Goal: Task Accomplishment & Management: Use online tool/utility

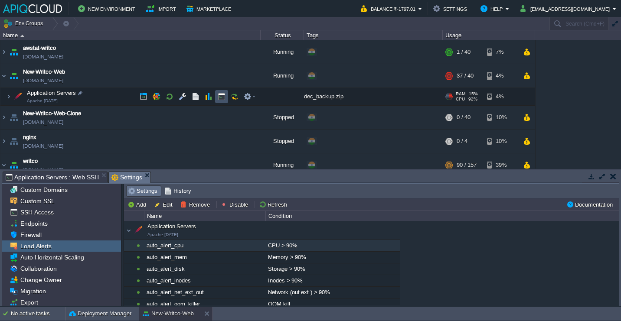
click at [224, 98] on button "button" at bounding box center [222, 97] width 8 height 8
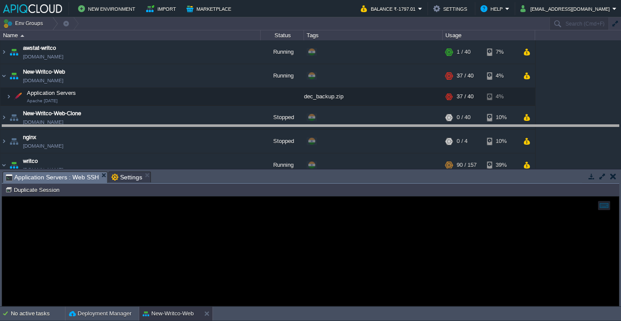
drag, startPoint x: 297, startPoint y: 179, endPoint x: 314, endPoint y: 130, distance: 51.8
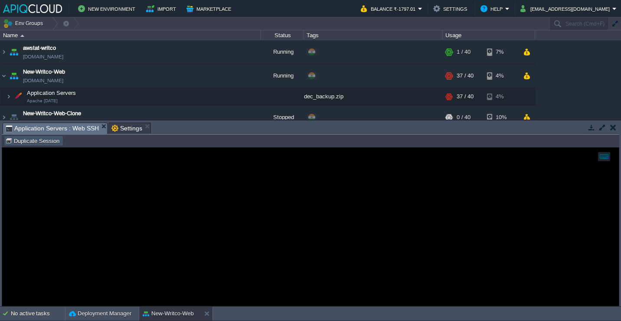
click at [47, 145] on button "Duplicate Session" at bounding box center [33, 141] width 57 height 8
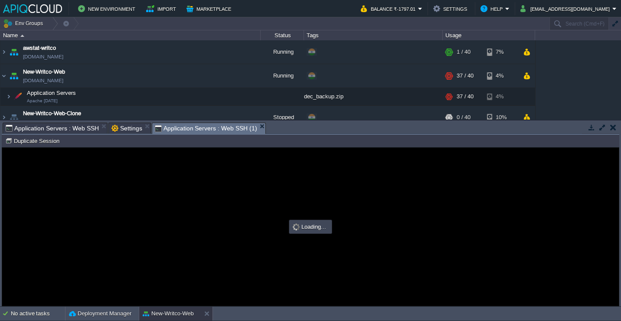
click at [97, 125] on em "Application Servers : Web SSH" at bounding box center [56, 128] width 101 height 10
type input "#000000"
click at [111, 178] on div at bounding box center [310, 227] width 617 height 158
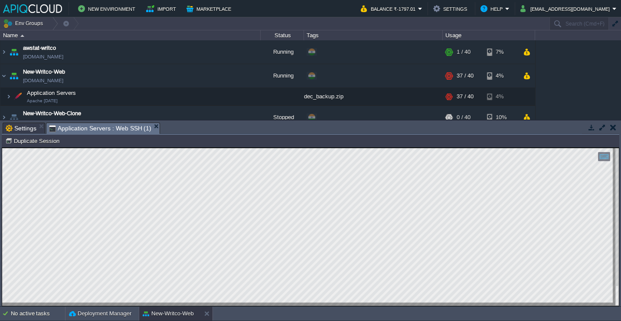
click at [600, 125] on button "button" at bounding box center [602, 128] width 8 height 8
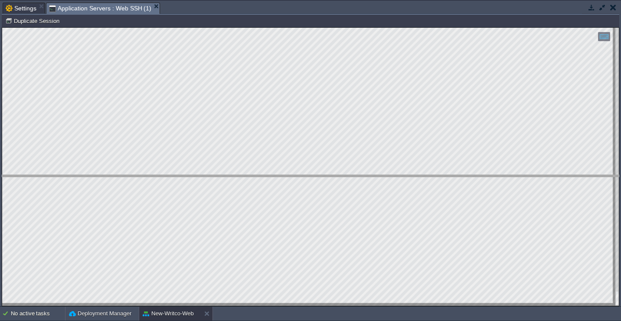
drag, startPoint x: 186, startPoint y: 10, endPoint x: 189, endPoint y: 182, distance: 172.6
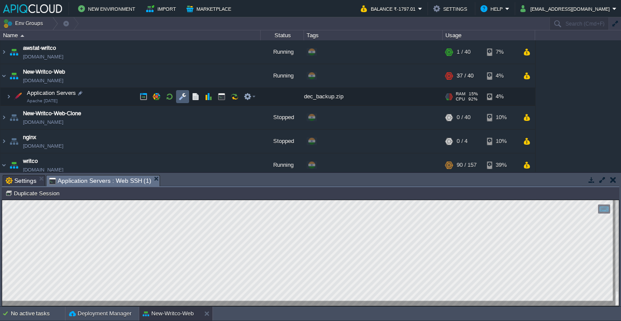
click at [181, 95] on button "button" at bounding box center [183, 97] width 8 height 8
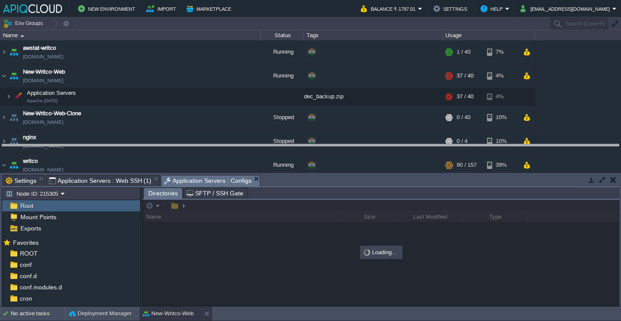
drag, startPoint x: 271, startPoint y: 180, endPoint x: 272, endPoint y: 110, distance: 70.3
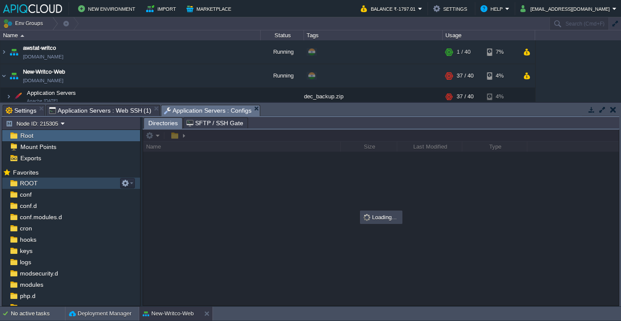
click at [95, 187] on div "ROOT" at bounding box center [71, 183] width 138 height 11
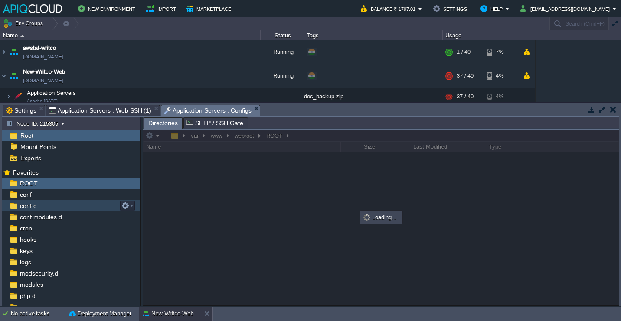
click at [84, 202] on div "conf.d" at bounding box center [71, 205] width 138 height 11
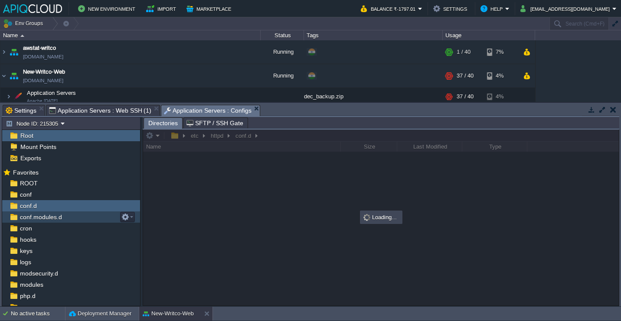
click at [69, 219] on div "conf.modules.d" at bounding box center [71, 217] width 138 height 11
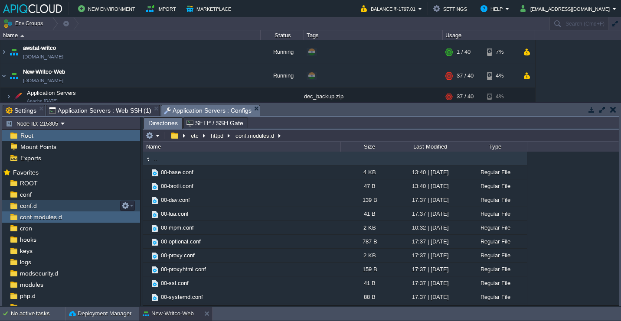
click at [59, 207] on div "conf.d" at bounding box center [71, 205] width 138 height 11
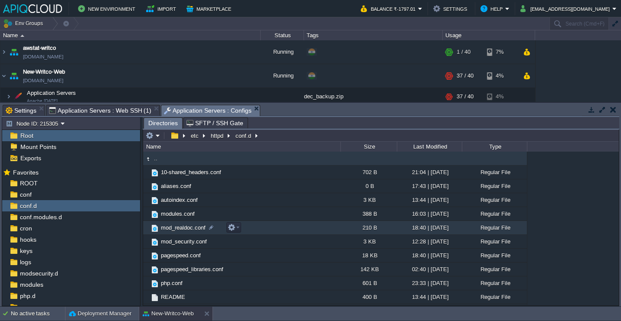
scroll to position [10, 0]
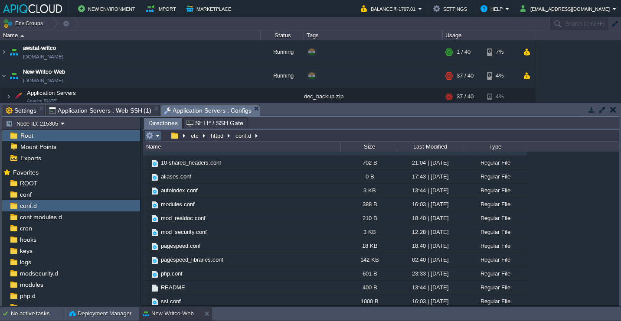
click at [156, 139] on em at bounding box center [153, 136] width 14 height 8
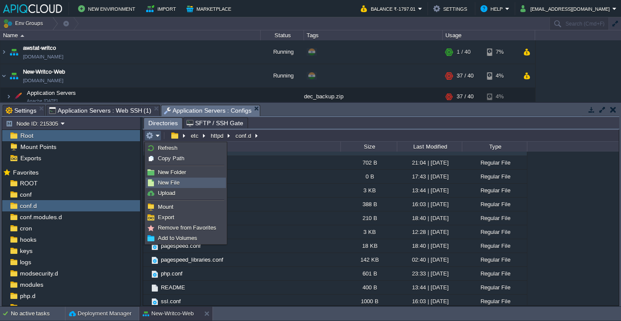
click at [169, 183] on span "New File" at bounding box center [169, 183] width 22 height 7
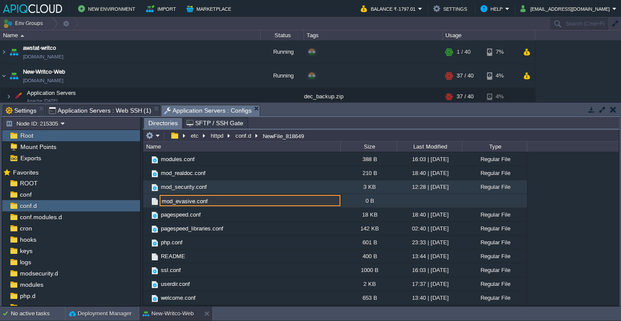
type input "mod_evasive.conf"
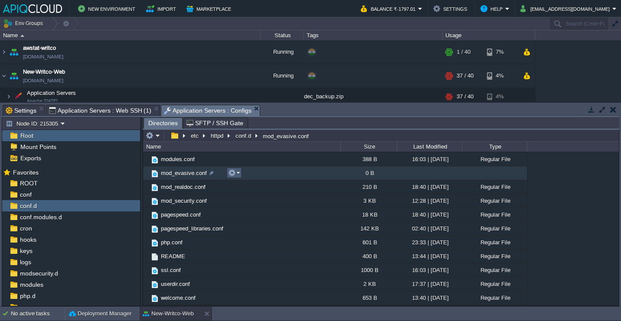
click at [235, 172] on button "button" at bounding box center [232, 173] width 8 height 8
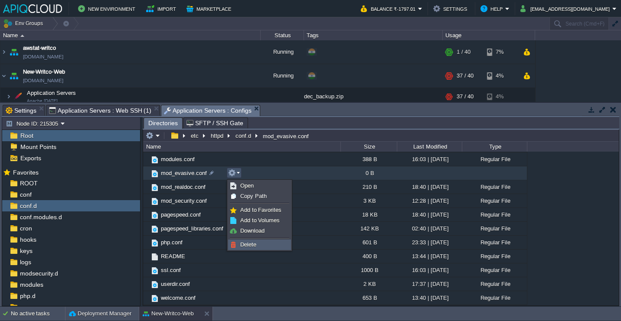
click at [252, 244] on span "Delete" at bounding box center [248, 245] width 16 height 7
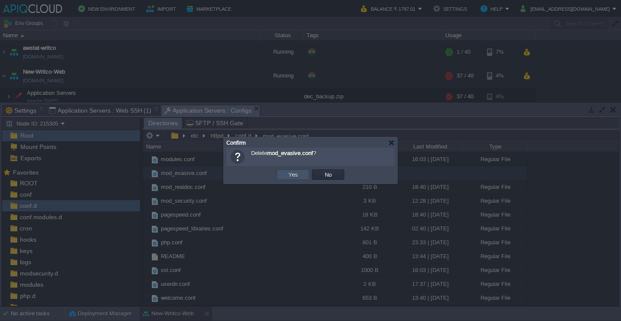
click at [288, 173] on button "Yes" at bounding box center [293, 175] width 15 height 8
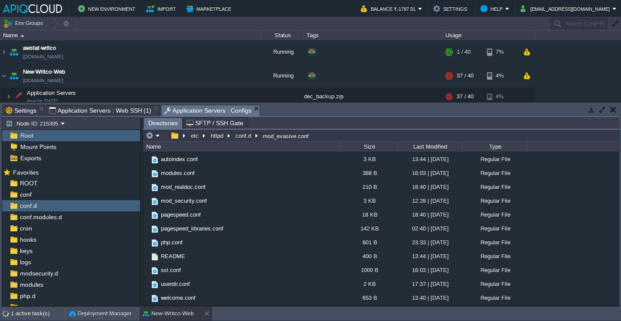
scroll to position [41, 0]
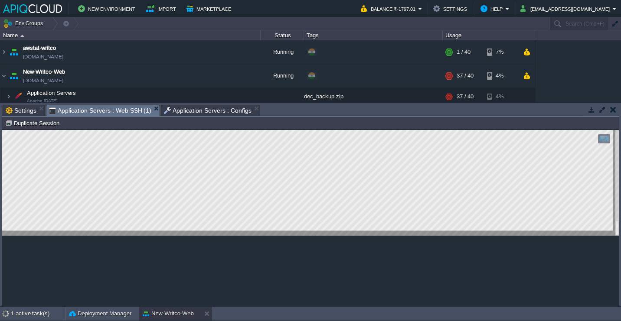
click at [113, 108] on span "Application Servers : Web SSH (1)" at bounding box center [100, 110] width 102 height 11
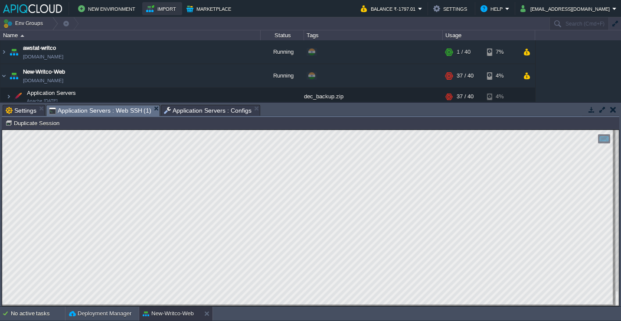
click at [170, 8] on button "Import" at bounding box center [162, 8] width 33 height 10
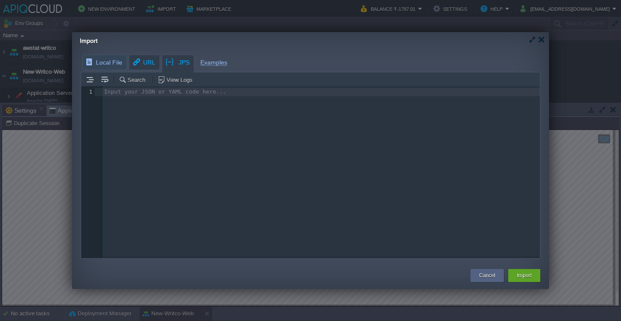
click at [143, 59] on div "Import Local File URL JPS Examples Search View Logs Input your JSON or YAML cod…" at bounding box center [310, 160] width 477 height 257
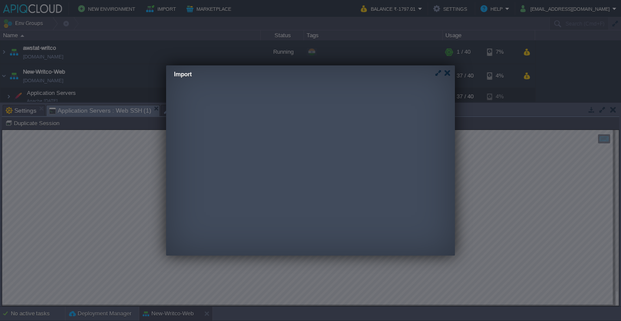
click at [293, 104] on div "Local File URL JPS Examples Search View Logs Input your JSON or YAML code here.…" at bounding box center [289, 149] width 247 height 123
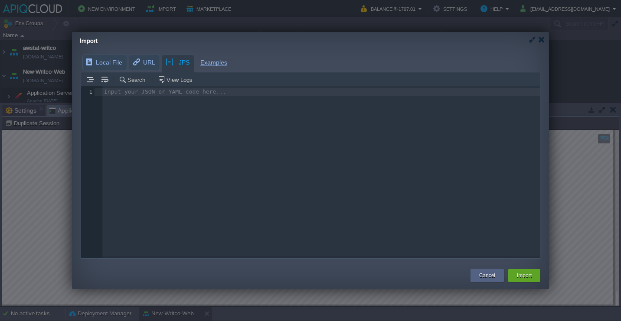
click at [0, 0] on body "New Environment Import Marketplace Bonus ₹0.00 Upgrade Account Balance ₹-1797.0…" at bounding box center [310, 160] width 621 height 321
click at [154, 122] on div "Input your JSON or YAML code here... 1 1 ​" at bounding box center [317, 178] width 472 height 185
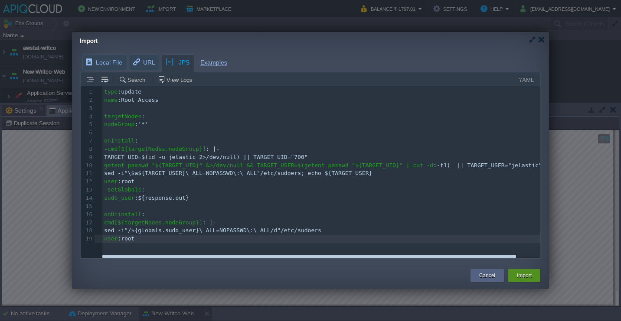
click at [519, 279] on button "Import" at bounding box center [524, 275] width 15 height 9
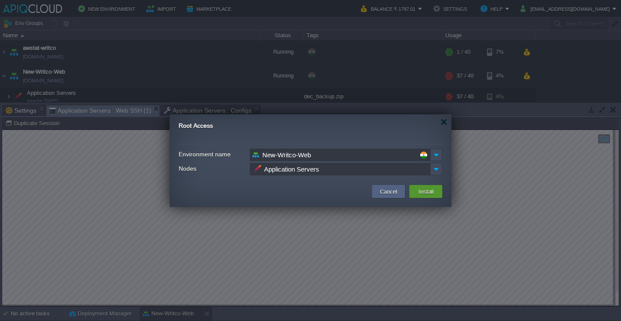
click at [425, 192] on button "Install" at bounding box center [426, 191] width 20 height 10
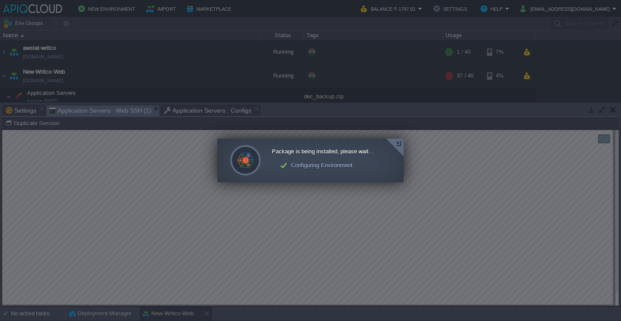
click at [399, 142] on div at bounding box center [395, 148] width 18 height 18
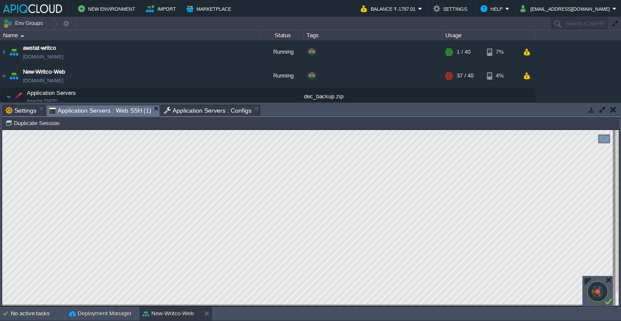
click at [185, 109] on span "Application Servers : Configs" at bounding box center [208, 110] width 88 height 10
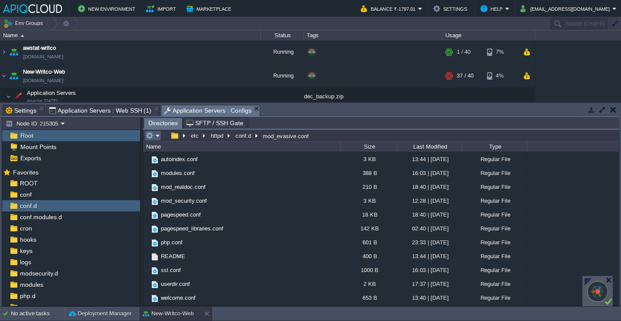
click at [156, 139] on em at bounding box center [153, 136] width 14 height 8
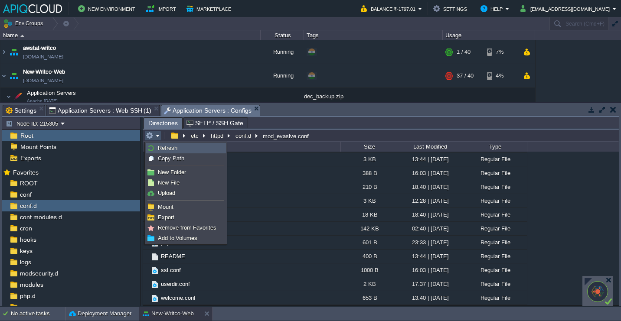
click at [160, 145] on span "Refresh" at bounding box center [168, 148] width 20 height 7
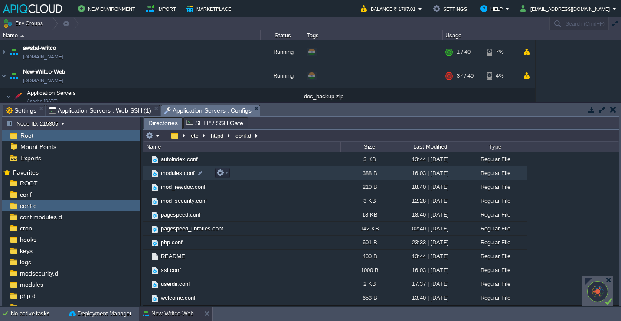
scroll to position [0, 0]
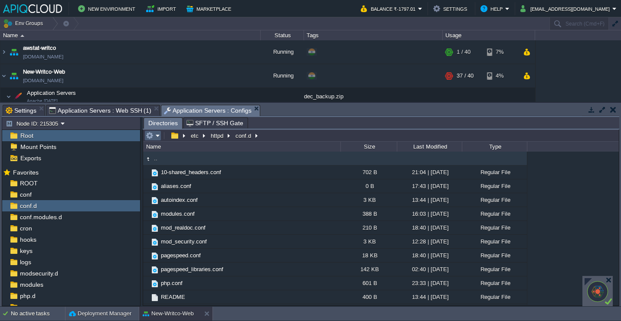
click at [149, 139] on button "button" at bounding box center [150, 136] width 8 height 8
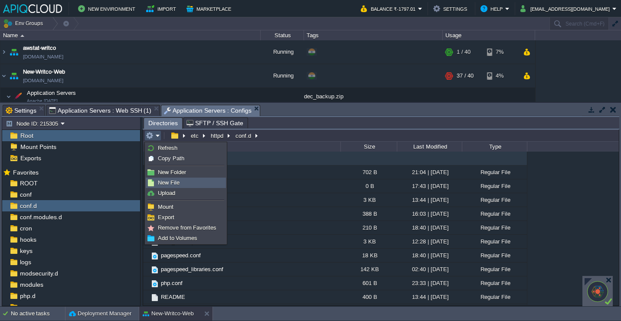
click at [170, 180] on span "New File" at bounding box center [169, 183] width 22 height 7
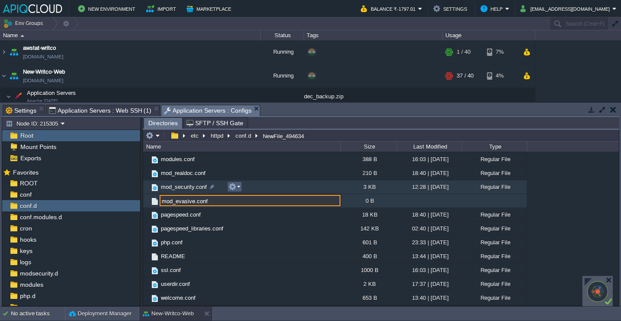
type input "mod_evasive.conf"
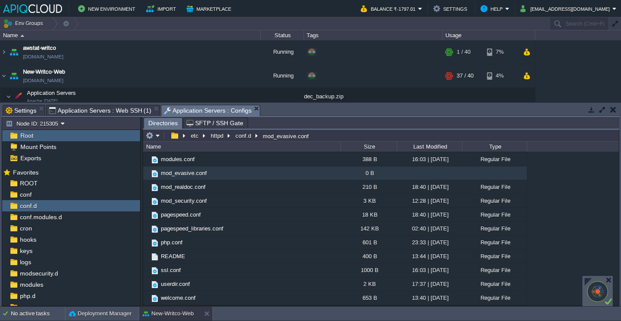
click at [265, 178] on td "mod_evasive.conf" at bounding box center [241, 173] width 197 height 14
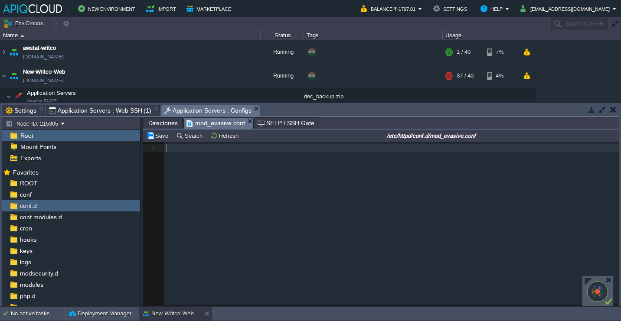
scroll to position [3, 0]
click at [222, 187] on div "1 1 ​" at bounding box center [387, 230] width 489 height 176
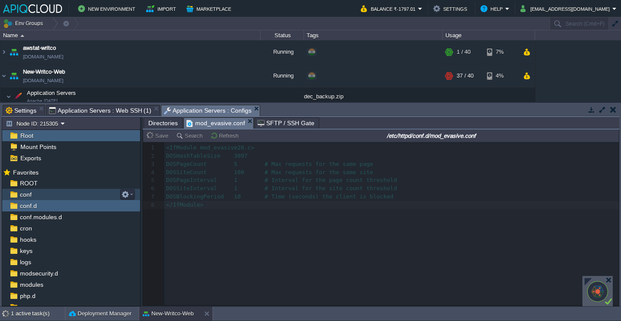
click at [67, 194] on div "conf" at bounding box center [71, 194] width 138 height 11
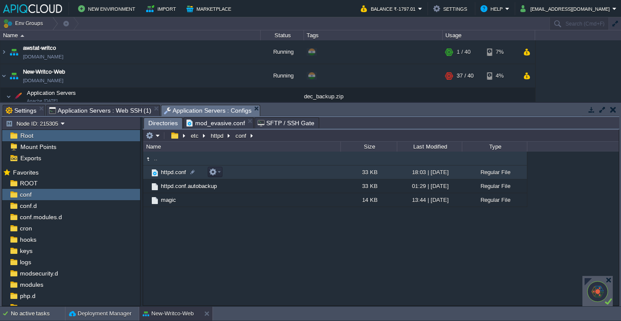
click at [244, 173] on td "httpd.conf" at bounding box center [241, 173] width 197 height 14
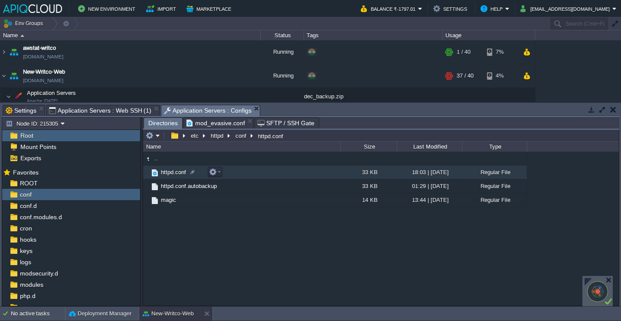
click at [244, 173] on td "httpd.conf" at bounding box center [241, 173] width 197 height 14
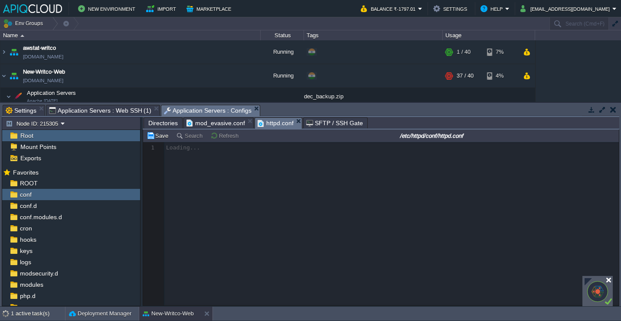
click at [608, 278] on div at bounding box center [608, 280] width 7 height 7
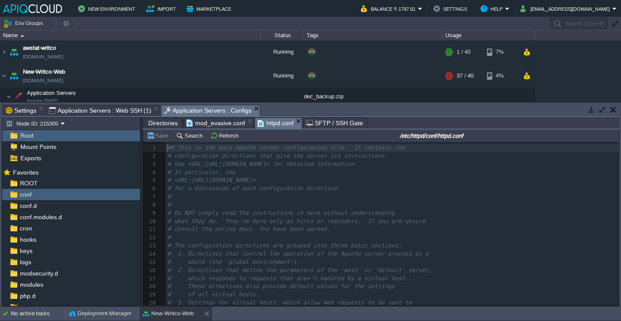
scroll to position [3, 0]
click at [19, 109] on span "Settings" at bounding box center [21, 110] width 31 height 10
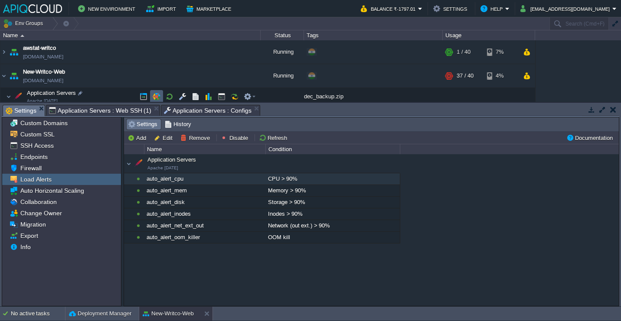
click at [153, 95] on button "button" at bounding box center [157, 97] width 8 height 8
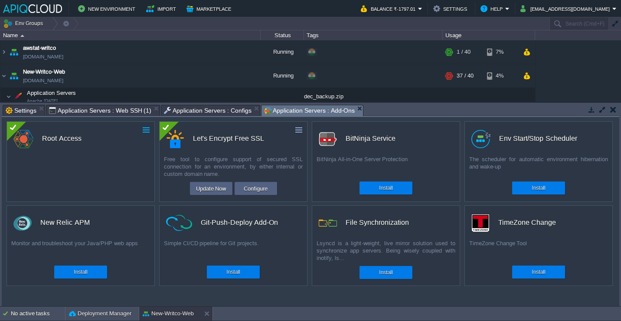
click at [143, 130] on button "button" at bounding box center [146, 130] width 8 height 8
click at [129, 143] on link "Uninstall" at bounding box center [126, 143] width 49 height 10
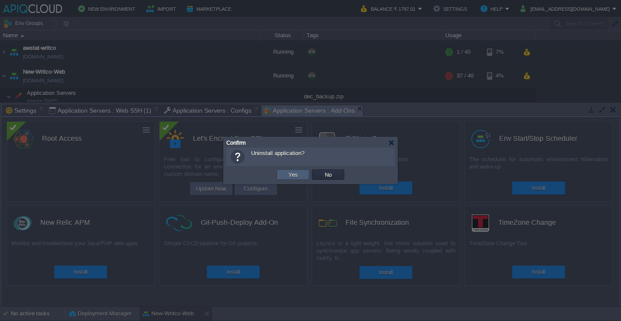
click at [298, 175] on button "Yes" at bounding box center [293, 175] width 15 height 8
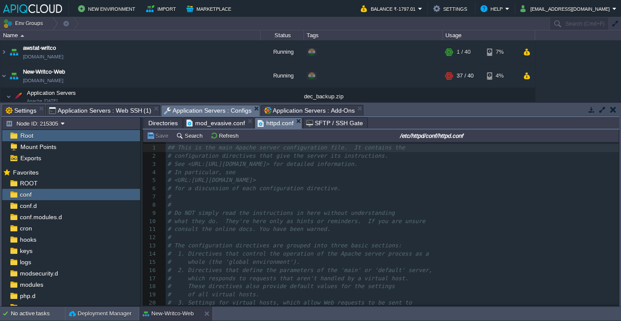
click at [221, 113] on span "Application Servers : Configs" at bounding box center [208, 110] width 88 height 11
click at [225, 164] on div "998 1 ## This is the main Apache server configuration file. It contains the 2 #…" at bounding box center [392, 262] width 453 height 237
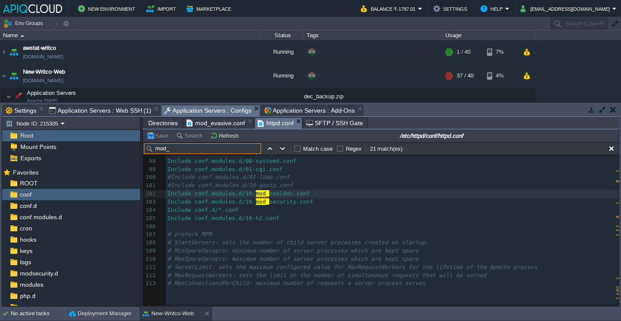
scroll to position [793, 0]
type input "mod_"
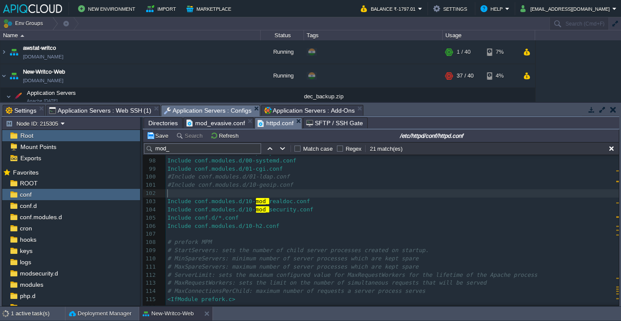
paste textarea "Include conf.modules.d/10-mod_realdoc.conf"
type textarea "Include conf.modules.d/10-mod_realdoc.conf"
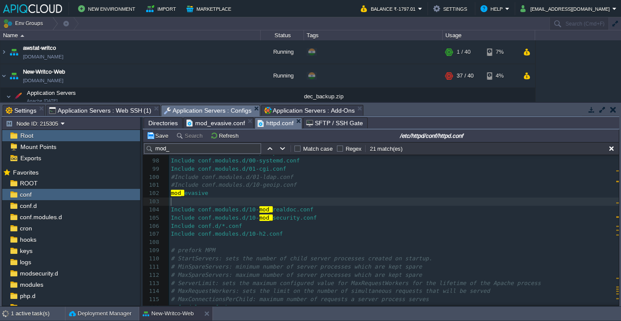
paste textarea "mod_evasive"
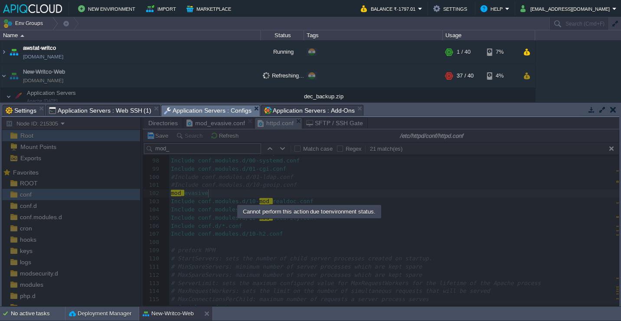
type textarea "mod_evasive"
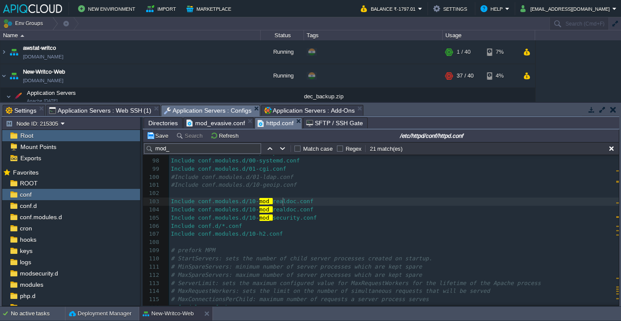
click at [282, 202] on span "realdoc.conf" at bounding box center [293, 201] width 41 height 7
type textarea "mod_realdoc"
paste textarea
click at [289, 196] on pre "​" at bounding box center [394, 193] width 450 height 8
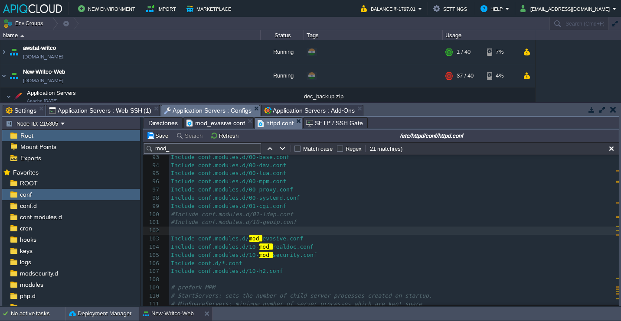
scroll to position [748, 0]
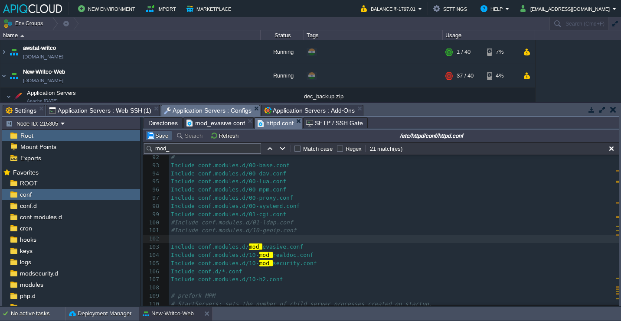
click at [157, 139] on button "Save" at bounding box center [159, 136] width 24 height 8
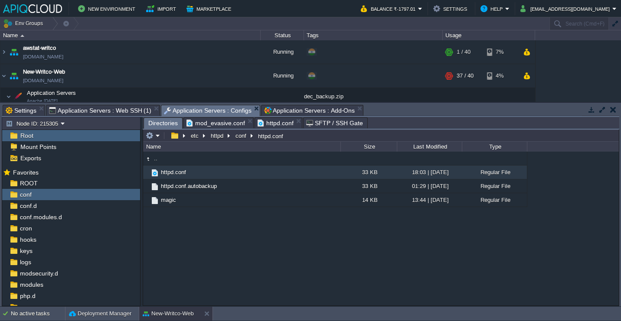
click at [165, 120] on span "Directories" at bounding box center [162, 123] width 29 height 11
click at [87, 207] on div "conf.d" at bounding box center [71, 205] width 138 height 11
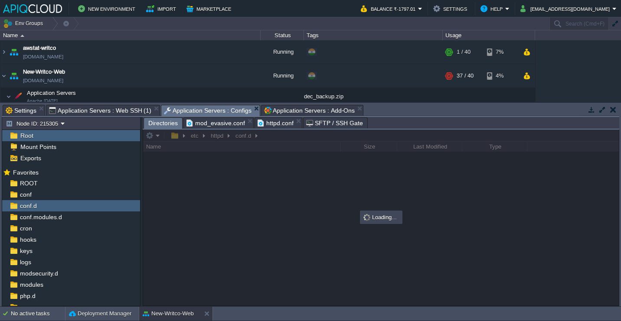
click at [273, 124] on span "httpd.conf" at bounding box center [276, 123] width 36 height 10
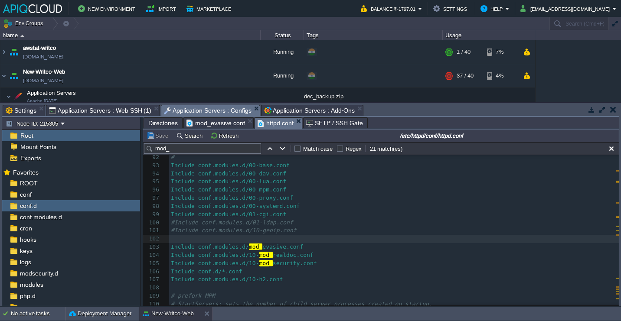
click at [284, 245] on div "xxxxxxxxxx 1000 87 # 88 KeepAliveTimeout 2 89 ​ 90 # 91 # Load config files fro…" at bounding box center [394, 272] width 450 height 319
type textarea "Include conf.modules.d/mod_evasive.conf"
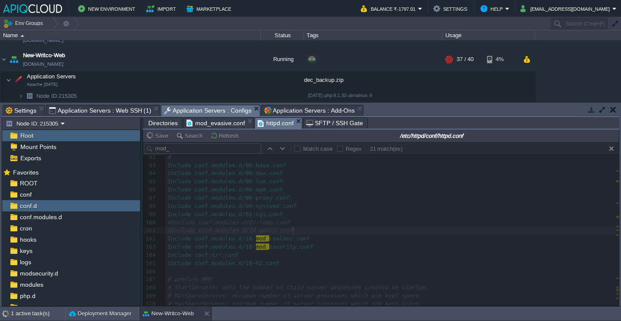
scroll to position [19, 0]
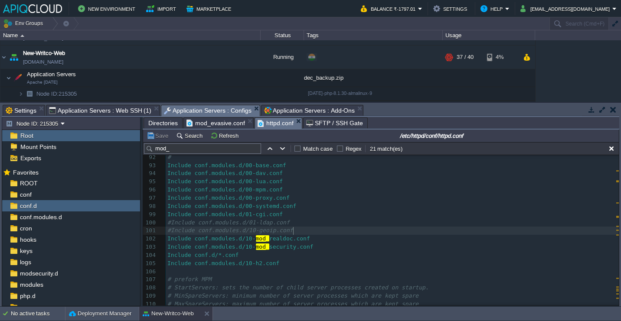
click at [199, 231] on div "xxxxxxxxxx 1000 999 82 MaxKeepAliveRequests 100 83 ​ 84 # 85 # KeepAliveTimeout…" at bounding box center [392, 227] width 453 height 310
click at [172, 76] on button "button" at bounding box center [170, 78] width 8 height 8
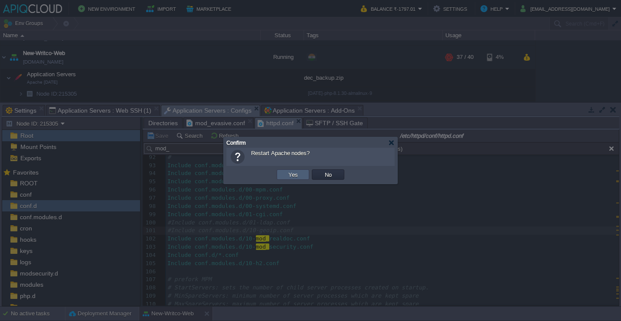
click at [292, 178] on button "Yes" at bounding box center [293, 175] width 15 height 8
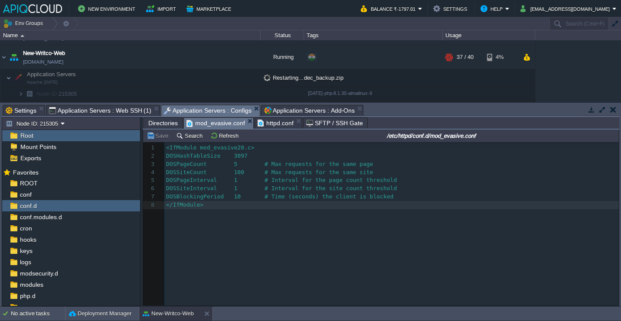
click at [219, 123] on span "mod_evasive.conf" at bounding box center [215, 123] width 59 height 11
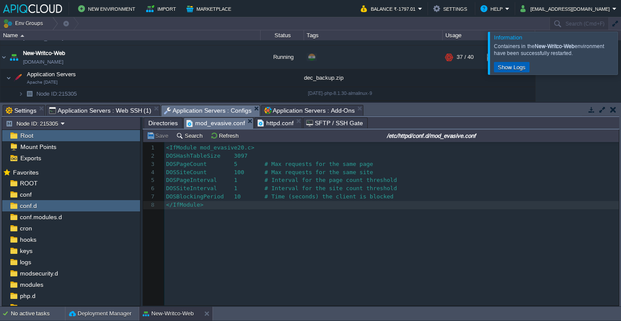
click at [517, 68] on button "Show Logs" at bounding box center [511, 67] width 33 height 8
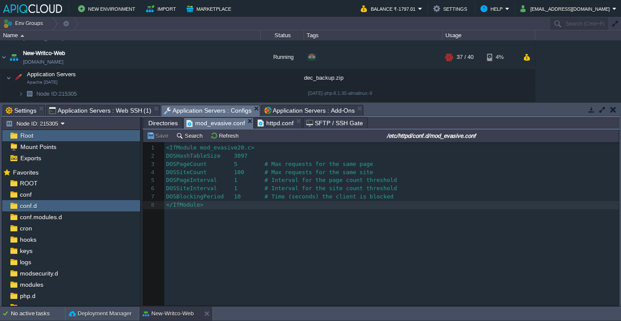
click at [164, 123] on span "Directories" at bounding box center [162, 123] width 29 height 10
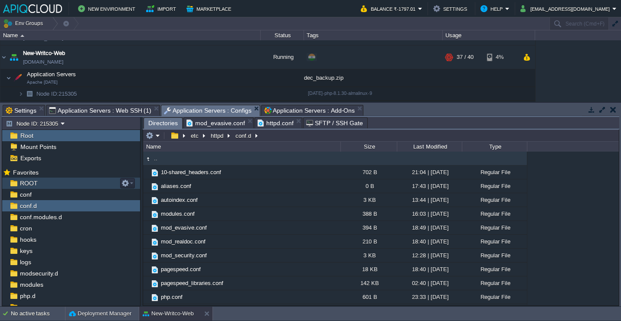
click at [44, 185] on div "ROOT" at bounding box center [71, 183] width 138 height 11
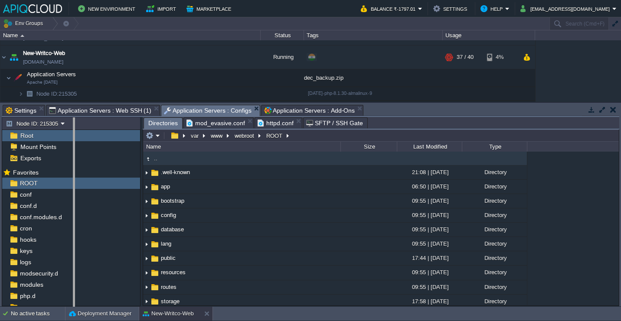
drag, startPoint x: 141, startPoint y: 126, endPoint x: 73, endPoint y: 125, distance: 67.6
click at [73, 125] on body "New Environment Import Marketplace Bonus ₹0.00 Upgrade Account Balance ₹-1797.0…" at bounding box center [310, 160] width 621 height 321
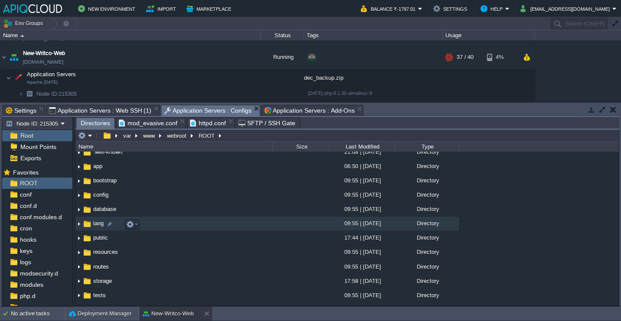
scroll to position [22, 0]
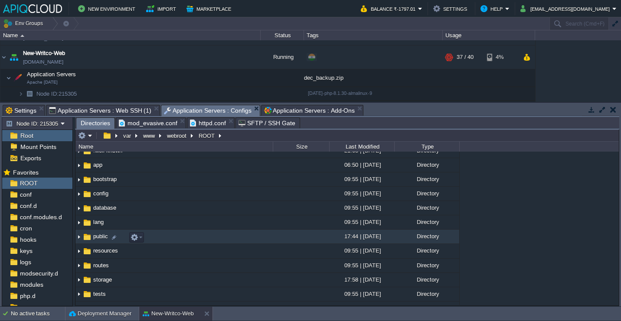
click at [78, 242] on img at bounding box center [78, 236] width 7 height 13
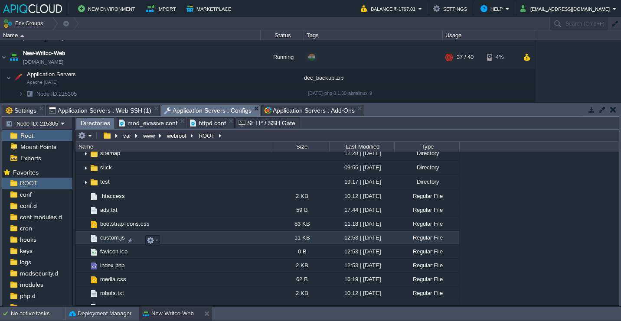
scroll to position [261, 0]
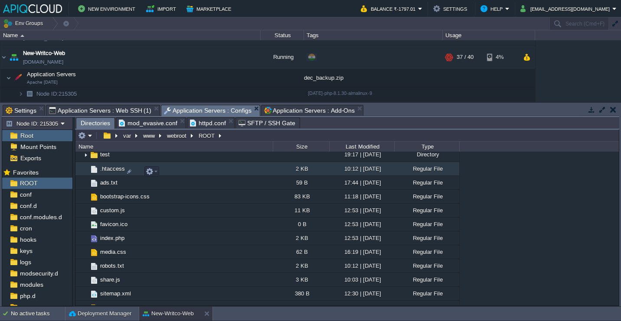
click at [178, 168] on td ".htaccess" at bounding box center [173, 169] width 197 height 14
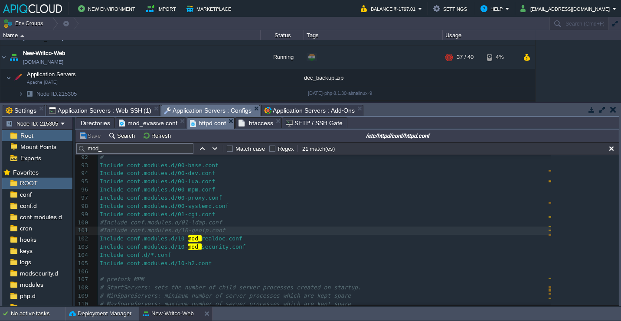
click at [210, 128] on span "httpd.conf" at bounding box center [208, 123] width 36 height 11
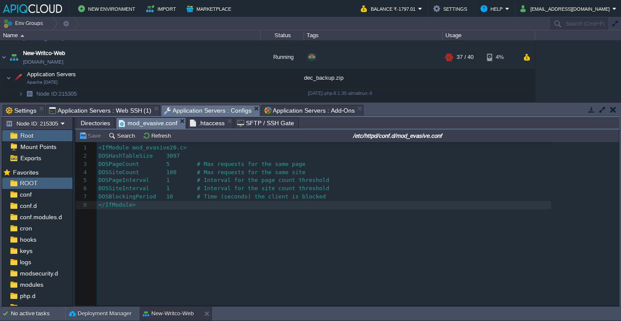
click at [166, 124] on span "mod_evasive.conf" at bounding box center [148, 123] width 59 height 11
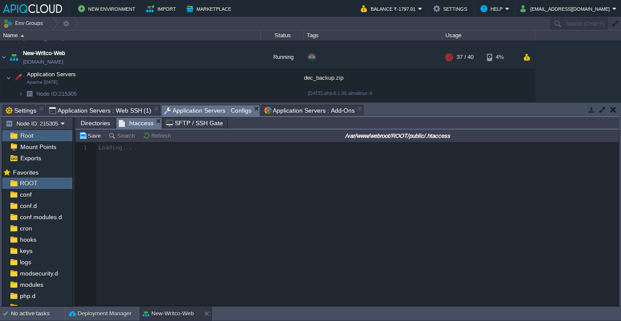
click at [141, 125] on span ".htaccess" at bounding box center [136, 123] width 35 height 11
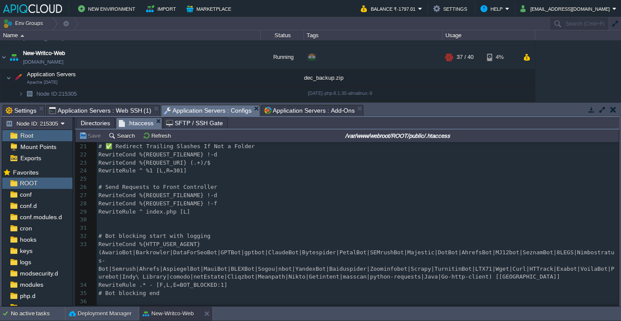
scroll to position [224, 0]
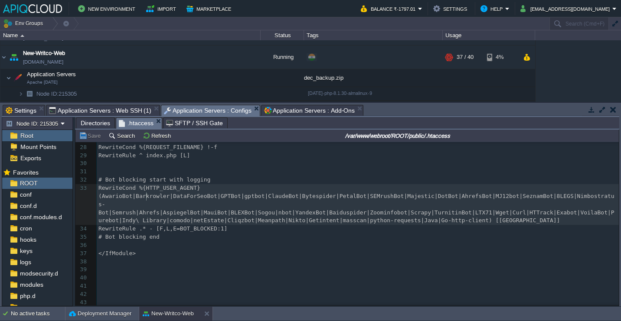
click at [147, 191] on div "43 1 <IfModule mod_rewrite.c> 2 ​ 3 <IfModule mod_negotiation.c> 4 Options -Mul…" at bounding box center [358, 115] width 522 height 384
type textarea "Spider|"
click at [95, 135] on button "Save" at bounding box center [91, 136] width 24 height 8
click at [135, 110] on span "Application Servers : Web SSH (1)" at bounding box center [100, 110] width 102 height 10
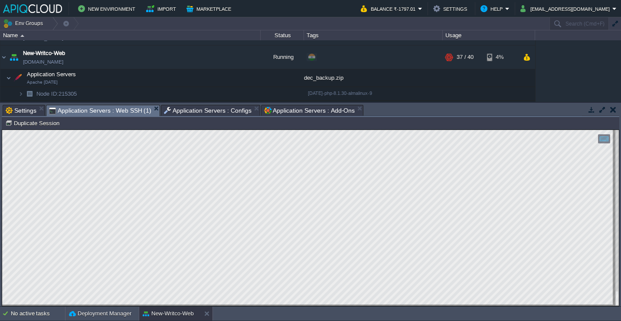
click at [135, 110] on span "Application Servers : Web SSH (1)" at bounding box center [100, 110] width 102 height 11
click at [200, 108] on span "Application Servers : Configs" at bounding box center [208, 110] width 88 height 10
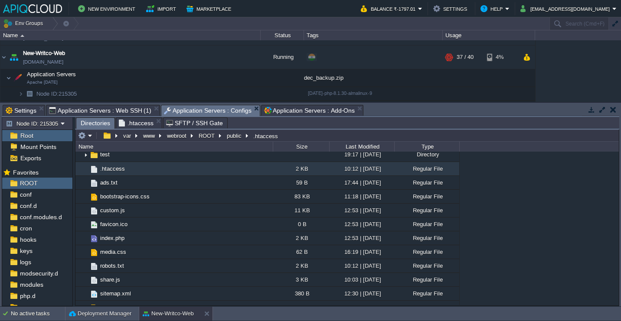
click at [90, 124] on span "Directories" at bounding box center [95, 123] width 29 height 11
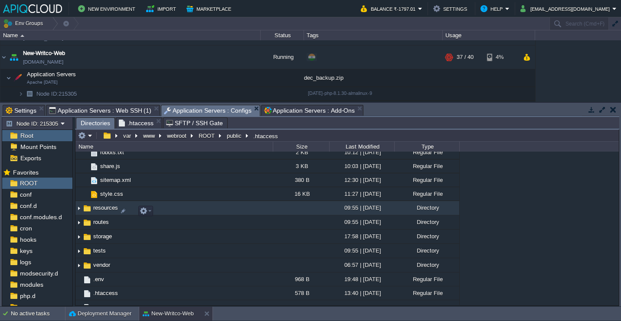
scroll to position [372, 0]
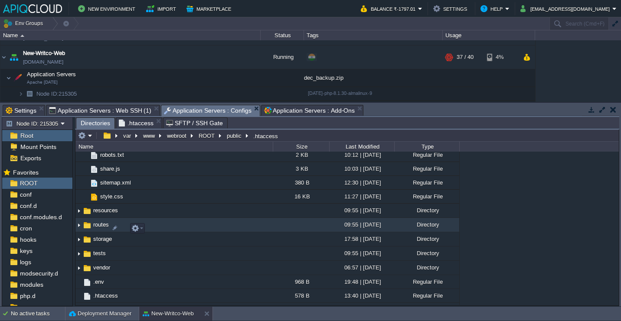
click at [78, 228] on img at bounding box center [78, 225] width 7 height 13
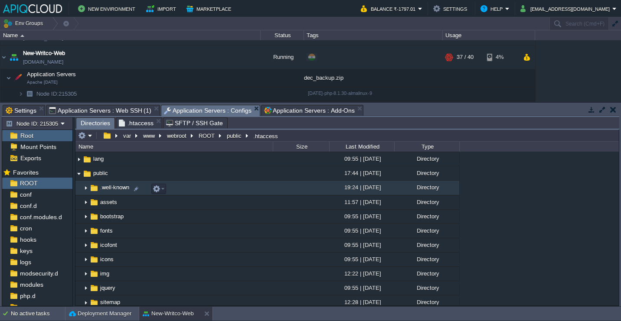
scroll to position [81, 0]
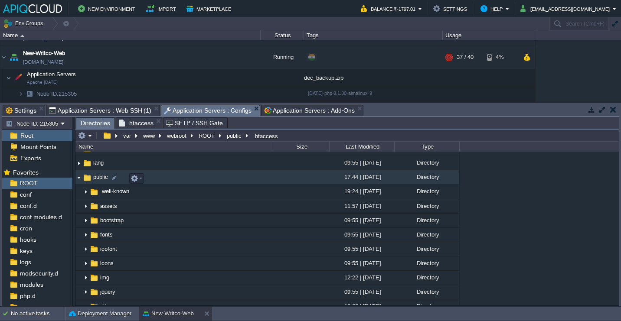
click at [78, 179] on img at bounding box center [78, 177] width 7 height 13
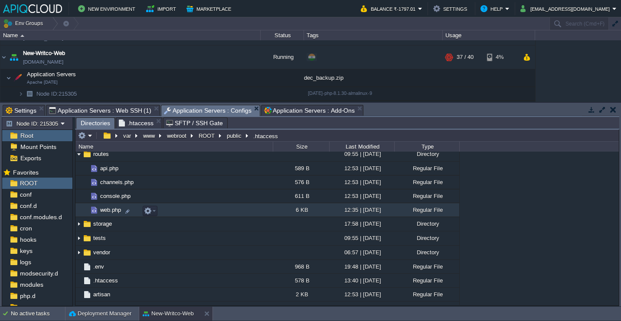
scroll to position [134, 0]
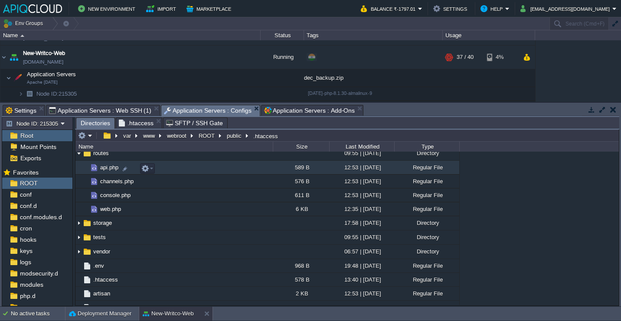
click at [189, 167] on td "api.php" at bounding box center [173, 168] width 197 height 14
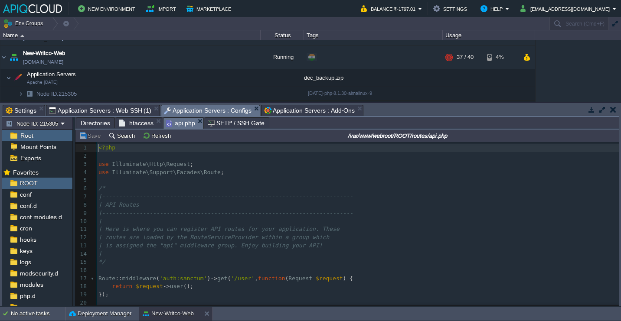
scroll to position [0, 0]
click at [99, 124] on span "Directories" at bounding box center [95, 123] width 29 height 10
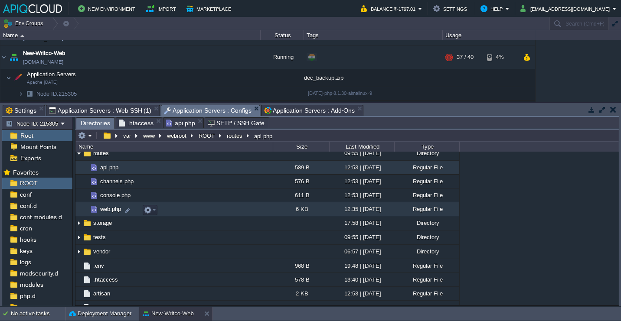
click at [164, 213] on td "web.php" at bounding box center [173, 209] width 197 height 14
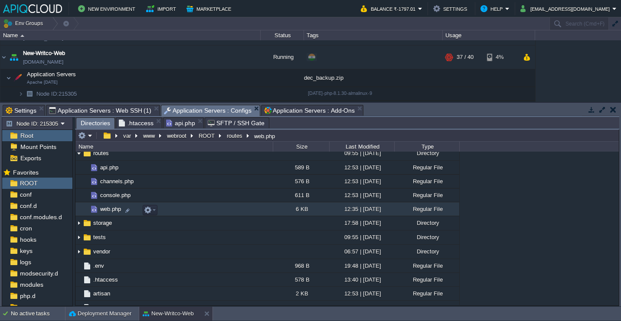
click at [164, 213] on td "web.php" at bounding box center [173, 209] width 197 height 14
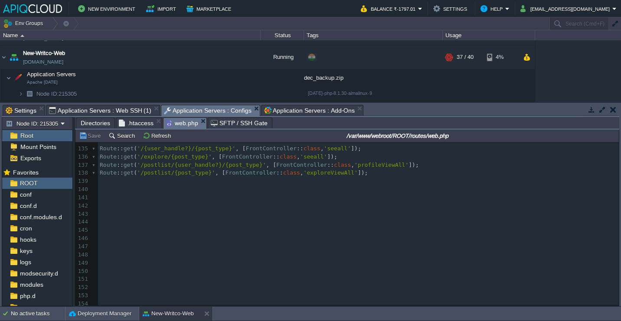
click at [89, 125] on span "Directories" at bounding box center [95, 123] width 29 height 10
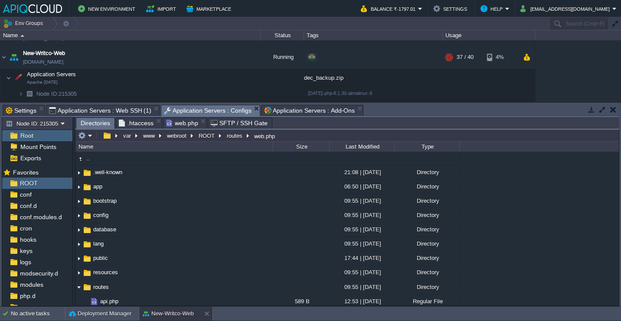
click at [74, 183] on div at bounding box center [74, 211] width 2 height 189
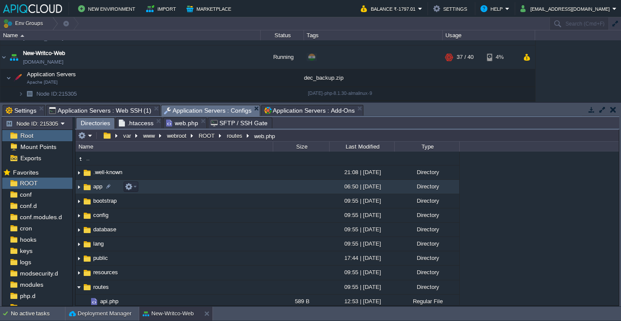
click at [77, 188] on img at bounding box center [78, 186] width 7 height 13
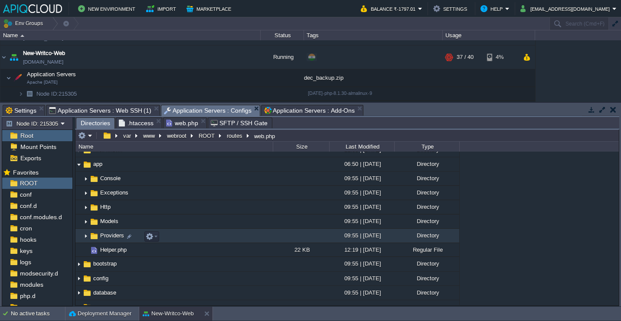
click at [88, 238] on img at bounding box center [85, 235] width 7 height 13
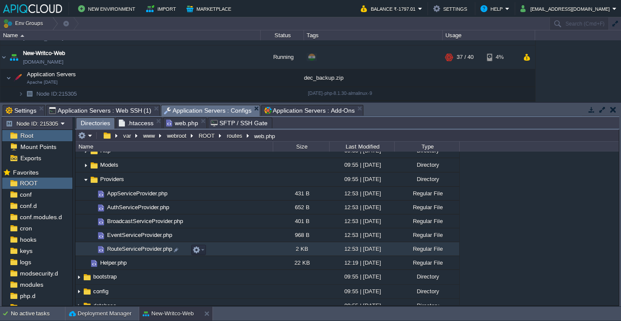
click at [217, 253] on td "RouteServiceProvider.php" at bounding box center [173, 249] width 197 height 14
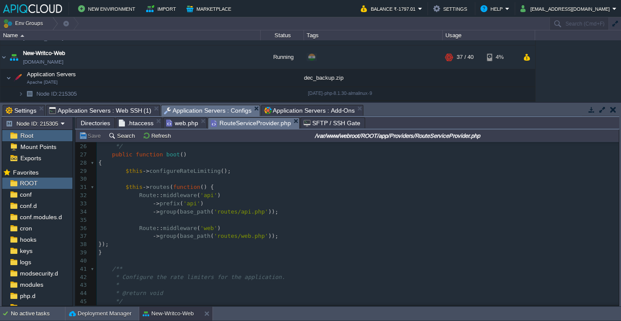
scroll to position [205, 0]
click at [160, 246] on pre "});" at bounding box center [358, 245] width 522 height 8
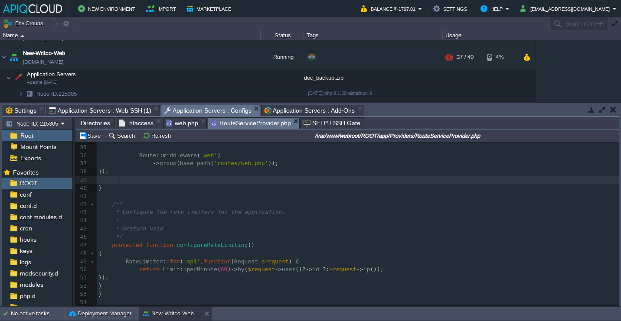
scroll to position [273, 0]
click at [200, 233] on pre "*/" at bounding box center [358, 237] width 522 height 8
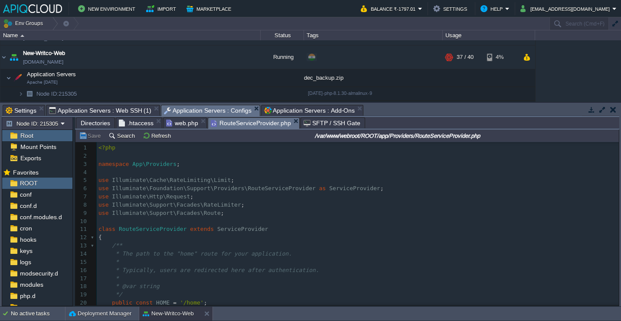
scroll to position [259, 0]
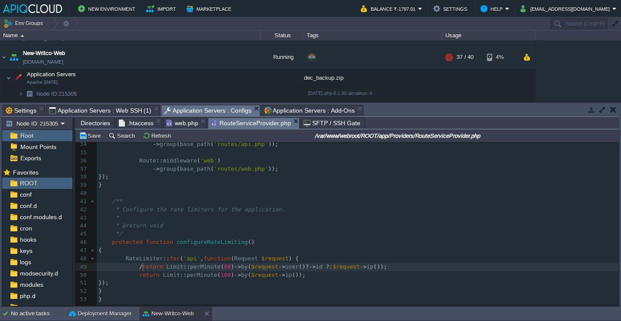
type textarea "//"
click at [232, 271] on pre "//return Limit::perMinute(60)->by($request->user()?->id ?: $request->ip());" at bounding box center [358, 267] width 522 height 8
type textarea "100"
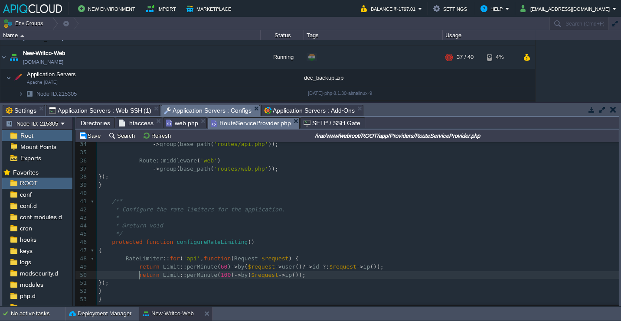
type textarea "return Limit::perMinute(100)->by($request->ip());"
type textarea "return Limit::perMinute(60)->by($request->user()?->id ?: $request->ip());"
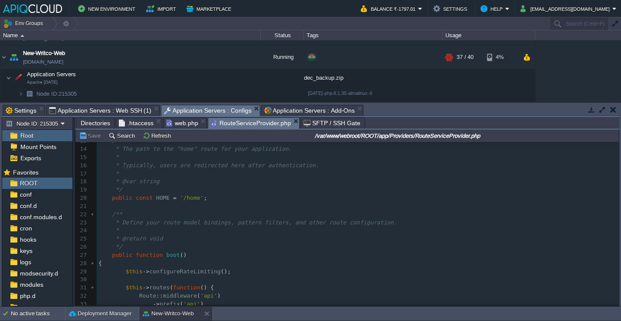
scroll to position [0, 0]
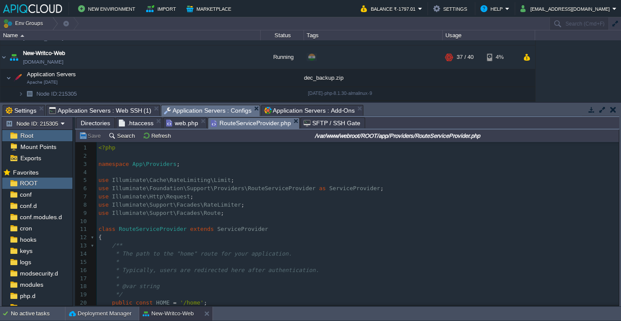
click at [279, 220] on pre "​" at bounding box center [358, 222] width 522 height 8
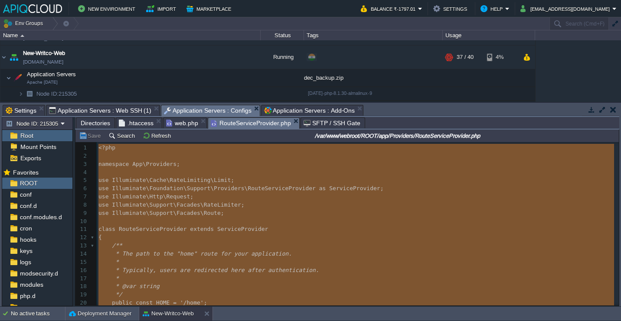
type textarea "-"
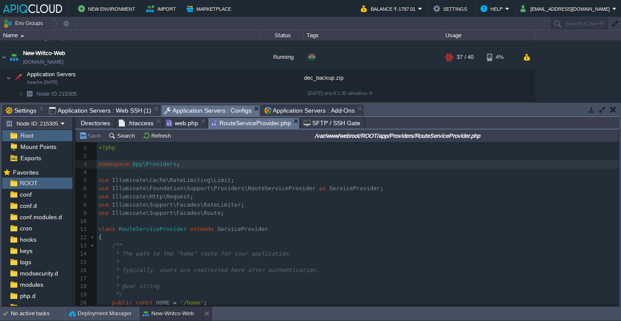
click at [181, 126] on span "web.php" at bounding box center [182, 123] width 32 height 10
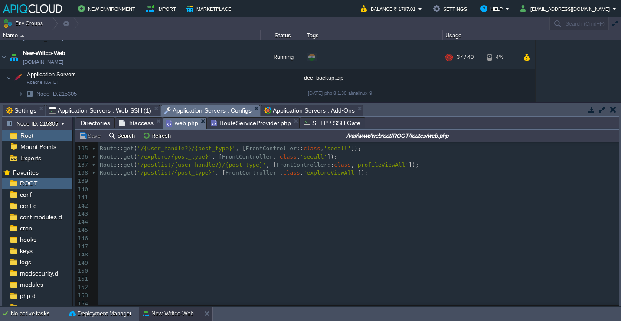
click at [182, 176] on div "154 <?php 97 }); 108 Route :: get ( '/categoryAjax/{tag}' , [ FrontController :…" at bounding box center [358, 116] width 521 height 384
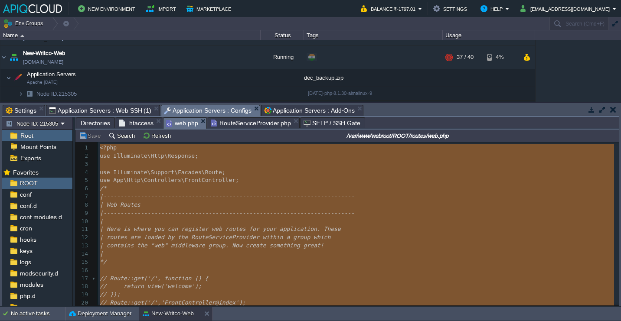
type textarea "<?php use Illuminate\Http\Response; use Illuminate\Support\Facades\Route; use A…"
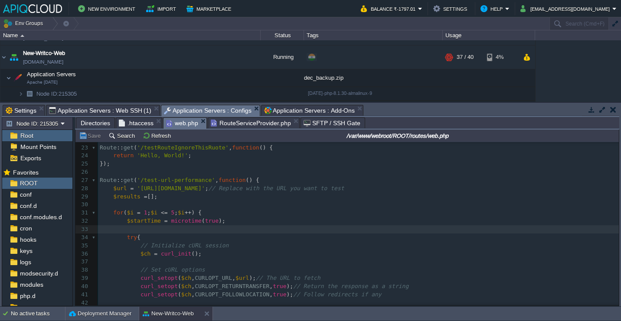
scroll to position [180, 0]
click at [198, 175] on pre "​" at bounding box center [358, 172] width 521 height 8
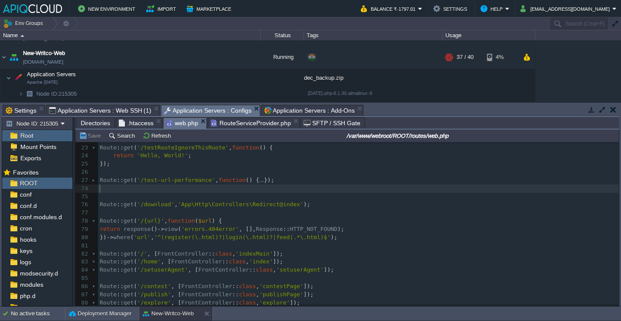
click at [106, 191] on pre "​" at bounding box center [358, 189] width 521 height 8
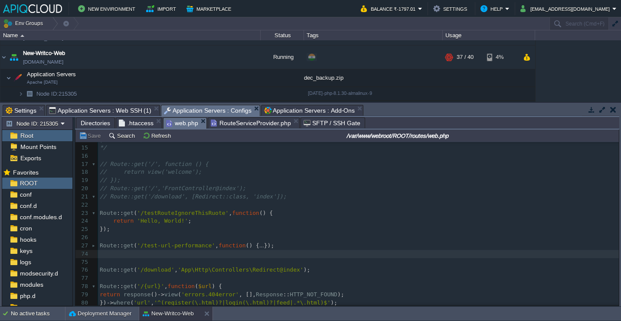
scroll to position [14, 0]
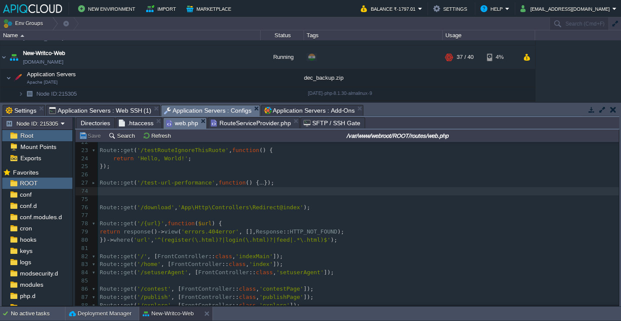
type textarea "-"
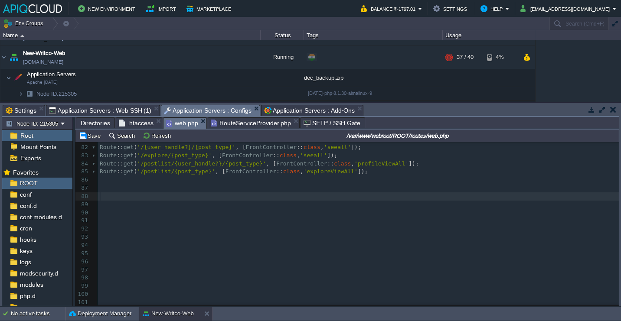
click at [140, 195] on pre "​" at bounding box center [358, 197] width 521 height 8
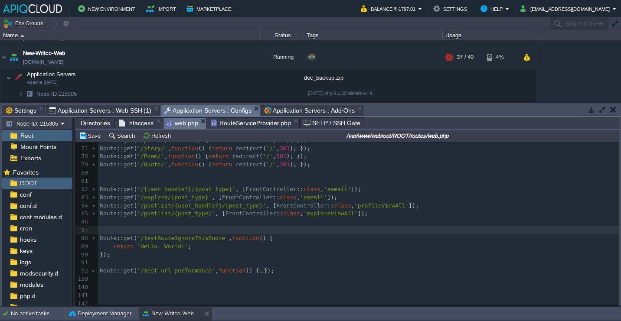
click at [106, 232] on pre "​" at bounding box center [358, 230] width 521 height 8
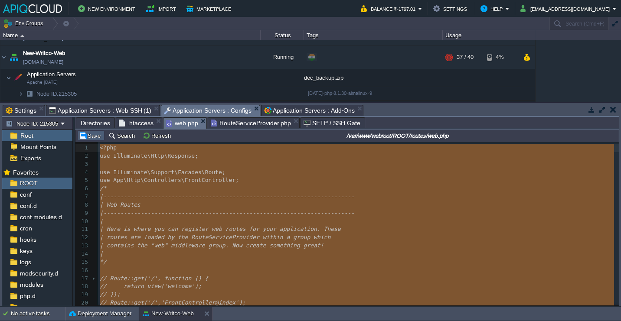
click at [94, 132] on td "Save" at bounding box center [91, 136] width 27 height 10
type textarea "-"
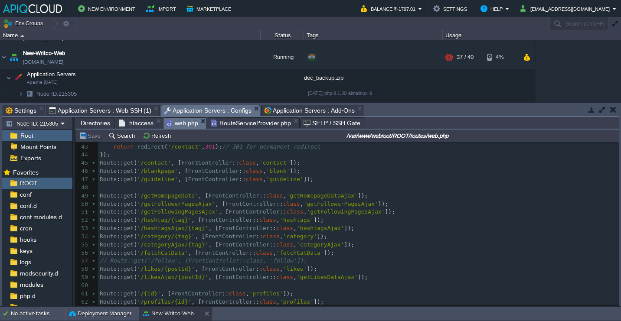
scroll to position [345, 0]
click at [232, 285] on pre "​" at bounding box center [358, 285] width 521 height 8
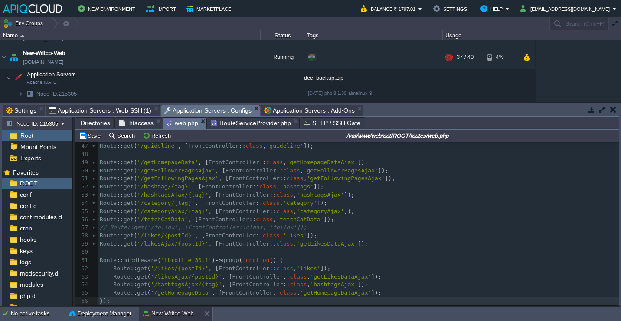
scroll to position [386, 0]
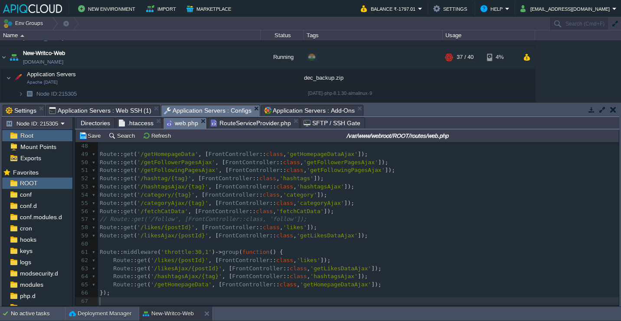
click at [207, 235] on span "'/likesAjax/{postId}'" at bounding box center [172, 235] width 71 height 7
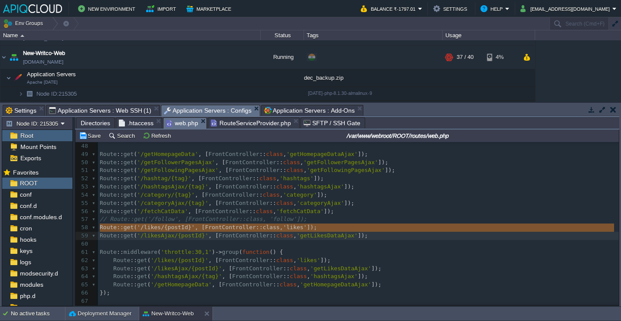
type textarea "Route::get('/likes/{postId}', [FrontController::class, 'likes']); Route::get('/…"
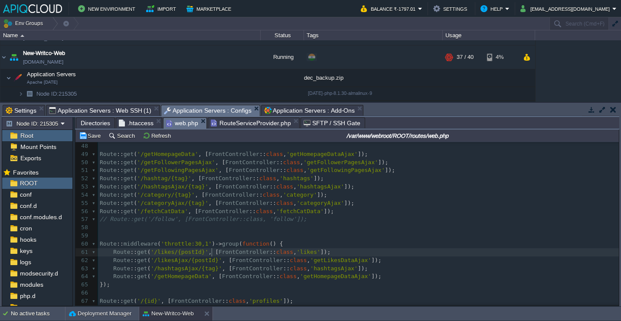
click at [213, 251] on div "xxxxxxxxxx | Web Routes 26 return response () -> view ( 'errors.404error' , [],…" at bounding box center [358, 178] width 521 height 433
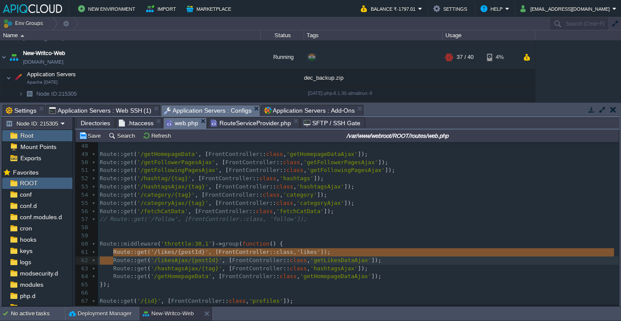
type textarea "Route::get('/likes/{postId}', [FrontController::class, 'likes']); Route::get('/…"
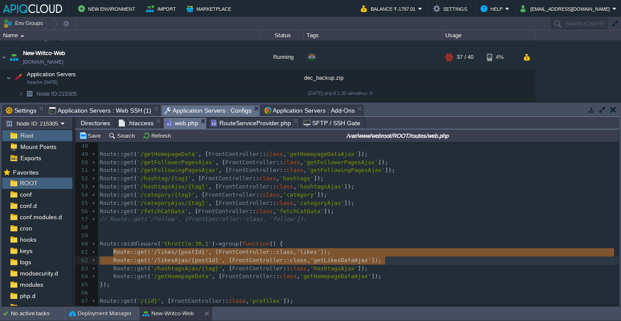
paste textarea
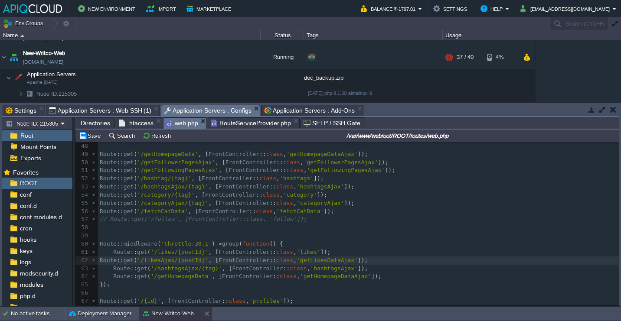
type textarea "Route::get('/likes/{postId}', [FrontController::class, 'likes']); Route::get('/…"
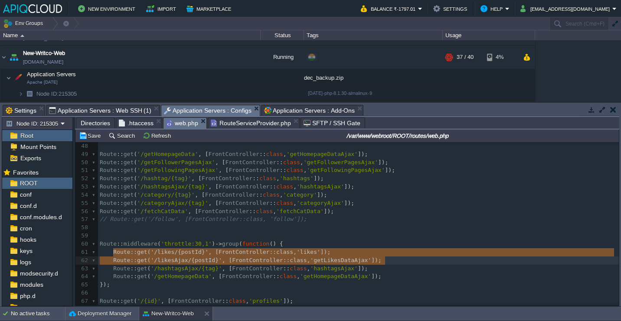
paste textarea
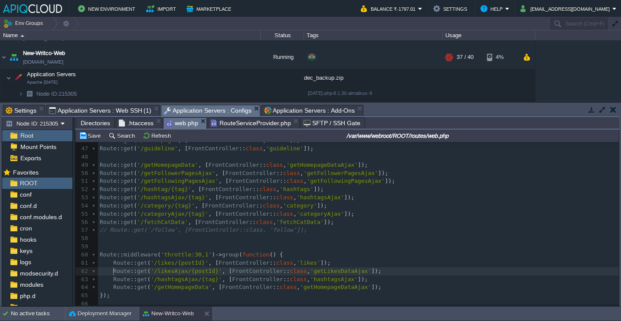
scroll to position [375, 0]
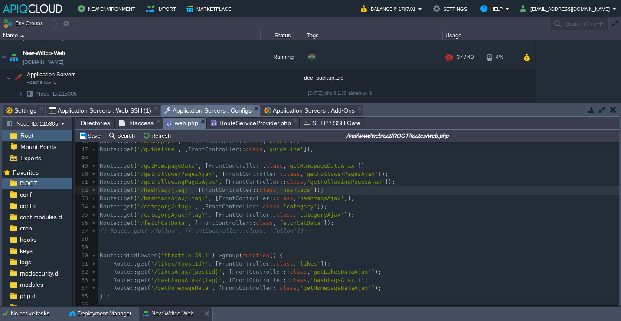
type textarea "Route::get('/hashtag/{tag}', [FrontController::class, 'hashtags']);"
type textarea "Route::get('/hashtagsAjax/{tag}', [FrontController::class, 'hashtagsAjax']);"
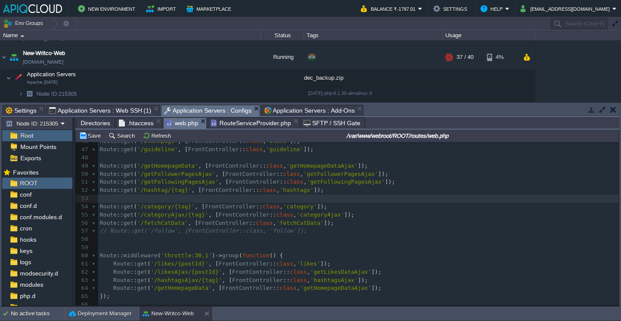
click at [244, 283] on span "FrontController" at bounding box center [257, 280] width 51 height 7
type textarea "Route::get('/hashtagsAjax/{tag}', [FrontController::class, 'hashtagsAjax']);"
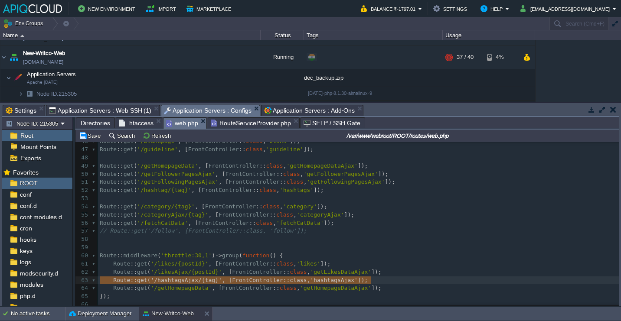
paste textarea
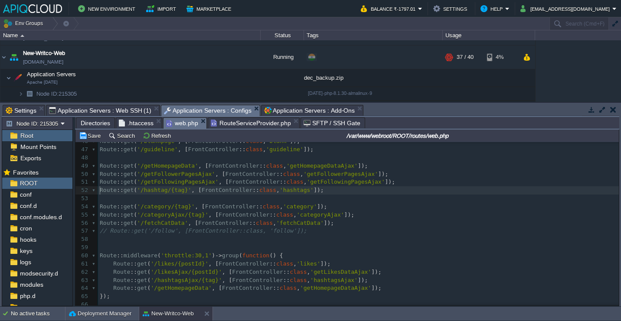
type textarea "Route::get('/hashtag/{tag}', [FrontController::class, 'hashtags']);"
click at [380, 281] on pre "Route :: get ( '/hashtagsAjax/{tag}' , [ FrontController :: class , 'hashtagsAj…" at bounding box center [358, 281] width 521 height 8
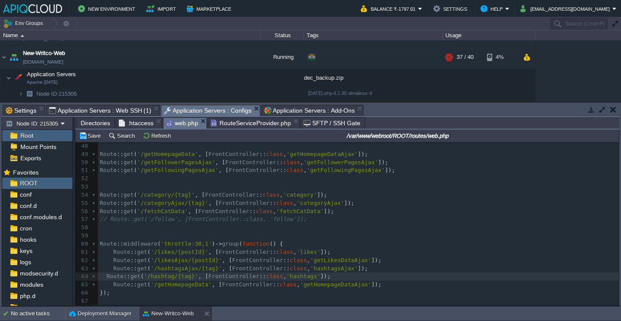
scroll to position [386, 0]
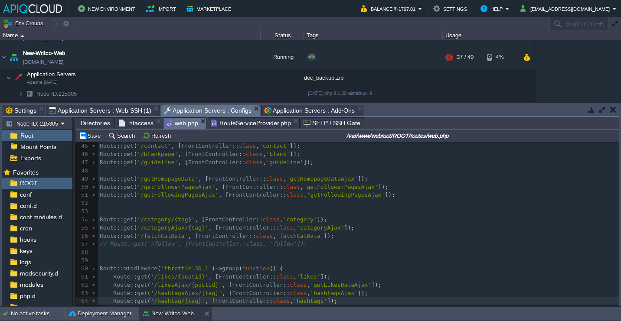
click at [251, 239] on span "::" at bounding box center [252, 236] width 7 height 7
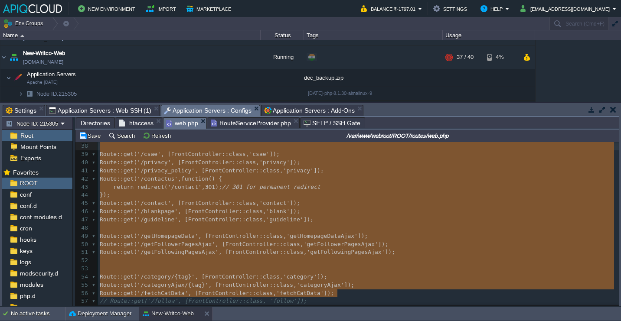
scroll to position [296, 0]
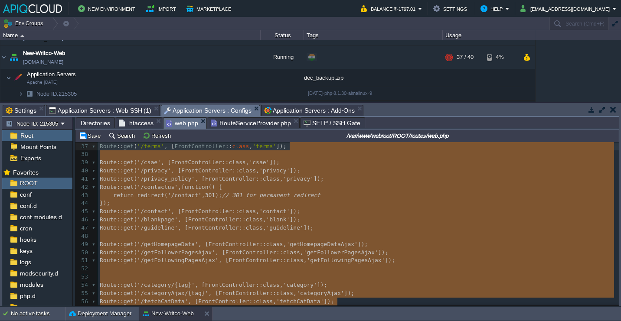
type textarea "-"
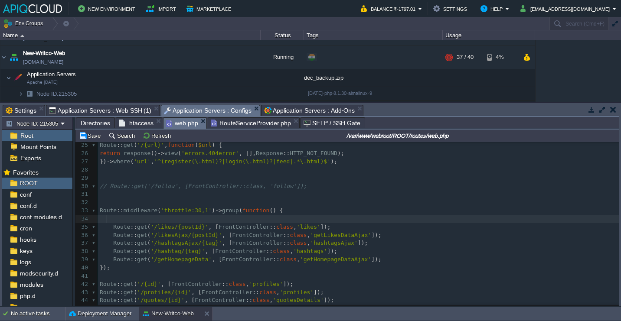
paste textarea "ax']); Route::get('/fetchCatData', [FrontController::class, 'fetchCatData']);"
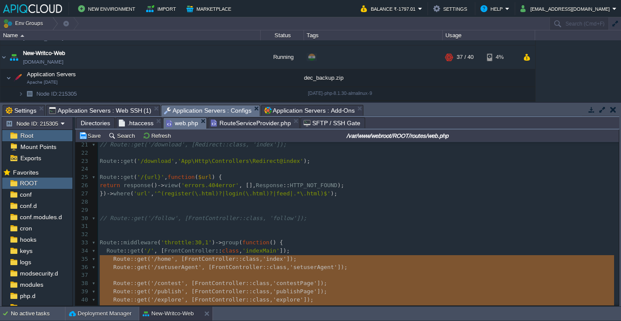
type textarea "-"
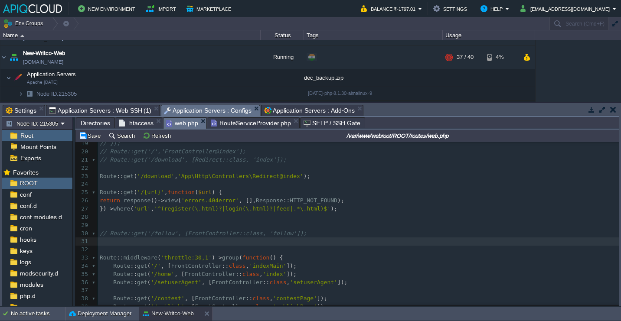
click at [195, 239] on pre "​" at bounding box center [358, 242] width 521 height 8
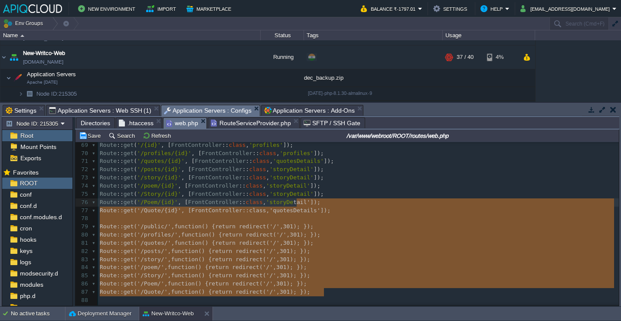
drag, startPoint x: 341, startPoint y: 296, endPoint x: 298, endPoint y: 205, distance: 100.3
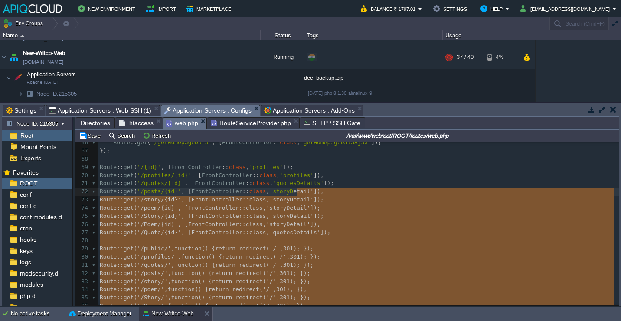
type textarea "-"
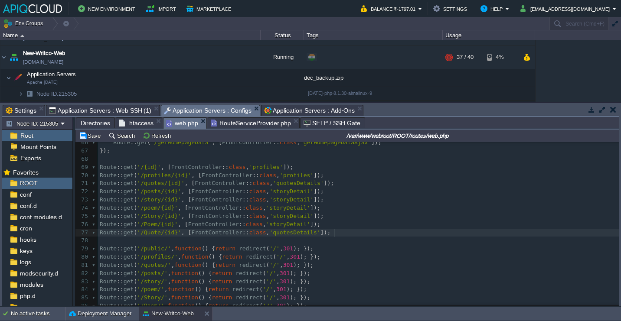
click at [353, 233] on pre "Route :: get ( '/Quote/{id}' , [ FrontController :: class , 'quotesDetails' ]);" at bounding box center [358, 233] width 521 height 8
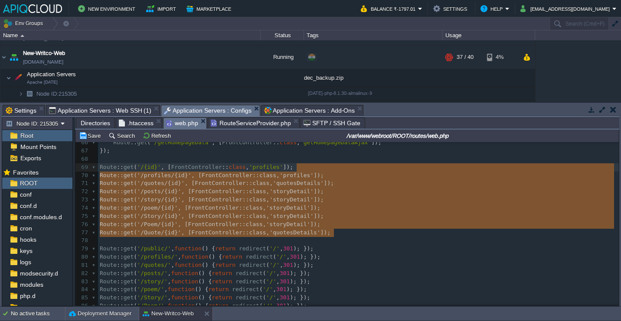
type textarea "Route::get('/{id}', [FrontController::class, 'profiles']); Route::get('/profile…"
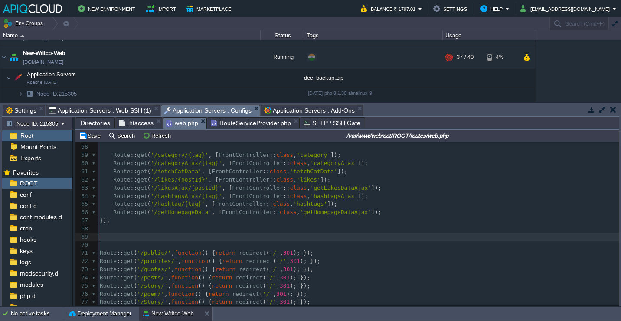
click at [401, 215] on pre "Route :: get ( '/getHomepageData' , [ FrontController :: class , 'getHomepageDa…" at bounding box center [358, 213] width 521 height 8
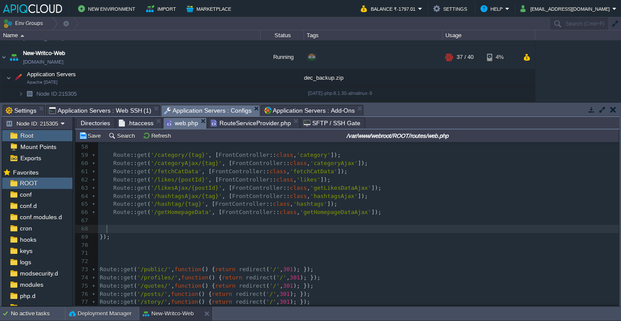
paste textarea "Route::get('/Quote/{id}', [FrontController::class, 'quotesDetails']);"
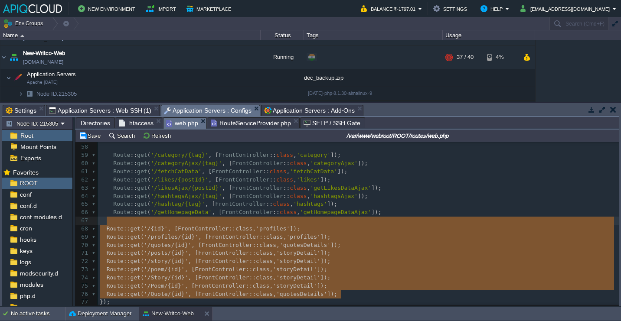
type textarea "Route::get('/{id}', [FrontController::class, 'profiles']); Route::get('/profile…"
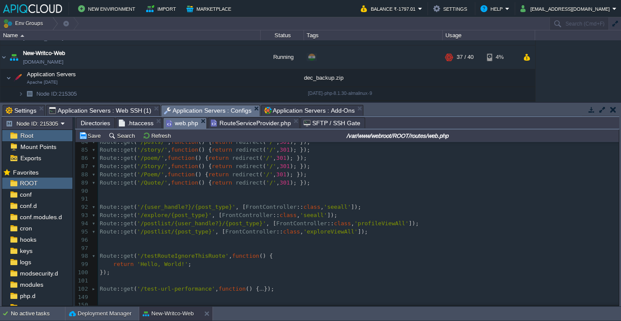
click at [361, 205] on span "]);" at bounding box center [356, 207] width 10 height 7
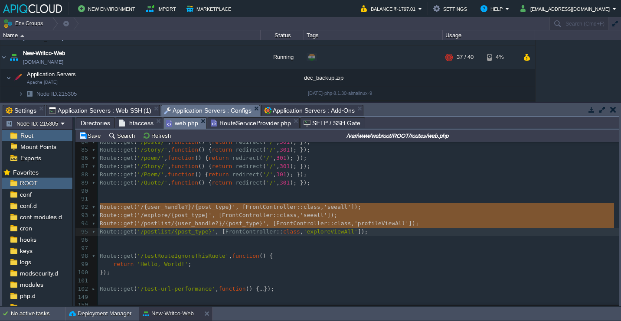
type textarea "Route::get('/{user_handle?}/{post_type}', [FrontController::class, 'seeall']); …"
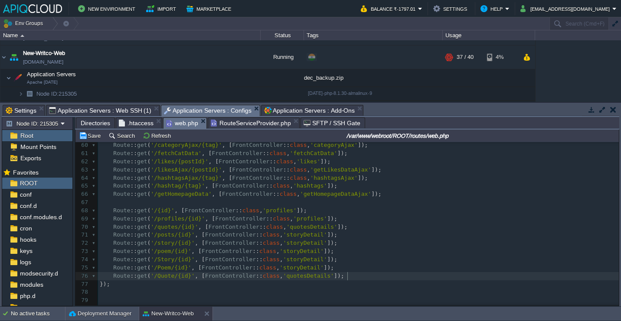
click at [358, 279] on pre "Route :: get ( '/Quote/{id}' , [ FrontController :: class , 'quotesDetails' ]);" at bounding box center [358, 276] width 521 height 8
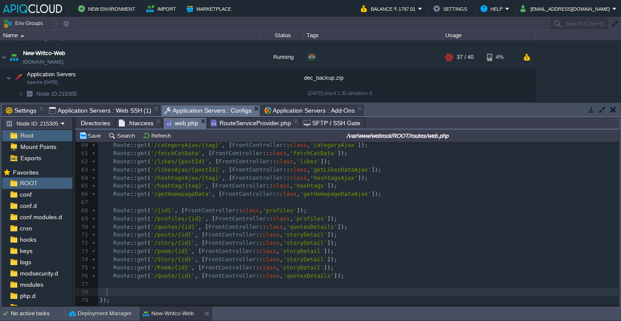
paste textarea "Route::get('/postlist/{post_type}', [FrontController::class, 'exploreViewAll']);"
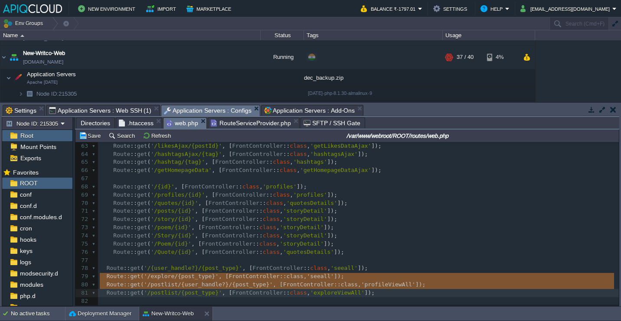
type textarea "Route::get('/explore/{post_type}', [FrontController::class, 'seeall']); Route::…"
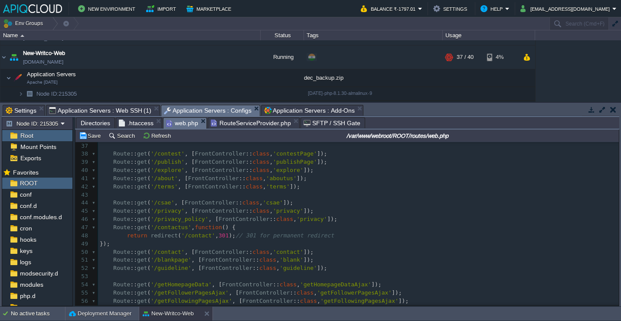
click at [287, 234] on div "xxxxxxxxxx Route :: get ( '/postlist/{post_type}' , [ FrontController :: class …" at bounding box center [358, 248] width 521 height 457
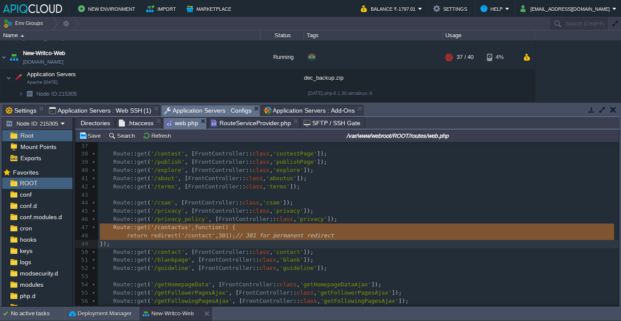
type textarea "Route::get('/contactus', function () { return redirect('/contact', 301); // 301…"
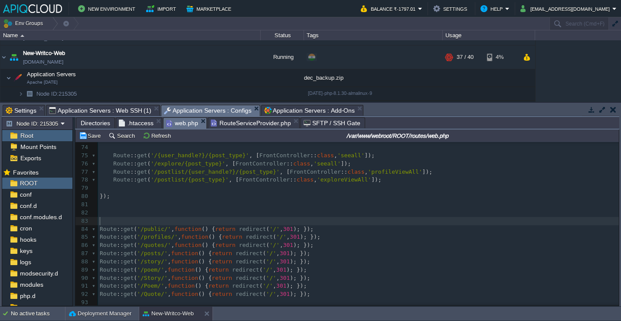
click at [261, 223] on pre "​" at bounding box center [358, 221] width 521 height 8
paste textarea "Route::get('/contactus', function () {"
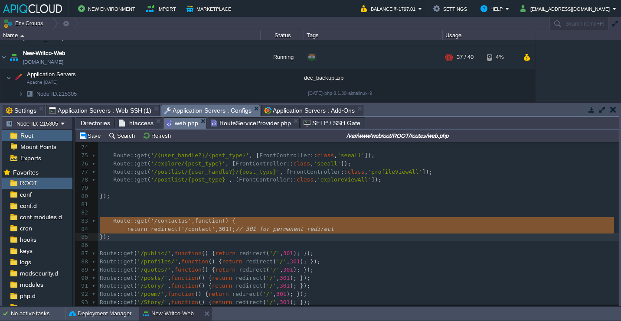
type textarea "Route::get('/contactus', function () { return redirect('/contact', 301); // 301…"
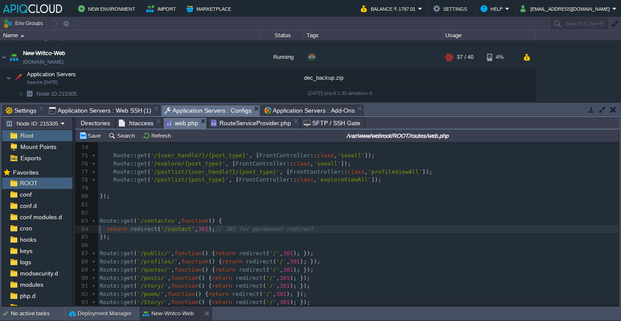
type textarea "Route::get('/contactus', function () {"
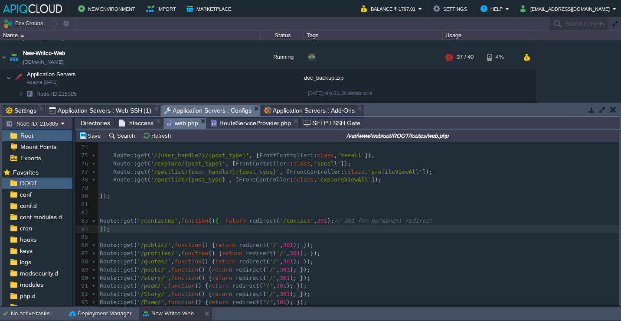
type textarea "Route::get('/contactus', function () { return redirect('/contact', 301); // 301…"
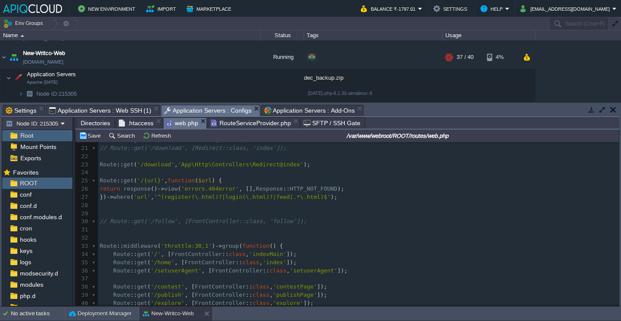
click at [232, 205] on pre "​" at bounding box center [358, 206] width 521 height 8
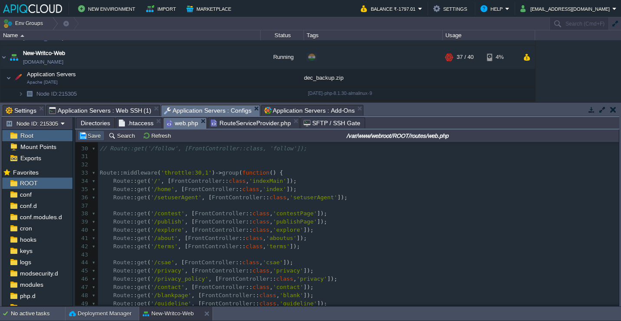
click at [95, 137] on button "Save" at bounding box center [91, 136] width 24 height 8
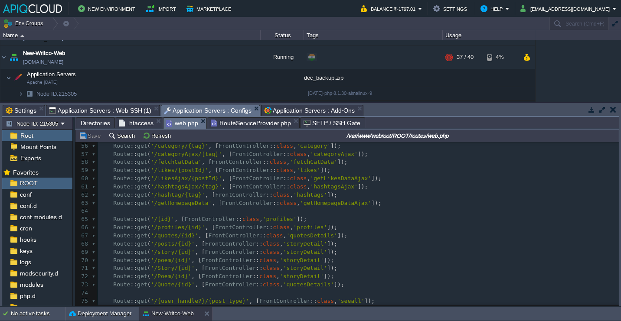
scroll to position [431, 0]
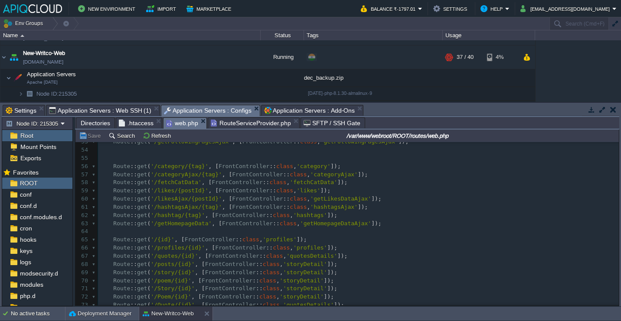
click at [220, 169] on span "FrontController" at bounding box center [244, 166] width 51 height 7
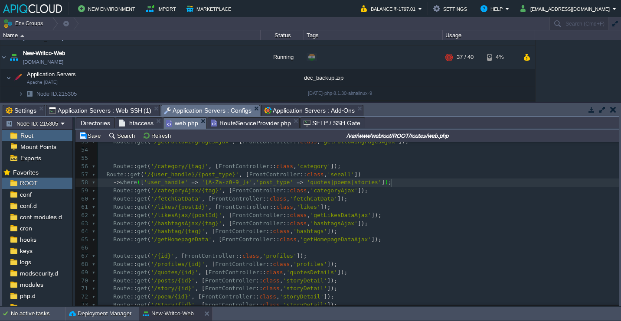
type textarea "->where(['user_handle' => '[A-Za-z0-9_]+', 'post_type' => 'quotes|poems|stories…"
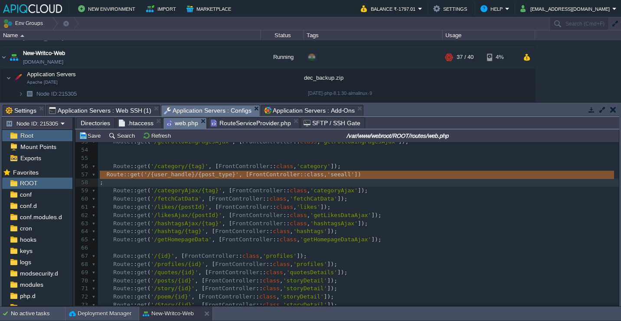
type textarea "Route::get('/{user_handle}/{post_type}', [FrontController::class, 'seeall']) ;"
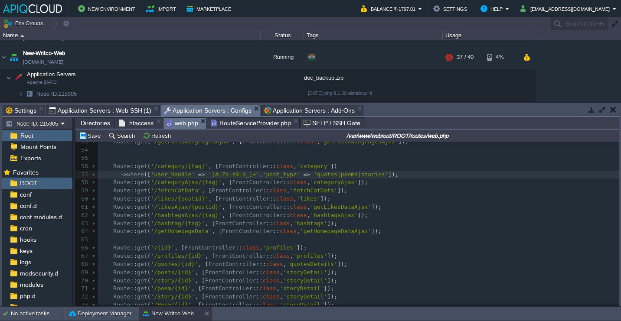
click at [197, 168] on span "'/category/{tag}'" at bounding box center [179, 166] width 58 height 7
type textarea "tag"
click at [181, 177] on div "xxxxxxxxxx ​ 43 ​ 44 Route :: get ( '/csae' , [ FrontController :: class , 'csa…" at bounding box center [358, 235] width 521 height 359
type textarea "user_handle"
paste textarea
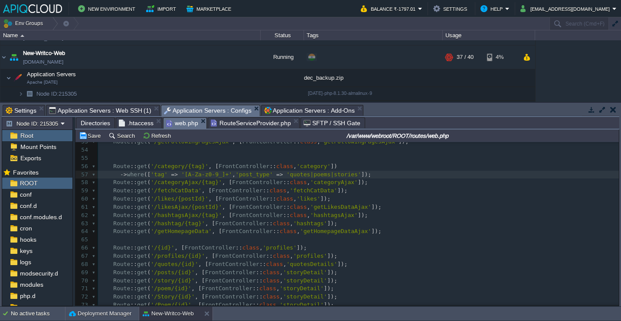
click at [202, 176] on div "xxxxxxxxxx ​ 43 ​ 44 Route :: get ( '/csae' , [ FrontController :: class , 'csa…" at bounding box center [358, 235] width 521 height 359
type textarea "0-9_"
type textarea ", 'post_type' => 'quotes|poems|stories'"
type textarea "->where(['tag' => '[A-Za-z]+']);"
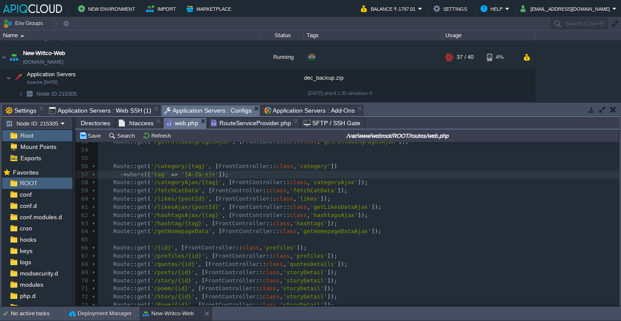
type textarea "->where(['tag' => '[A-Za-z]+']);"
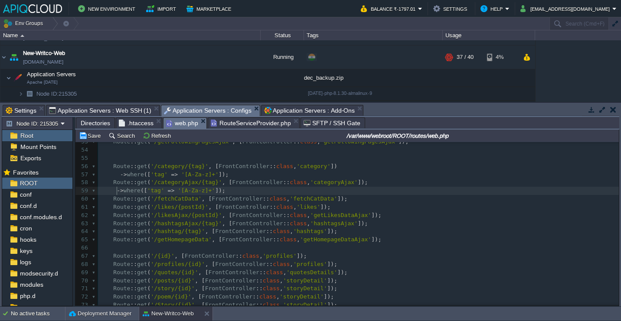
scroll to position [3, 6]
type textarea "->where(['tag' => '[A-Za-z]+']);"
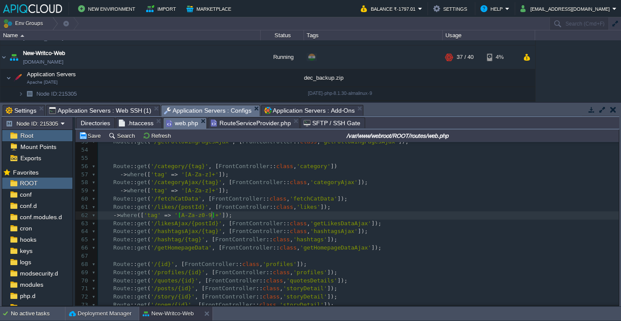
scroll to position [3, 10]
type textarea "0-9"
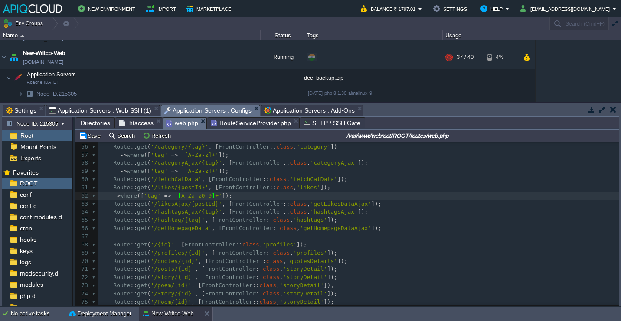
scroll to position [436, 0]
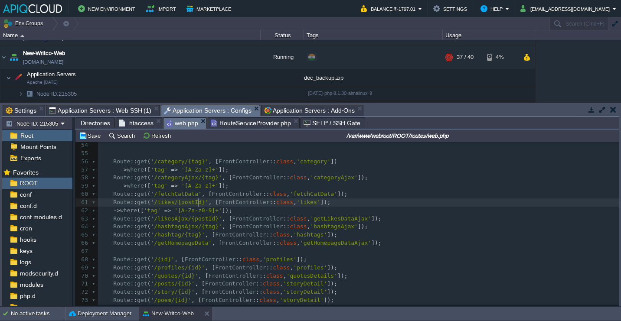
click at [199, 204] on div "xxxxxxxxxx ​ 43 ​ 44 Route :: get ( '/csae' , [ FrontController :: class , 'csa…" at bounding box center [358, 240] width 521 height 376
type textarea "postId"
click at [154, 212] on div "xxxxxxxxxx ​ 43 ​ 44 Route :: get ( '/csae' , [ FrontController :: class , 'csa…" at bounding box center [358, 240] width 521 height 376
type textarea "tag"
paste textarea
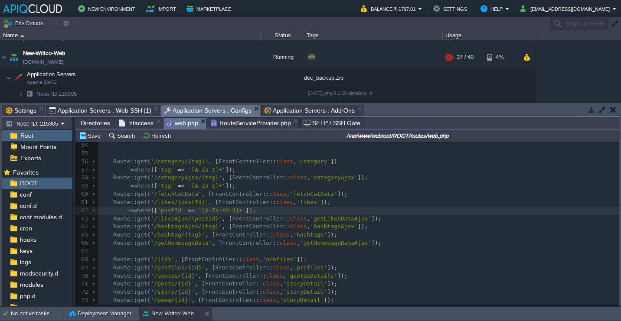
type textarea "->where(['postId' => '[A-Za-z0-9]+']);"
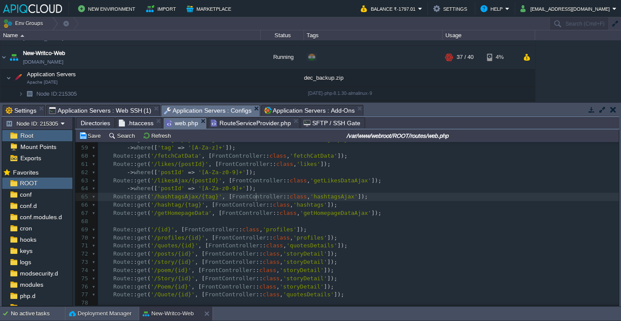
scroll to position [491, 0]
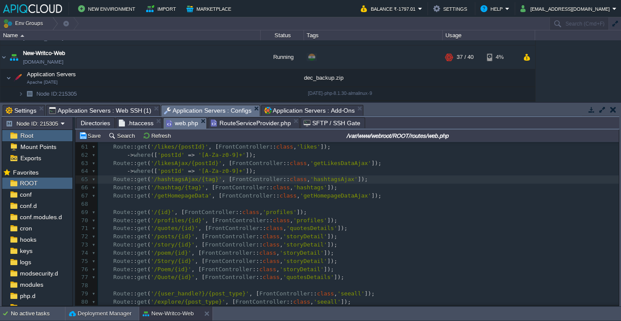
click at [229, 211] on div "xxxxxxxxxx ​ 43 ​ 44 Route :: get ( '/csae' , [ FrontController :: class , 'csa…" at bounding box center [358, 188] width 521 height 384
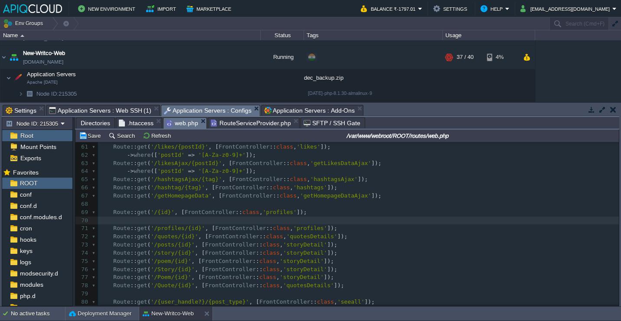
paste textarea "id"
type textarea "id"
click at [166, 223] on span "'postId'" at bounding box center [170, 220] width 27 height 7
type textarea "postId"
paste textarea
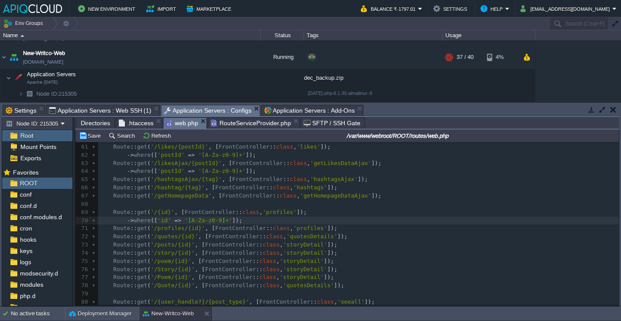
scroll to position [3, 3]
type textarea "_"
type textarea "."
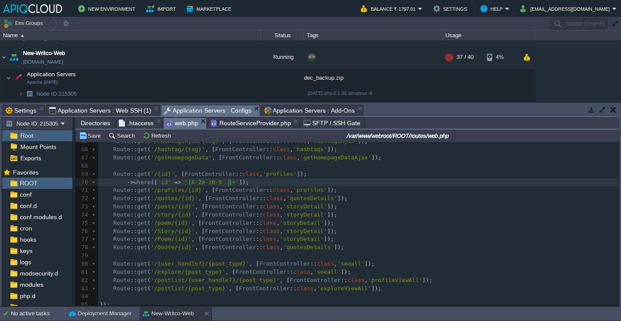
scroll to position [536, 0]
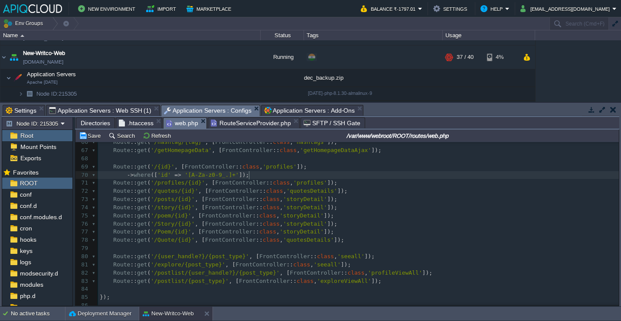
type textarea "->where(['id' => '[A-Za-z0-9_.]+']);"
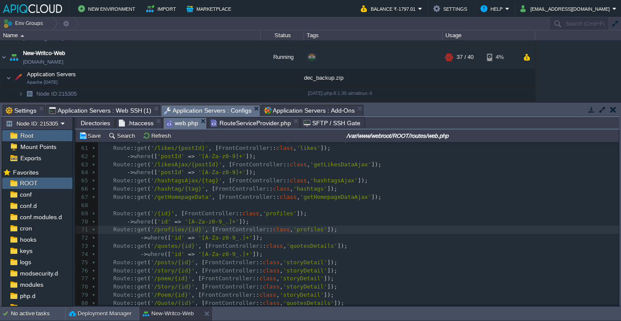
scroll to position [483, 0]
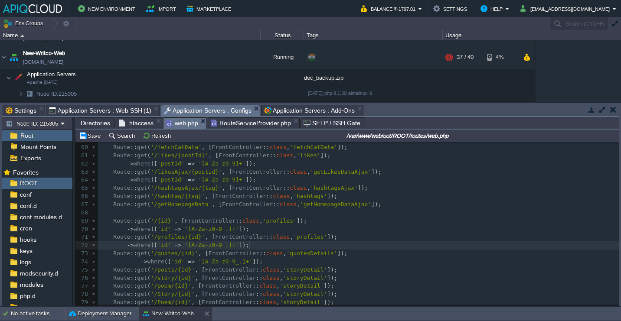
type textarea "->where(['id' => '[A-Za-z0-9_.]+']);"
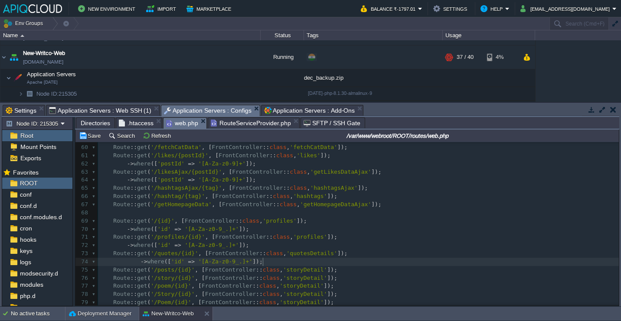
type textarea "->where(['id' => '[A-Za-z0-9_.]+']);"
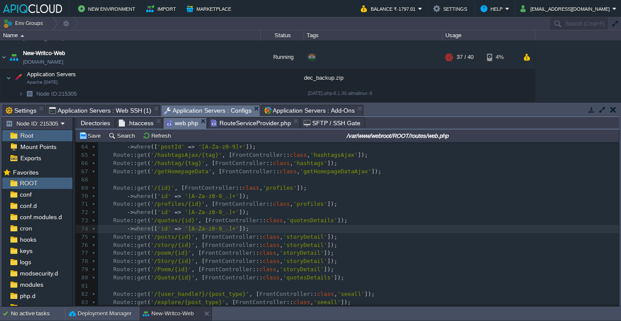
scroll to position [526, 0]
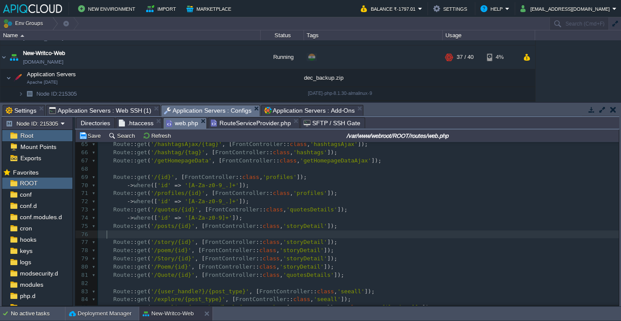
paste textarea "->where(['id' => '[A-Za-z0-9]+']);"
type textarea "->where(['id' => '[A-Za-z0-9]+']);"
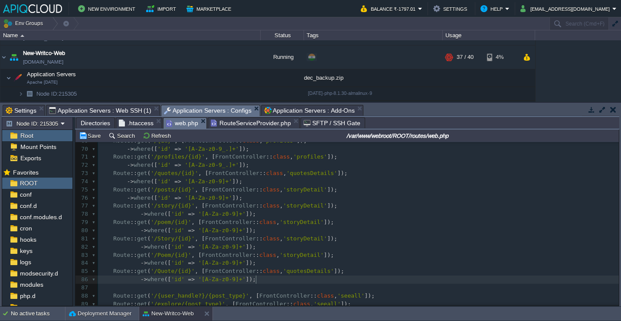
scroll to position [562, 0]
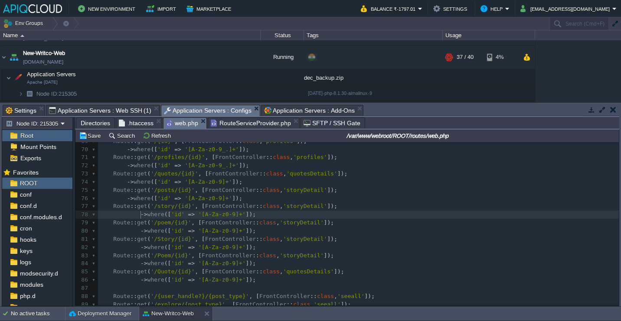
click at [142, 215] on div "xxxxxxxxxx ​ 43 ​ 44 Route :: get ( '/csae' , [ FrontController :: class , 'csa…" at bounding box center [358, 174] width 521 height 498
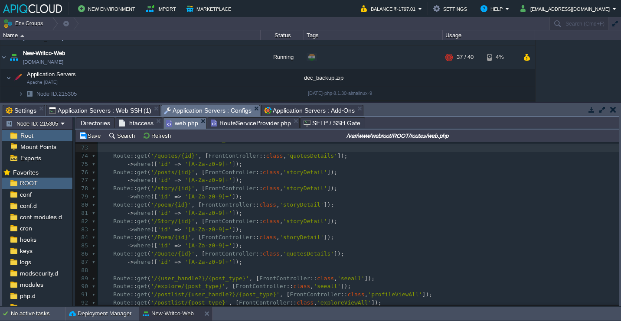
scroll to position [608, 0]
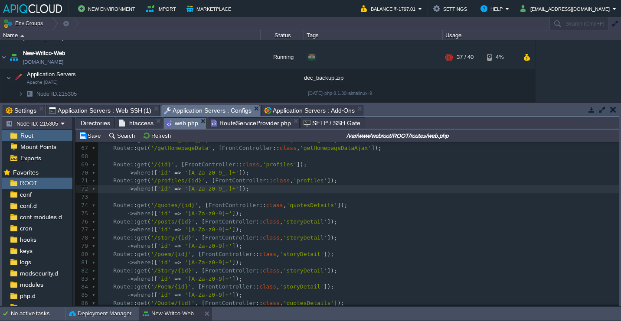
click at [195, 192] on div "xxxxxxxxxx ​ 43 ​ 44 Route :: get ( '/csae' , [ FrontController :: class , 'csa…" at bounding box center [358, 201] width 521 height 506
type textarea "->where(['id' => '[A-Za-z0-9_.]+']);"
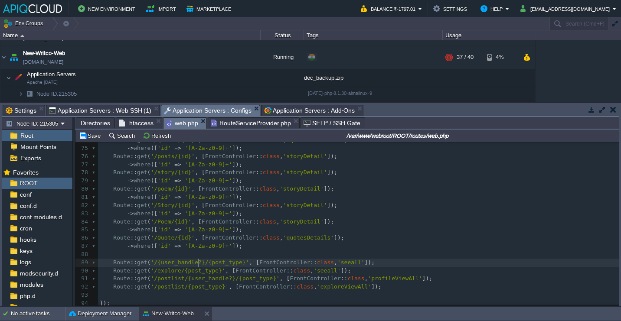
click at [197, 266] on span "'/{user_handle?}/{post_type}'" at bounding box center [199, 262] width 98 height 7
click at [311, 268] on div "64 -> where ([ 'postId' => '[A-Za-z0-9]+' ]); 65 Route :: get ( '/hashtagsAjax/…" at bounding box center [358, 222] width 521 height 335
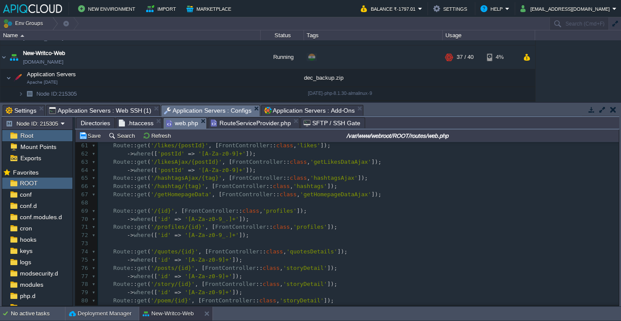
scroll to position [533, 0]
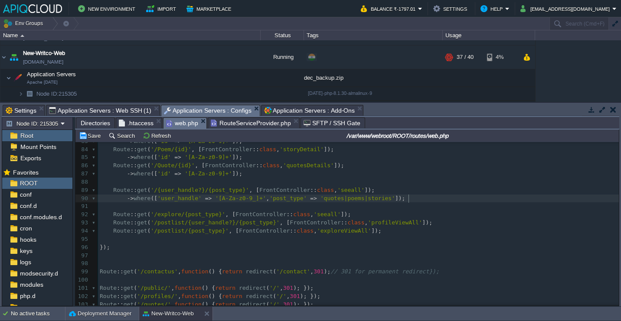
type textarea "->where(['user_handle' => '[A-Za-z0-9_]+', 'post_type' => 'quotes|poems|stories…"
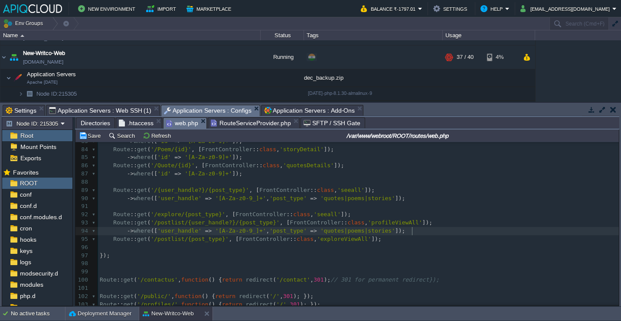
click at [417, 233] on pre "-> where ([ 'user_handle' => '[A-Za-z0-9_]+' , 'post_type' => 'quotes|poems|sto…" at bounding box center [358, 231] width 521 height 8
type textarea "."
click at [209, 196] on div "xxxxxxxxxx ​ 73 74 Route :: get ( '/quotes/{id}' , [ FrontController :: class ,…" at bounding box center [358, 222] width 521 height 335
click at [204, 179] on pre at bounding box center [358, 182] width 521 height 8
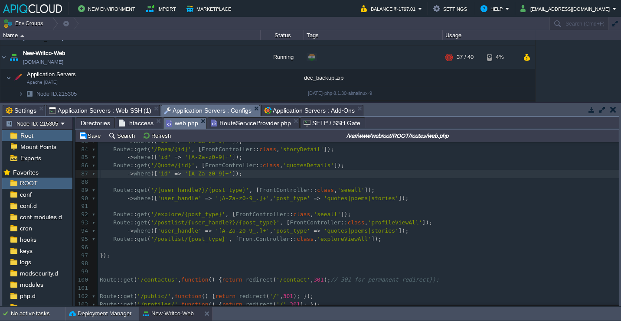
type textarea "->where(['id' => '[A-Za-z0-9]+']);"
click at [212, 217] on div "xxxxxxxxxx ​ 73 74 Route :: get ( '/quotes/{id}' , [ FrontController :: class ,…" at bounding box center [358, 222] width 521 height 335
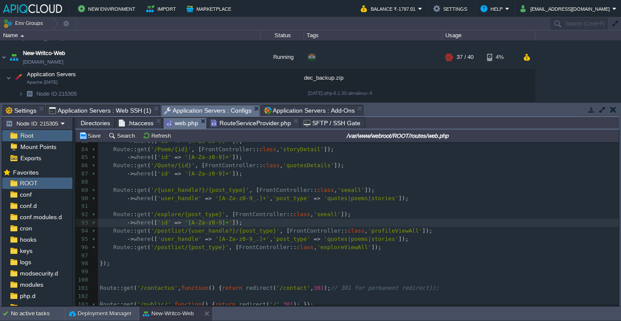
click at [192, 216] on div "xxxxxxxxxx ​ 73 74 Route :: get ( '/quotes/{id}' , [ FrontController :: class ,…" at bounding box center [358, 226] width 521 height 343
type textarea "post_type"
click at [165, 225] on div "xxxxxxxxxx ​ 73 74 Route :: get ( '/quotes/{id}' , [ FrontController :: class ,…" at bounding box center [358, 226] width 521 height 343
type textarea "id"
type textarea "trensing"
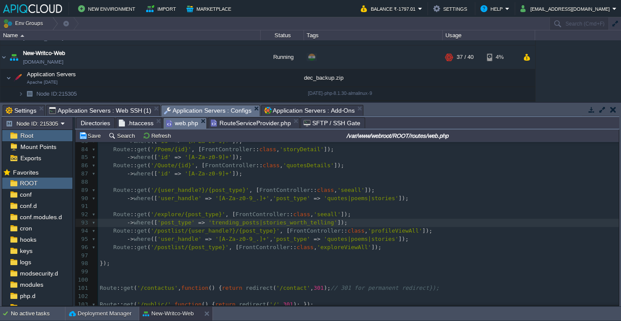
scroll to position [3, 114]
type textarea "ding_posts|stories_worth_telling|"
type textarea "poetry_for_the_heart|"
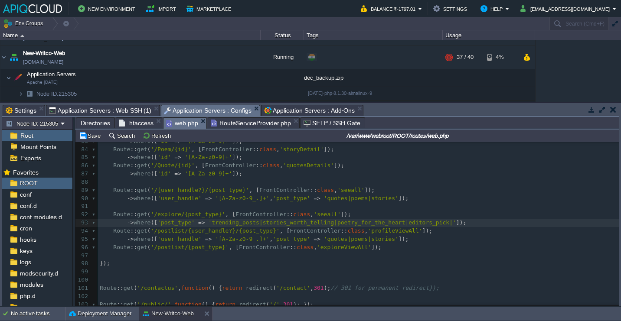
type textarea "editors_pick|"
type textarea "popular_quotes|"
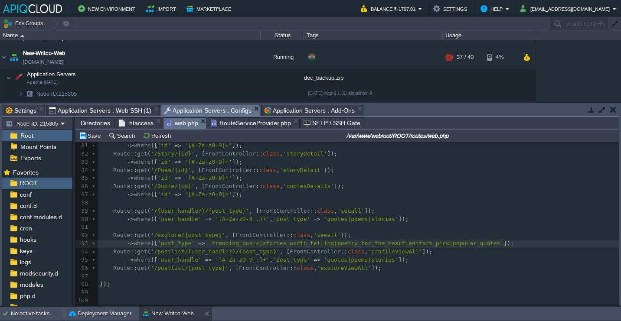
scroll to position [630, 0]
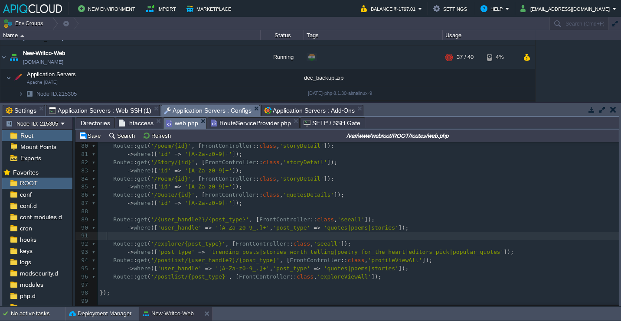
click at [454, 234] on pre at bounding box center [358, 236] width 521 height 8
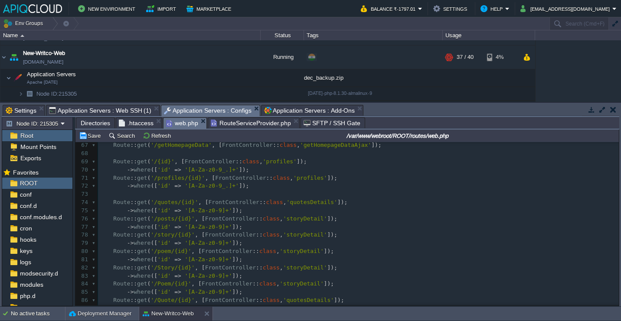
scroll to position [539, 0]
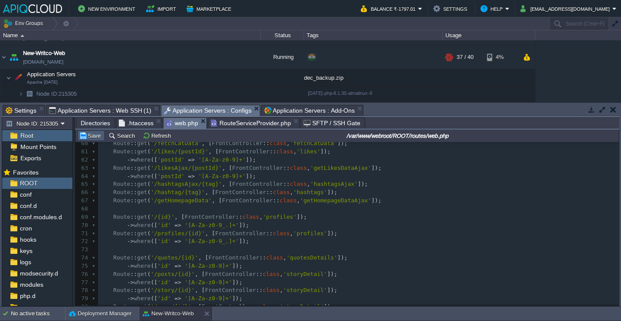
click at [96, 137] on button "Save" at bounding box center [91, 136] width 24 height 8
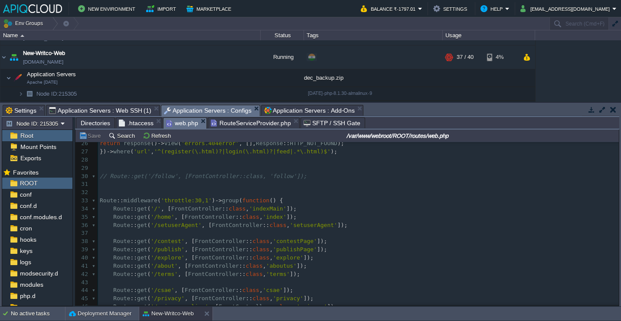
click at [242, 185] on pre "​" at bounding box center [358, 184] width 521 height 8
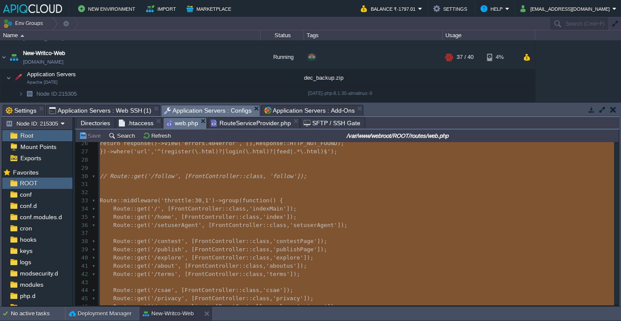
type textarea "-"
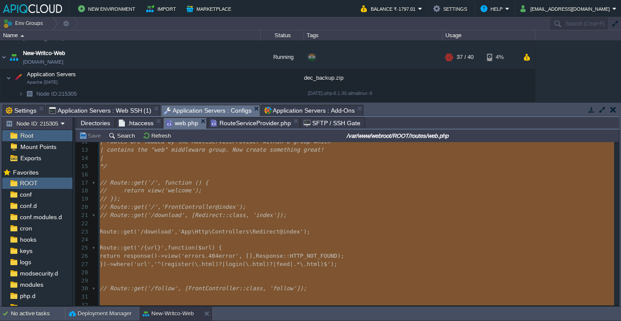
scroll to position [282, 0]
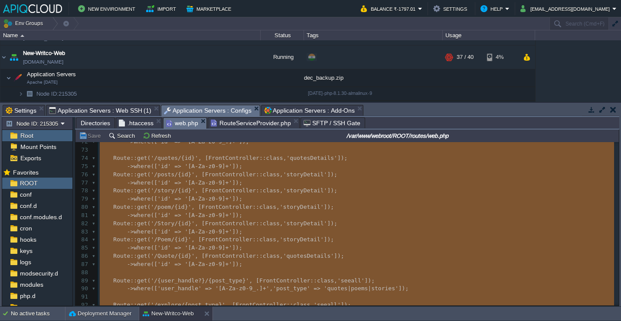
type textarea "-"
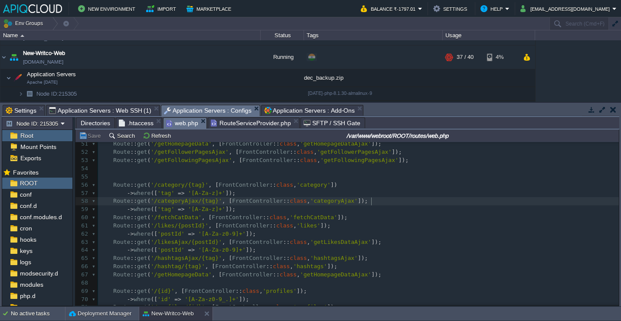
click at [377, 202] on pre "Route :: get ( '/categoryAjax/{tag}' , [ FrontController :: class , 'categoryAj…" at bounding box center [358, 201] width 521 height 8
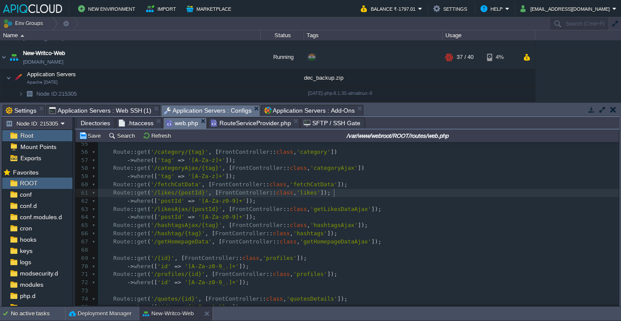
click at [359, 196] on pre "Route :: get ( '/likes/{postId}' , [ FrontController :: class , 'likes' ]);" at bounding box center [358, 193] width 521 height 8
click at [397, 209] on pre "Route :: get ( '/likesAjax/{postId}' , [ FrontController :: class , 'getLikesDa…" at bounding box center [358, 210] width 521 height 8
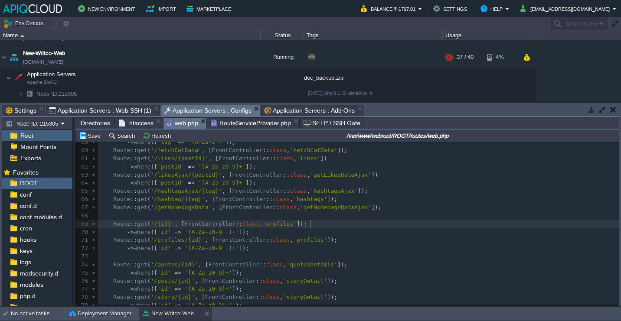
click at [353, 223] on pre "Route :: get ( '/{id}' , [ FrontController :: class , 'profiles' ]);" at bounding box center [358, 224] width 521 height 8
click at [354, 241] on pre "Route :: get ( '/profiles/{id}' , [ FrontController :: class , 'profiles' ]);" at bounding box center [358, 240] width 521 height 8
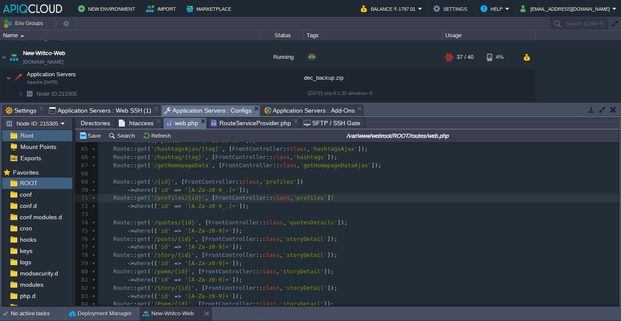
click at [363, 227] on pre "Route :: get ( '/quotes/{id}' , [ FrontController :: class , 'quotesDetails' ]);" at bounding box center [358, 223] width 521 height 8
click at [349, 242] on pre "Route :: get ( '/posts/{id}' , [ FrontController :: class , 'storyDetail' ]);" at bounding box center [358, 239] width 521 height 8
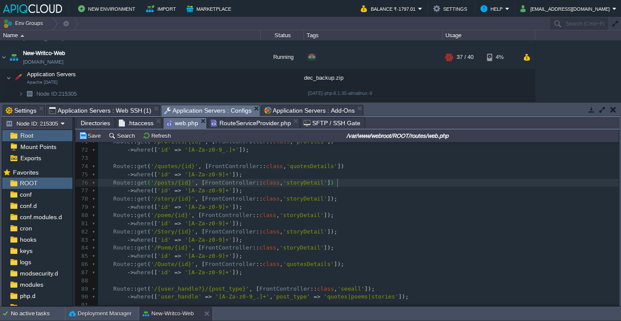
click at [341, 202] on div "xxxxxxxxxx <?php 43 ​ 44 Route :: get ( '/csae' , [ FrontController :: class , …" at bounding box center [358, 117] width 521 height 417
click at [344, 214] on pre "Route :: get ( '/poem/{id}' , [ FrontController :: class , 'storyDetail' ]);" at bounding box center [358, 216] width 521 height 8
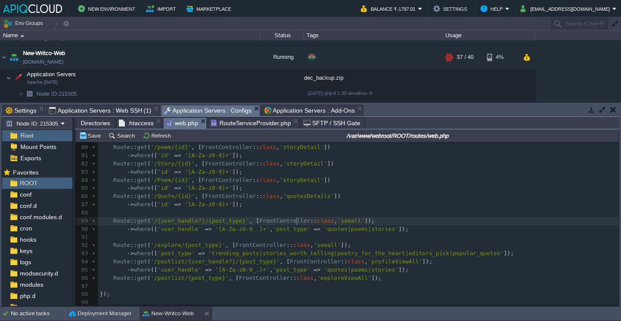
click at [296, 224] on span "FrontController" at bounding box center [284, 221] width 51 height 7
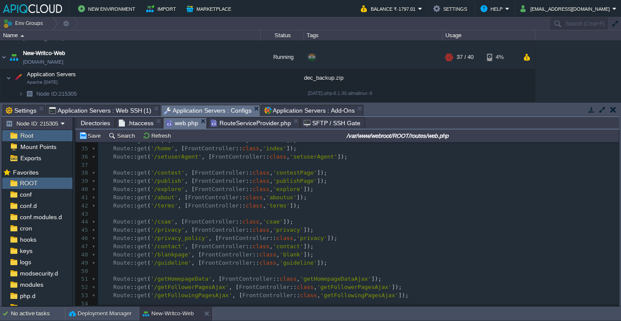
scroll to position [276, 0]
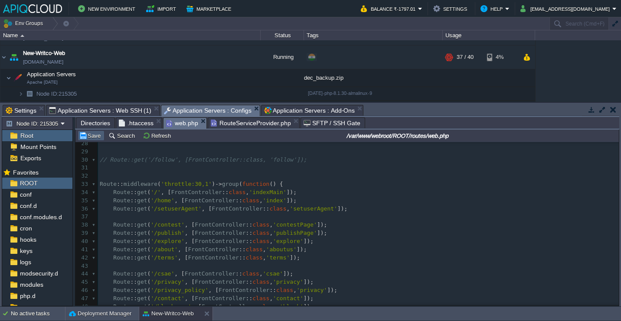
click at [94, 139] on button "Save" at bounding box center [91, 136] width 24 height 8
click at [247, 198] on div "xxxxxxxxxx Route :: get ( '/explore/{post_type}' , [ FrontController :: class ,…" at bounding box center [358, 262] width 521 height 441
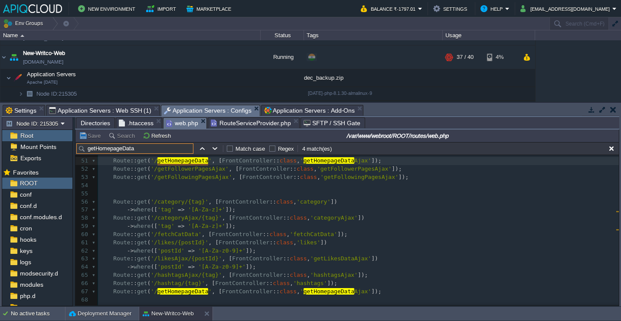
type input "getHomepageData"
click at [313, 288] on pre "Route :: get ( '/hashtag/{tag}' , [ FrontController :: class , 'hashtags' ]);" at bounding box center [358, 284] width 521 height 8
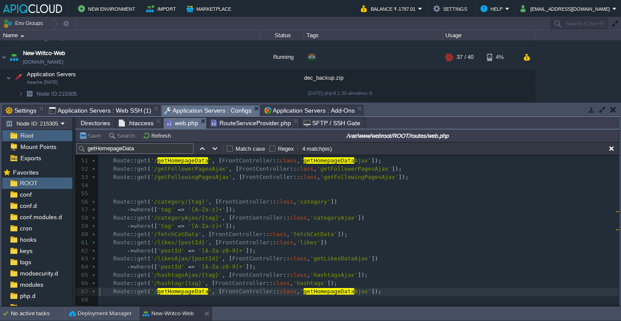
type textarea "Route::get('/getHomepageData', [FrontController::class, 'getHomepageDataAjax']);"
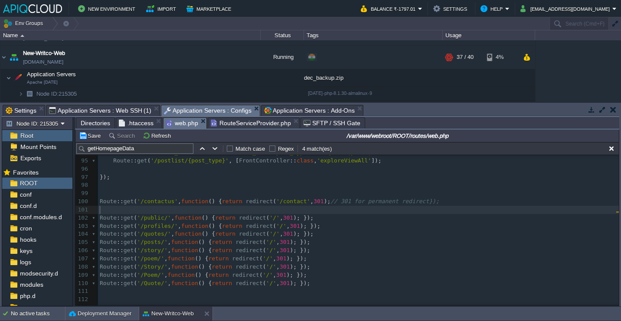
click at [335, 214] on pre "​" at bounding box center [358, 210] width 521 height 8
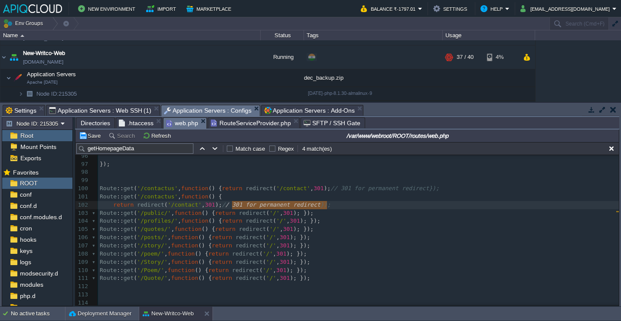
type textarea "// 301 for permanent redirect"
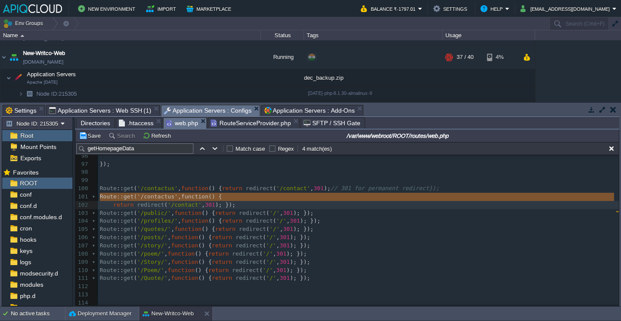
type textarea "Route::get('/contactus', function () { return redirect('/contact', 301); });"
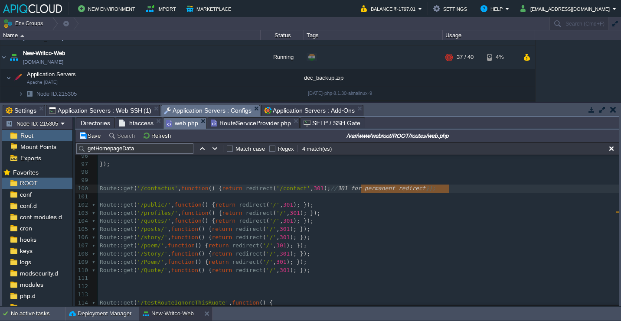
type textarea "// 301 for permanent redirect"
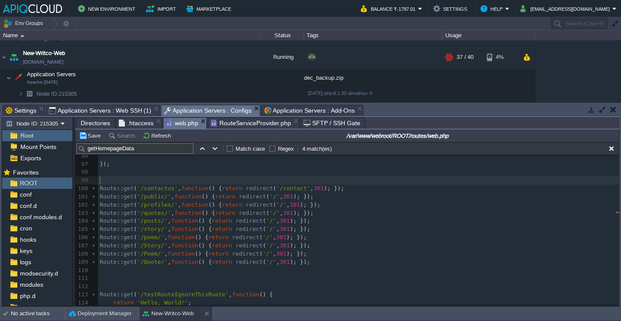
paste textarea
click at [94, 140] on button "Save" at bounding box center [91, 136] width 24 height 8
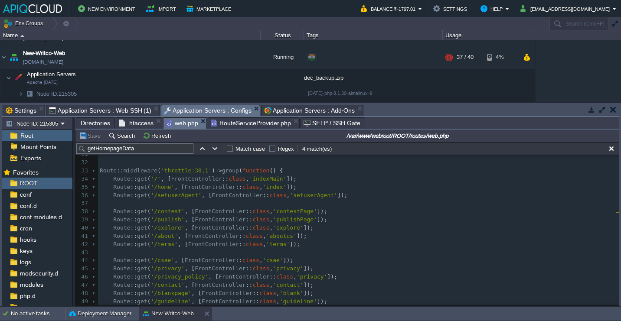
scroll to position [141, 0]
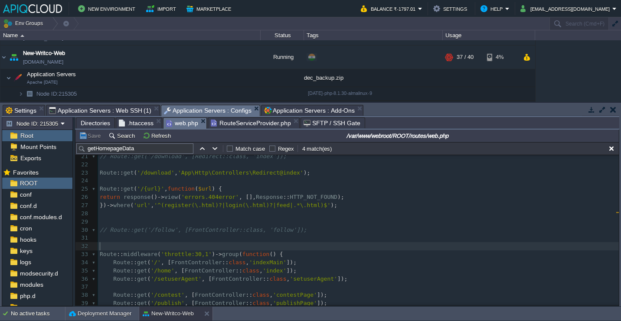
click at [206, 248] on pre "​" at bounding box center [358, 246] width 521 height 8
click at [275, 243] on pre "// Throttled group ( 30 requests/minute per IP )" at bounding box center [358, 246] width 521 height 8
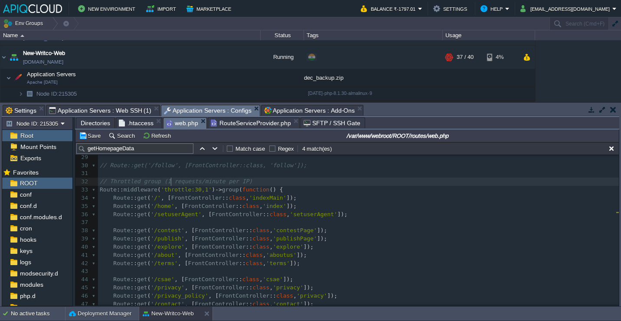
type textarea "15"
click at [95, 141] on td "Save" at bounding box center [91, 136] width 27 height 10
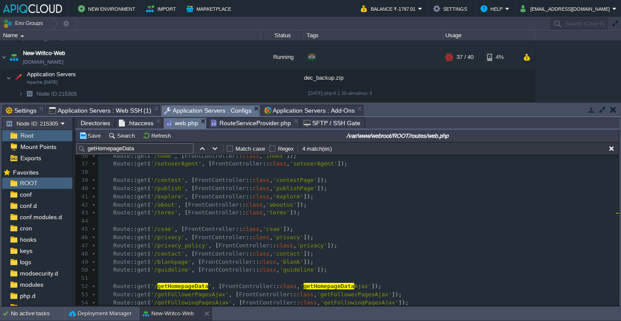
scroll to position [265, 0]
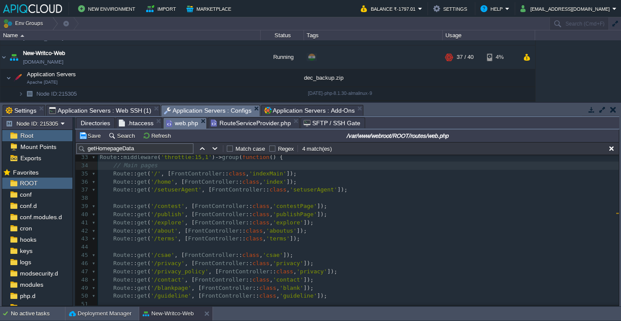
click at [220, 202] on pre "​" at bounding box center [358, 198] width 521 height 8
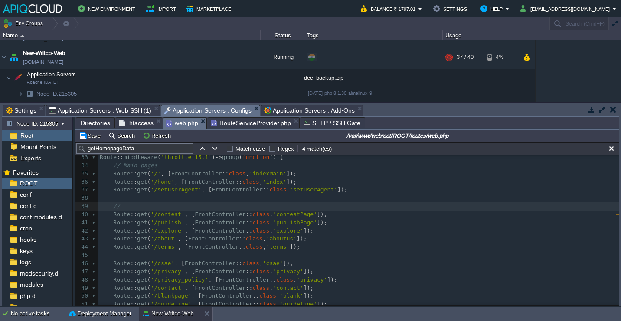
scroll to position [3, 10]
type textarea "//"
type textarea "End Pages"
type textarea "Indivu"
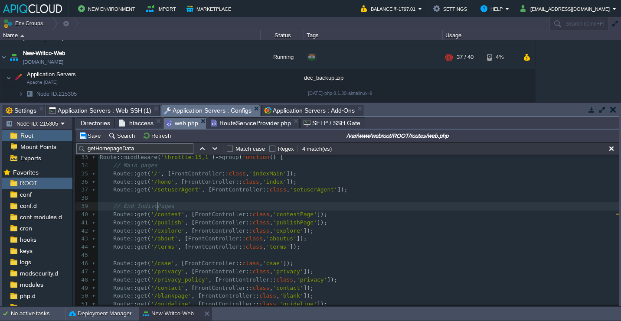
scroll to position [3, 20]
type textarea "idual APp"
type textarea "p"
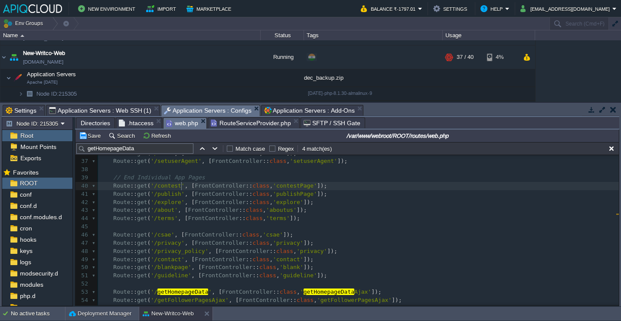
scroll to position [294, 0]
click at [193, 220] on div "xxxxxxxxxx // 301 for permanent redirect 8 | Web Routes 9 |--------------------…" at bounding box center [358, 148] width 521 height 457
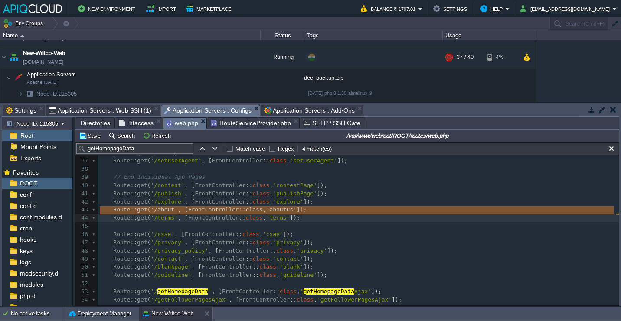
type textarea "Route::get('/about', [FrontController::class, 'aboutus']); Route::get('/terms',…"
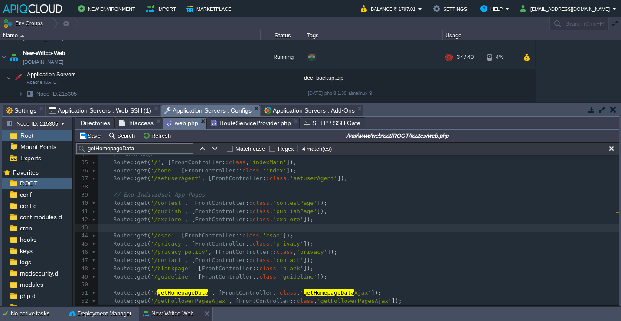
scroll to position [277, 0]
click at [215, 236] on span "FrontController" at bounding box center [210, 234] width 51 height 7
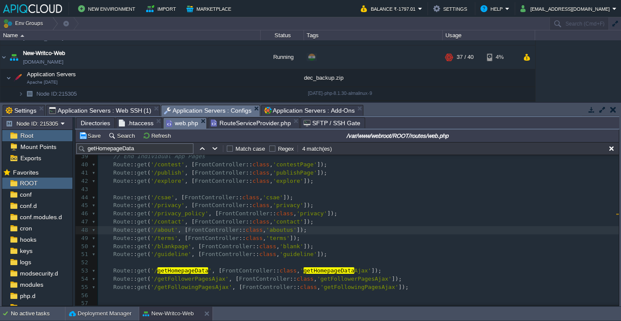
scroll to position [281, 0]
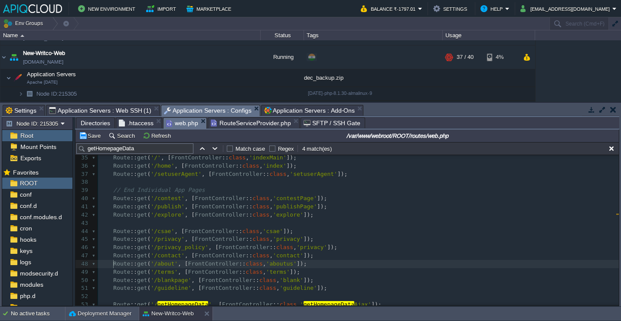
click at [219, 196] on pre "Route :: get ( '/contest' , [ FrontController :: class , 'contestPage' ]);" at bounding box center [358, 199] width 521 height 8
type textarea "// End Individual App Pages"
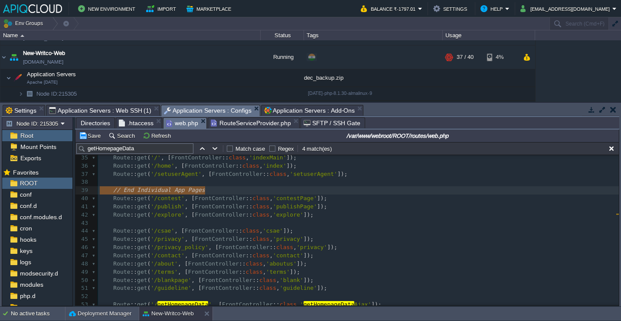
click at [205, 221] on pre "​" at bounding box center [358, 223] width 521 height 8
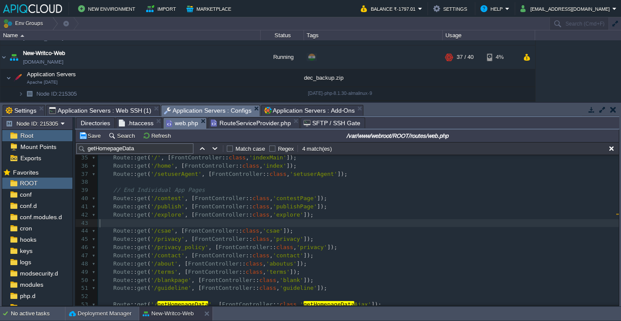
paste textarea "App"
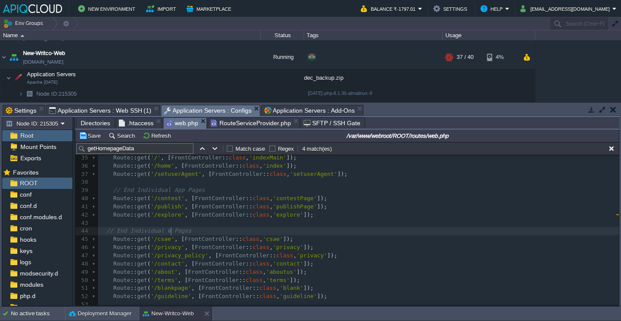
type textarea "Web"
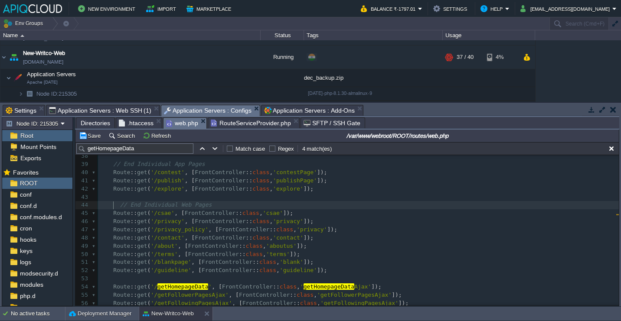
scroll to position [313, 0]
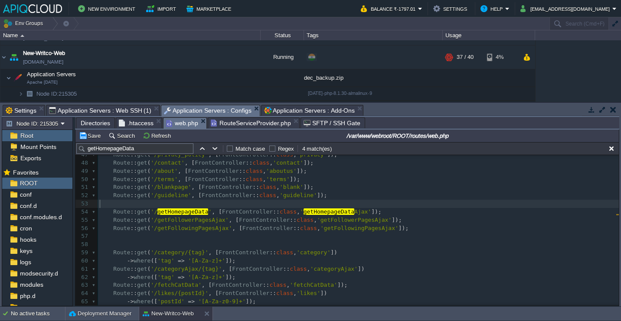
click at [216, 206] on pre "​" at bounding box center [358, 204] width 521 height 8
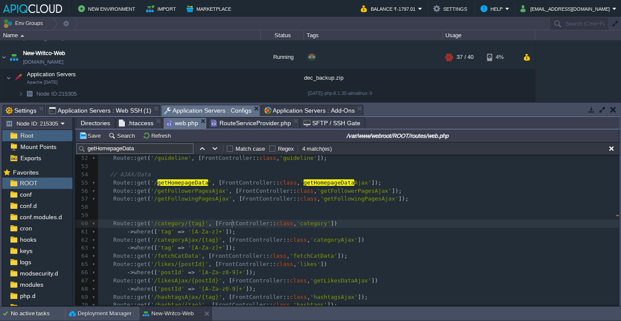
click at [231, 221] on pre "Route :: get ( '/category/{tag}' , [ FrontController :: class , 'category' ])" at bounding box center [358, 224] width 521 height 8
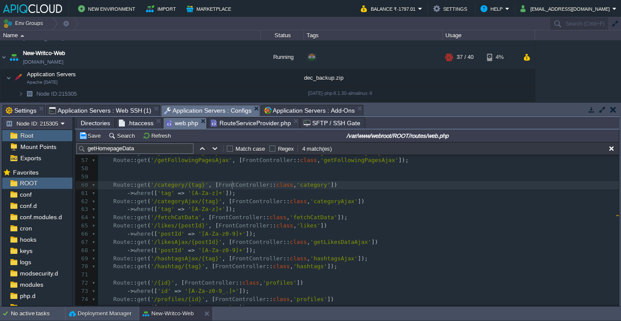
click at [240, 215] on div "xxxxxxxxxx // 301 for permanent redirect 25 Route :: get ( '/{url}' , function …" at bounding box center [358, 119] width 521 height 449
type textarea "Route::get('/fetchCatData', [FrontController::class, 'fetchCatData']);"
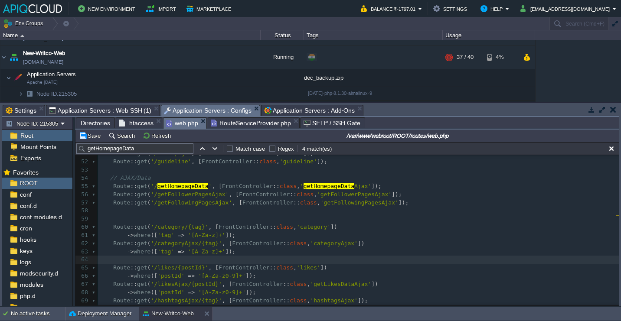
click at [229, 210] on pre "​" at bounding box center [358, 211] width 521 height 8
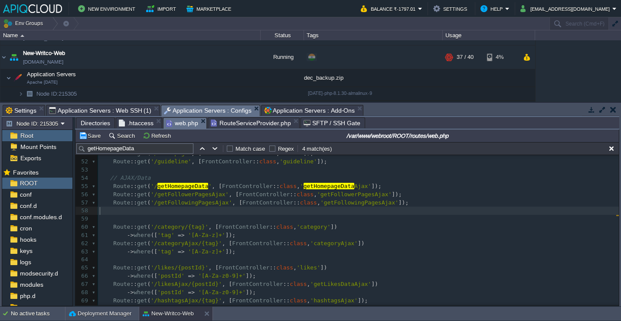
paste textarea
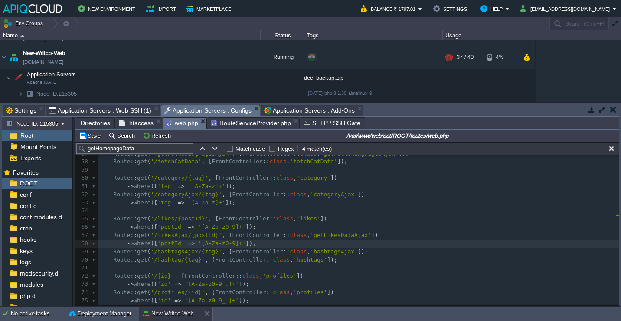
click at [221, 248] on pre "Route :: get ( '/hashtagsAjax/{tag}' , [ FrontController :: class , 'hashtagsAj…" at bounding box center [358, 252] width 521 height 8
type textarea "Route::get('/hashtagsAjax/{tag}', [FrontController::class, 'hashtagsAjax']);"
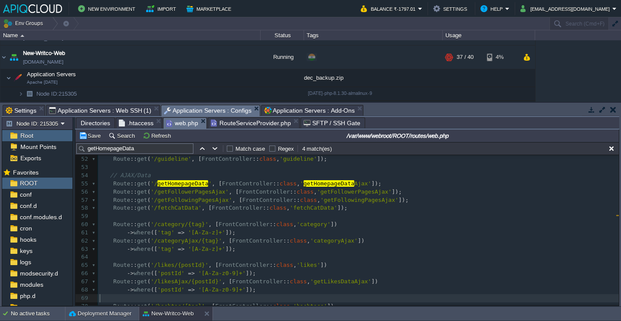
click at [206, 214] on pre "​" at bounding box center [358, 216] width 521 height 8
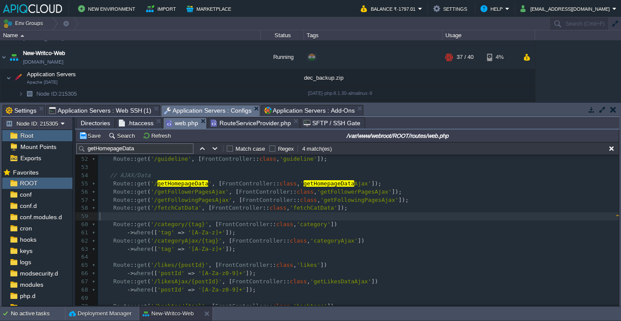
paste textarea
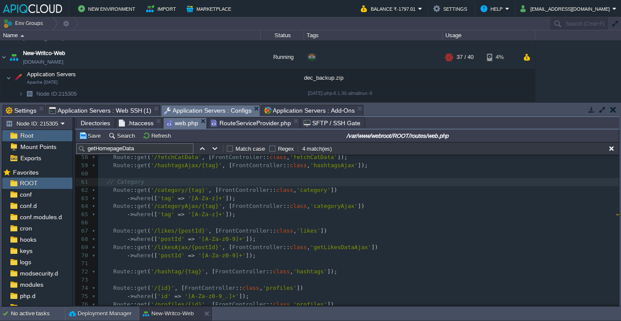
click at [165, 228] on pre "Route :: get ( '/likes/{postId}' , [ FrontController :: class , 'likes' ])" at bounding box center [358, 231] width 521 height 8
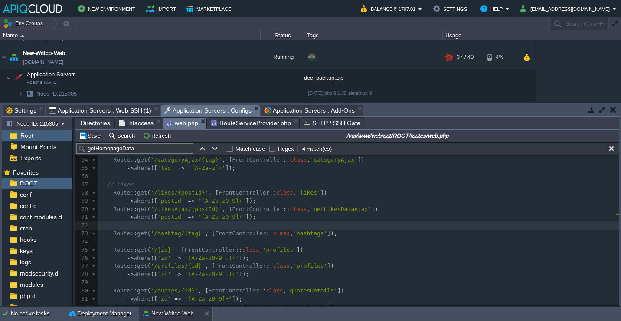
click at [167, 229] on pre "​" at bounding box center [358, 226] width 521 height 8
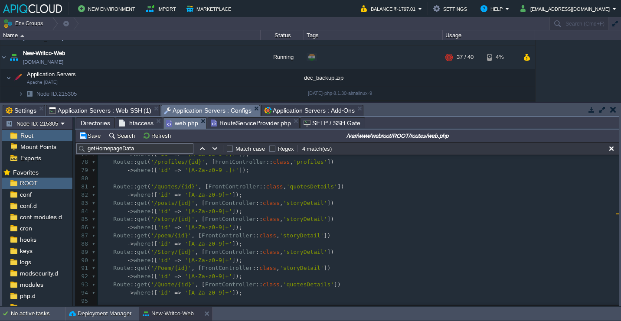
click at [167, 179] on pre at bounding box center [358, 179] width 521 height 8
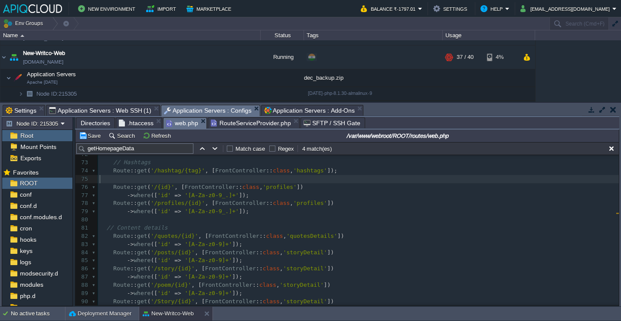
click at [173, 182] on pre "​" at bounding box center [358, 179] width 521 height 8
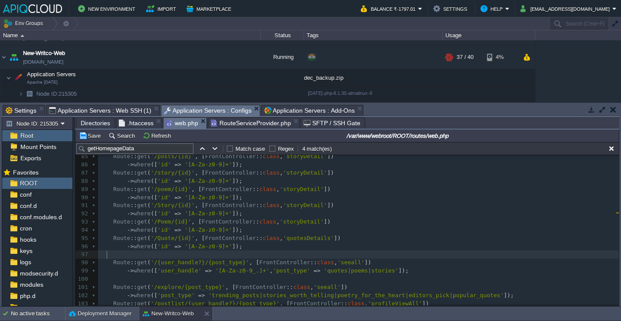
click at [140, 256] on pre at bounding box center [358, 255] width 521 height 8
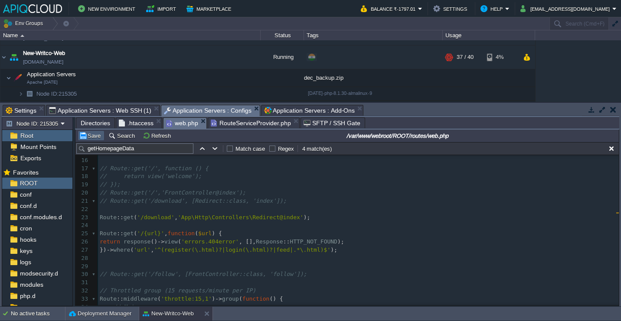
click at [93, 136] on button "Save" at bounding box center [91, 136] width 24 height 8
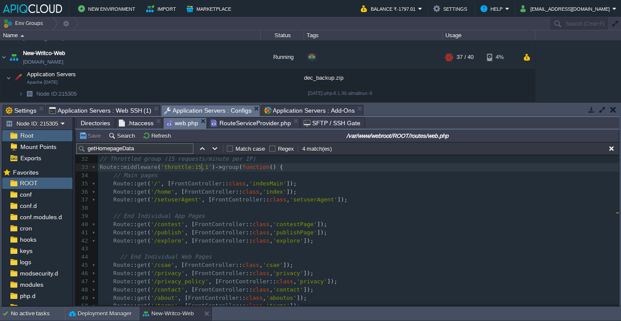
type textarea "15"
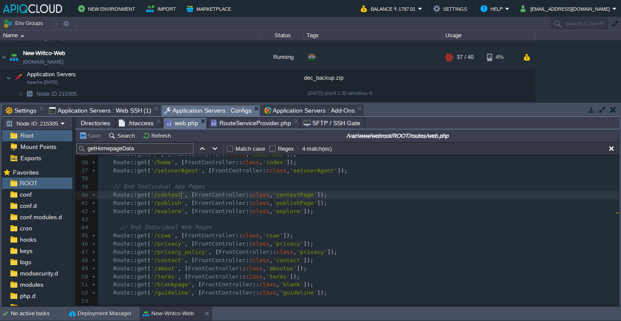
click at [180, 196] on span "'/contest'" at bounding box center [167, 195] width 34 height 7
paste input "trending_posts"
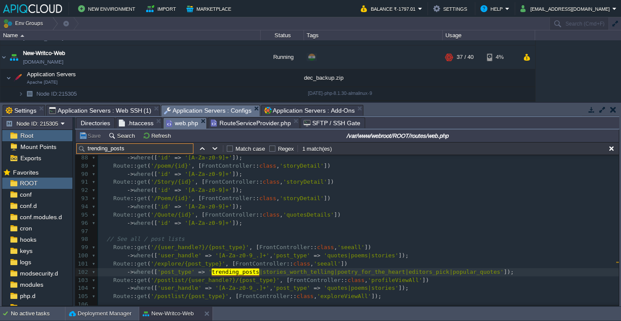
scroll to position [715, 0]
type input "trending_posts"
click at [401, 234] on pre "​" at bounding box center [358, 230] width 521 height 8
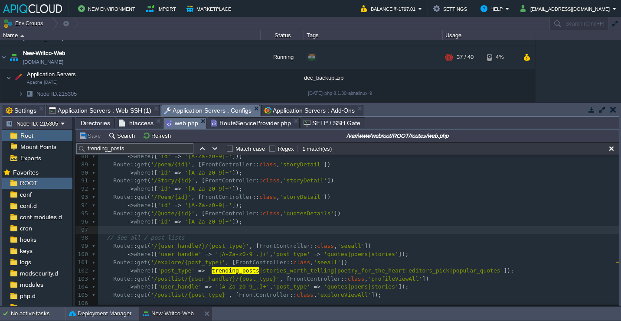
scroll to position [737, 0]
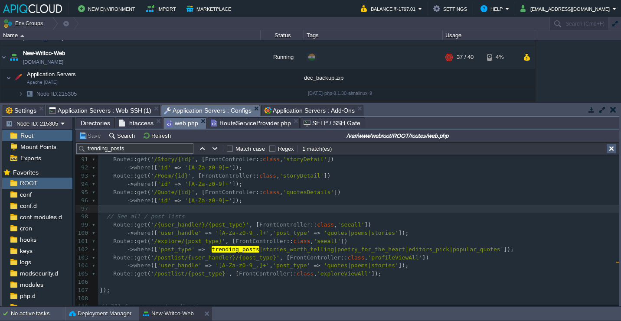
click at [613, 152] on button "button" at bounding box center [611, 149] width 8 height 8
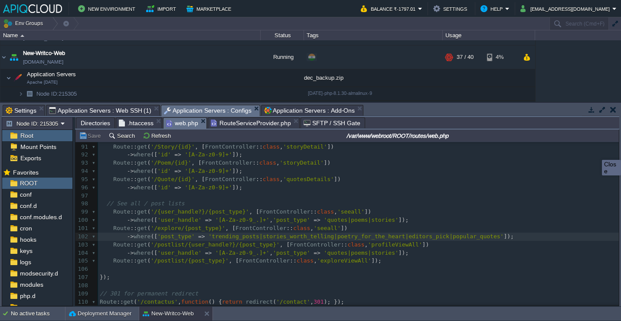
scroll to position [724, 0]
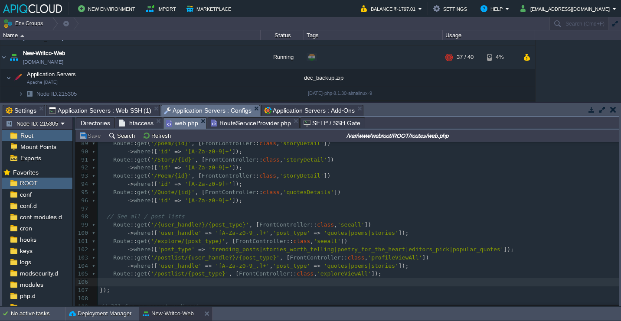
click at [269, 285] on pre "​" at bounding box center [358, 282] width 521 height 8
click at [438, 248] on span "'trending_posts|stories_worth_telling|poetry_for_the_heart|editors_pick|popular…" at bounding box center [355, 249] width 295 height 7
type textarea "//"
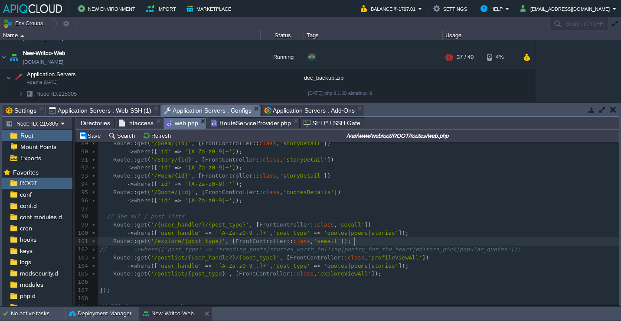
scroll to position [3, 3]
type textarea ";"
click at [88, 135] on button "Save" at bounding box center [91, 136] width 24 height 8
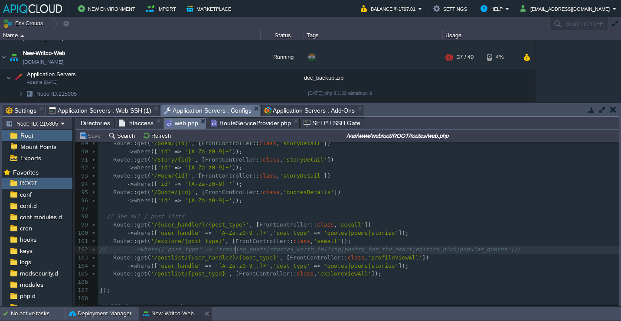
click at [236, 250] on div "xxxxxxxxxx 79 Route :: get ( '/profiles/{id}' , [ FrontController :: class , 'p…" at bounding box center [358, 225] width 521 height 335
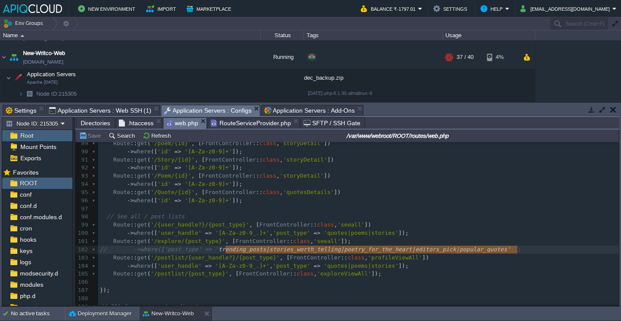
type textarea "trending_posts|stories_worth_telling|poetry_for_the_heart|editors_pick|popular_…"
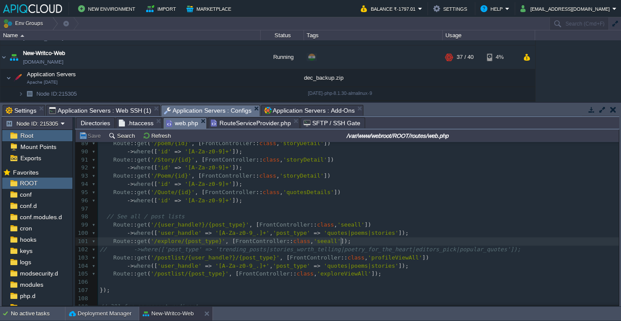
click at [342, 243] on div "xxxxxxxxxx 79 Route :: get ( '/profiles/{id}' , [ FrontController :: class , 'p…" at bounding box center [358, 225] width 521 height 335
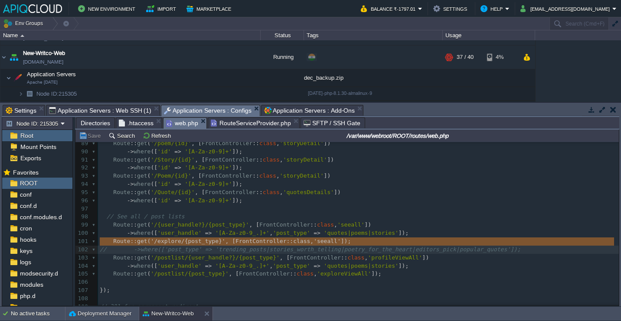
type textarea "Route::get('/explore/{post_type}', [FrontController::class, 'seeall']); // ->wh…"
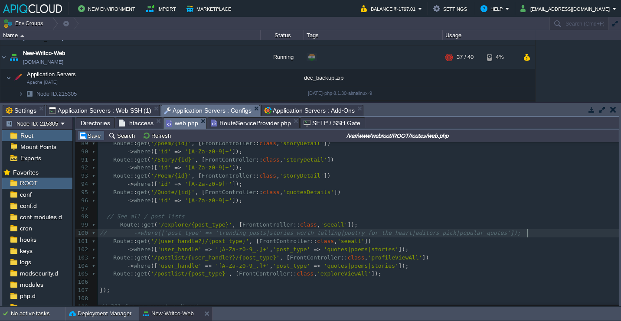
click at [91, 134] on button "Save" at bounding box center [91, 136] width 24 height 8
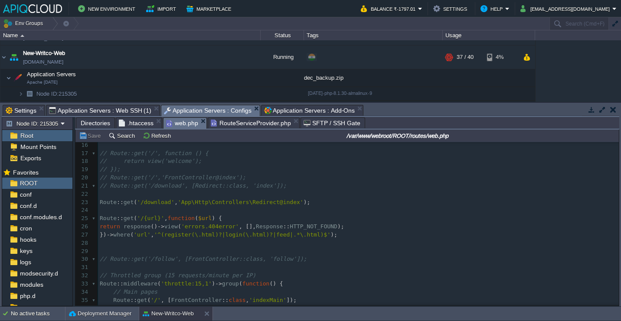
scroll to position [172, 0]
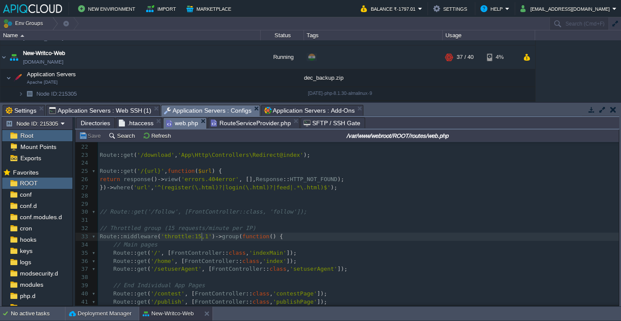
click at [202, 237] on div "xxxxxxxxxx // ->where(['post_type' => 'trending_posts|stories_worth_telling|poe…" at bounding box center [358, 187] width 521 height 433
type textarea "2"
click at [172, 231] on div "xxxxxxxxxx // ->where(['post_type' => 'trending_posts|stories_worth_telling|poe…" at bounding box center [358, 187] width 521 height 433
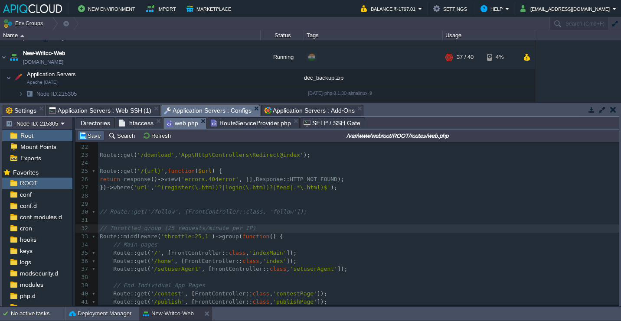
type textarea "2"
click at [91, 138] on button "Save" at bounding box center [91, 136] width 24 height 8
click at [201, 235] on span "'throttle:25,1'" at bounding box center [186, 236] width 51 height 7
type textarea "30"
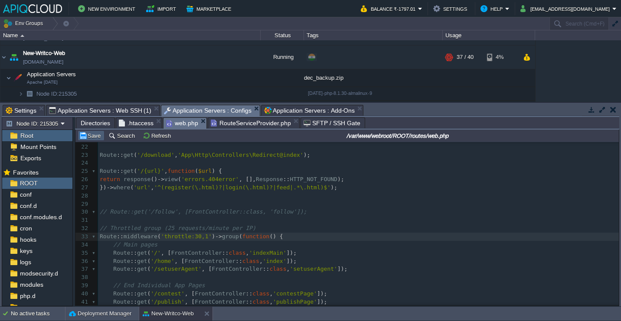
click at [91, 134] on button "Save" at bounding box center [91, 136] width 24 height 8
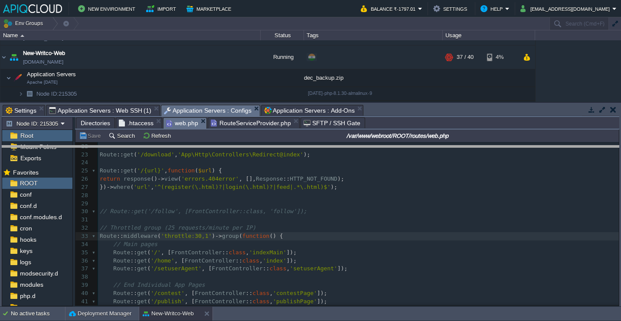
drag, startPoint x: 403, startPoint y: 111, endPoint x: 403, endPoint y: 162, distance: 50.7
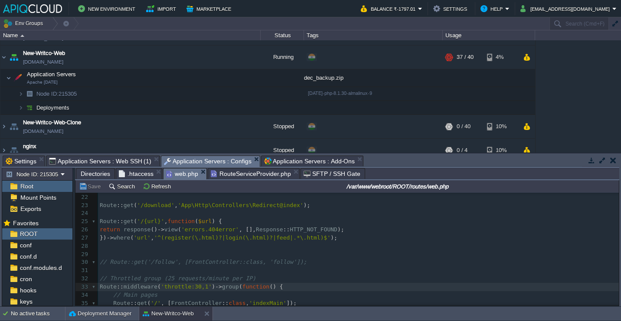
click at [84, 170] on span "Directories" at bounding box center [95, 174] width 29 height 10
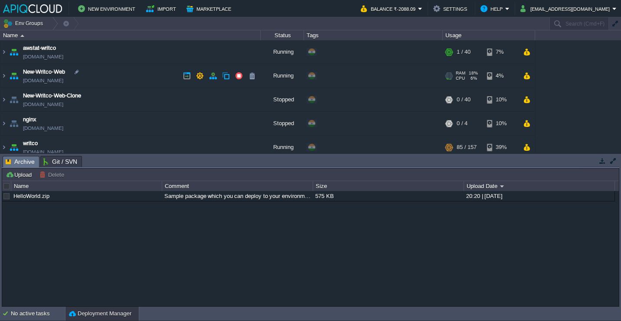
click at [131, 77] on td "New-Writco-Web [DOMAIN_NAME]" at bounding box center [130, 76] width 260 height 24
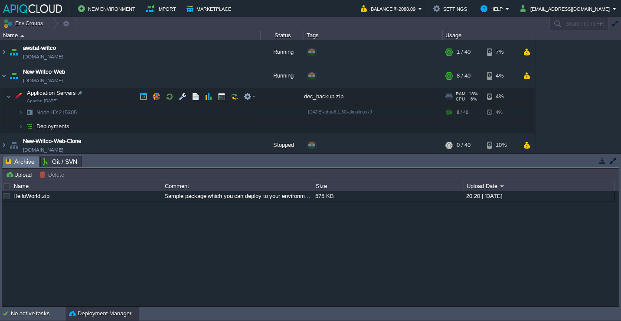
click at [121, 92] on td "Application Servers Apache 2.4.62" at bounding box center [130, 97] width 260 height 18
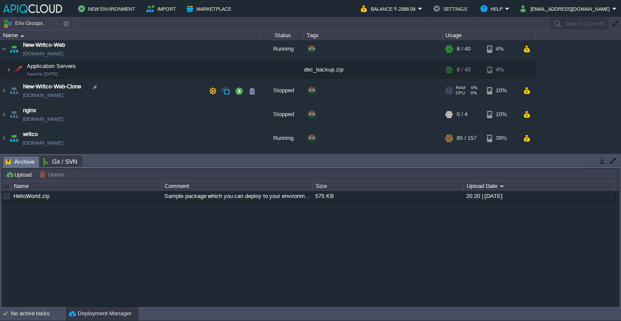
scroll to position [48, 0]
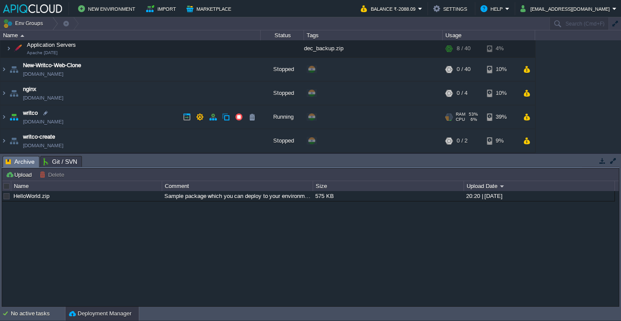
click at [127, 114] on td "writco env-3619793.cloudjiffy.net" at bounding box center [130, 117] width 260 height 24
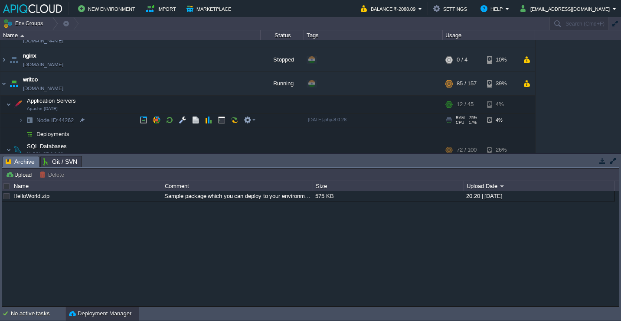
scroll to position [88, 0]
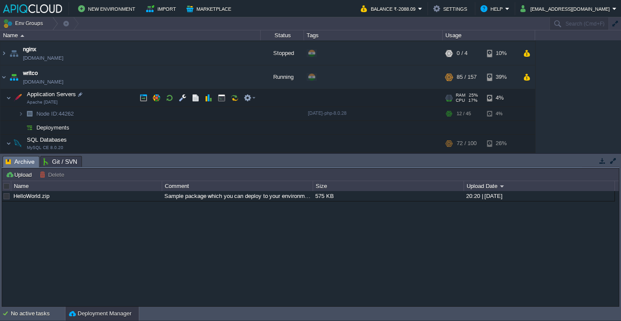
click at [109, 101] on td "Application Servers Apache 2.4.57" at bounding box center [130, 98] width 260 height 18
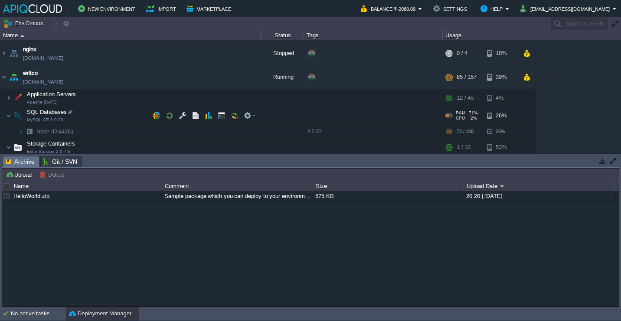
click at [105, 114] on td "SQL Databases MySQL CE 8.0.20" at bounding box center [130, 116] width 260 height 18
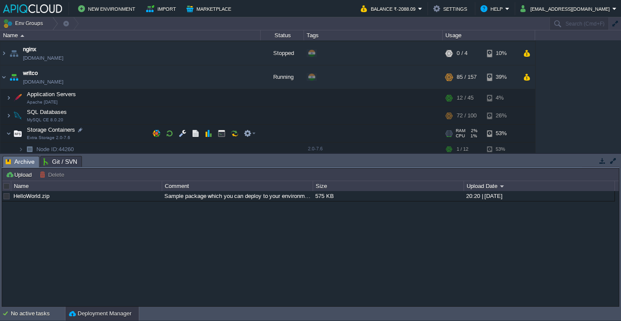
click at [98, 135] on td "Storage Containers Extra Storage 2.0-7.6" at bounding box center [130, 134] width 260 height 18
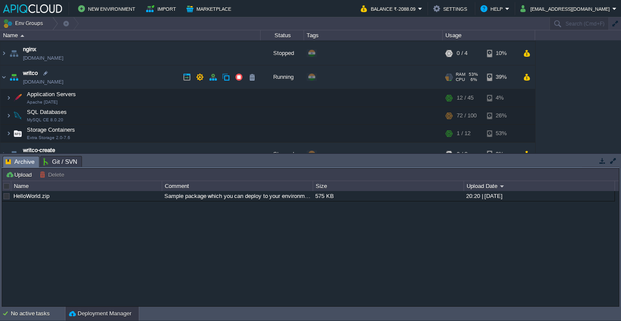
click at [114, 82] on td "writco env-3619793.cloudjiffy.net" at bounding box center [130, 77] width 260 height 24
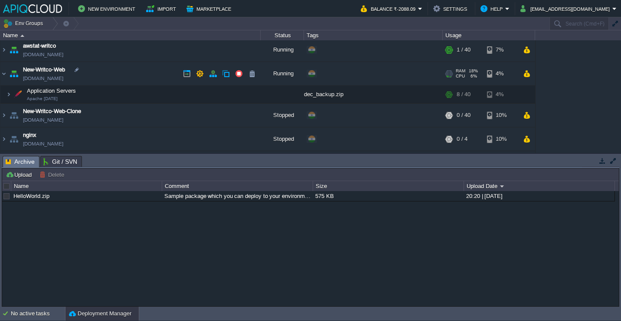
scroll to position [0, 0]
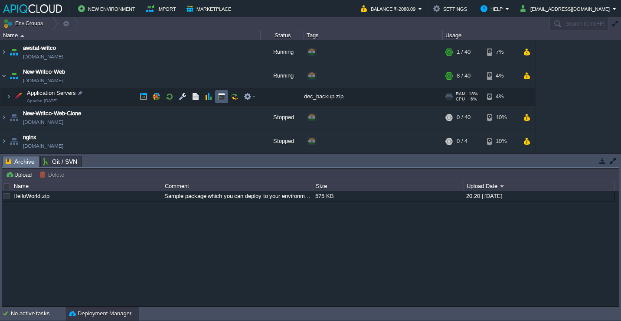
click at [219, 95] on button "button" at bounding box center [222, 97] width 8 height 8
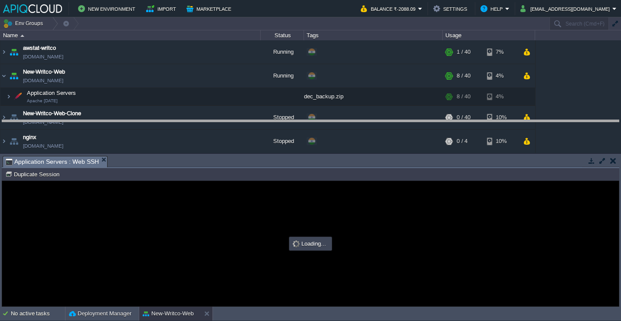
drag, startPoint x: 228, startPoint y: 162, endPoint x: 228, endPoint y: 115, distance: 46.8
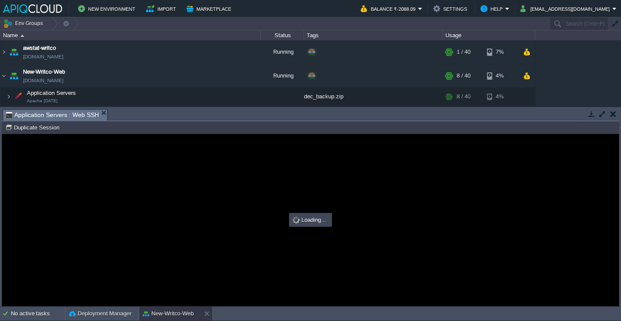
type input "#000000"
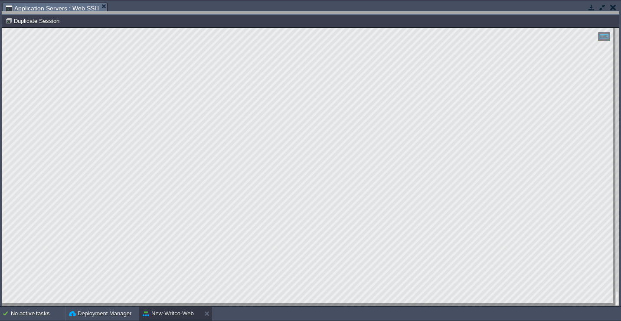
drag, startPoint x: 232, startPoint y: 4, endPoint x: 232, endPoint y: 140, distance: 135.3
click at [232, 139] on body "New Environment Import Marketplace Bonus ₹0.00 Upgrade Account Balance ₹-2101.0…" at bounding box center [310, 160] width 621 height 321
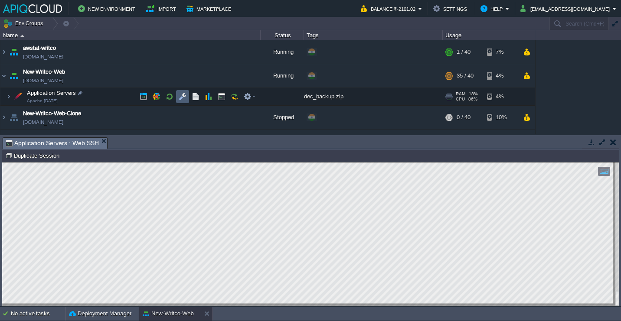
click at [187, 99] on td at bounding box center [182, 96] width 13 height 13
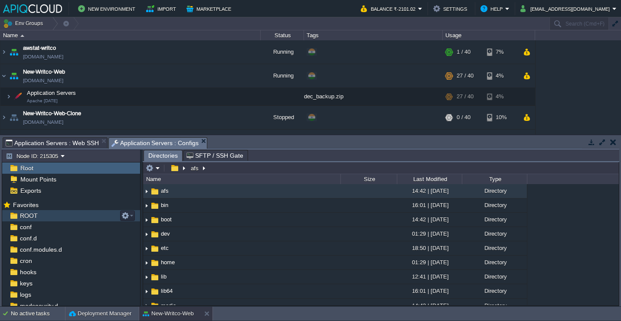
click at [75, 216] on div "ROOT" at bounding box center [71, 215] width 138 height 11
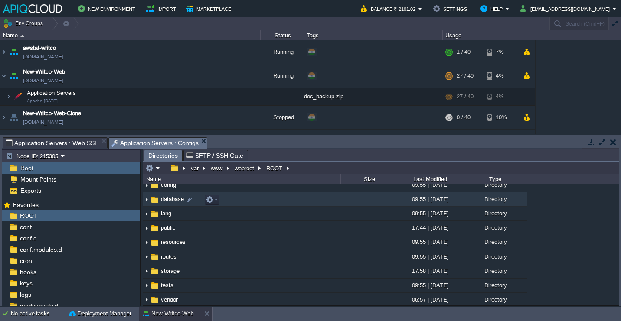
scroll to position [63, 0]
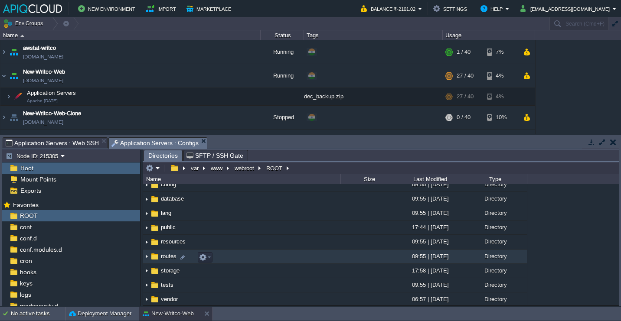
click at [147, 259] on img at bounding box center [146, 256] width 7 height 13
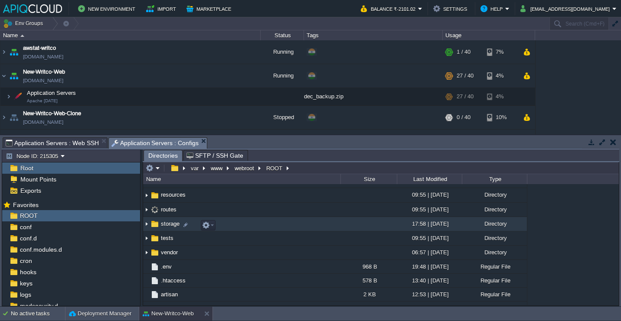
scroll to position [114, 0]
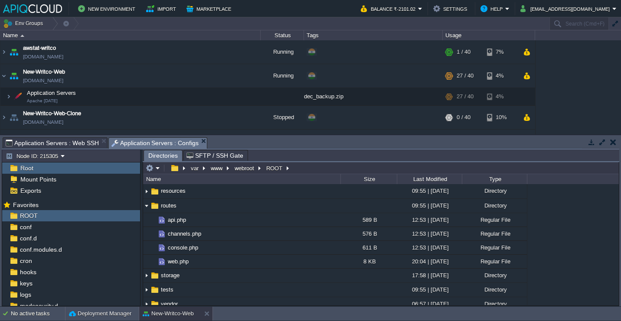
drag, startPoint x: 140, startPoint y: 157, endPoint x: 96, endPoint y: 153, distance: 43.9
click at [96, 153] on div "Node ID: 215305 Root Mount Points Exports Mark the most frequently used files a…" at bounding box center [310, 228] width 617 height 157
drag, startPoint x: 140, startPoint y: 156, endPoint x: 98, endPoint y: 153, distance: 42.2
click at [98, 153] on body "New Environment Import Marketplace Bonus ₹0.00 Upgrade Account Balance ₹-2101.0…" at bounding box center [310, 160] width 621 height 321
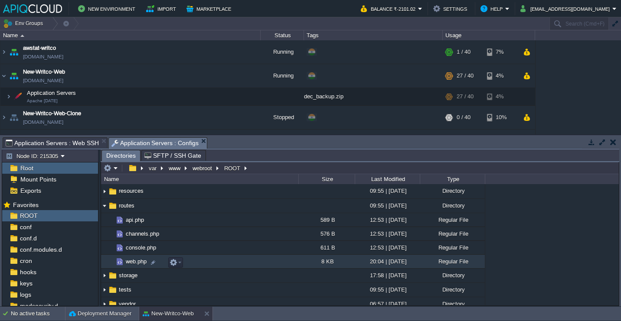
click at [241, 268] on td "web.php" at bounding box center [199, 262] width 197 height 14
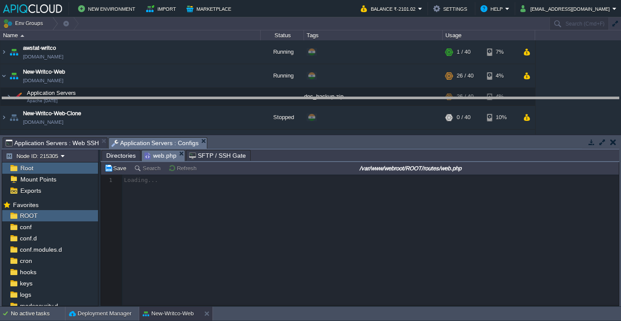
drag, startPoint x: 323, startPoint y: 146, endPoint x: 327, endPoint y: 77, distance: 69.1
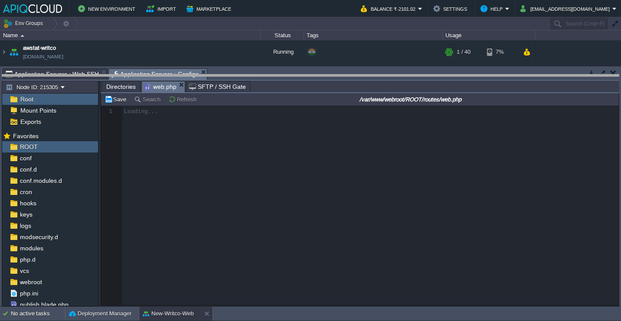
drag, startPoint x: 327, startPoint y: 77, endPoint x: 327, endPoint y: 99, distance: 22.5
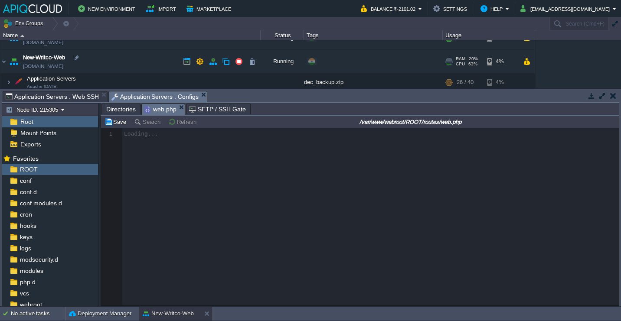
scroll to position [17, 0]
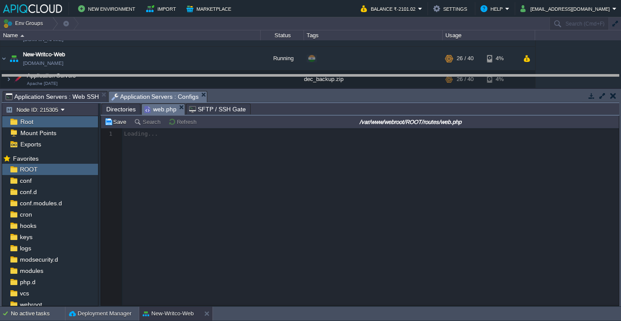
drag, startPoint x: 316, startPoint y: 96, endPoint x: 325, endPoint y: 79, distance: 19.6
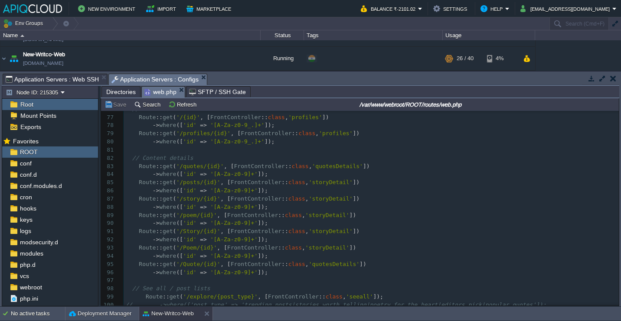
scroll to position [765, 0]
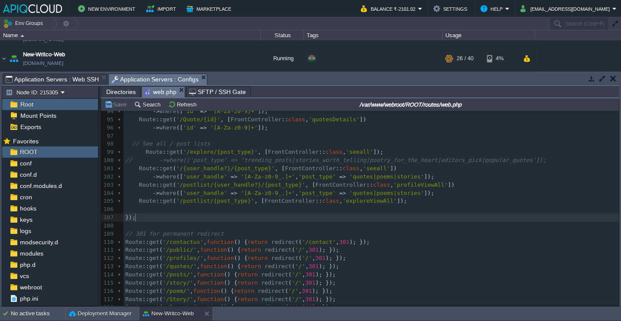
click at [226, 220] on pre "});" at bounding box center [371, 218] width 495 height 8
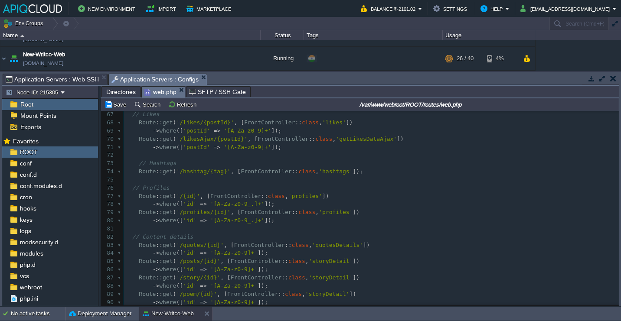
scroll to position [494, 0]
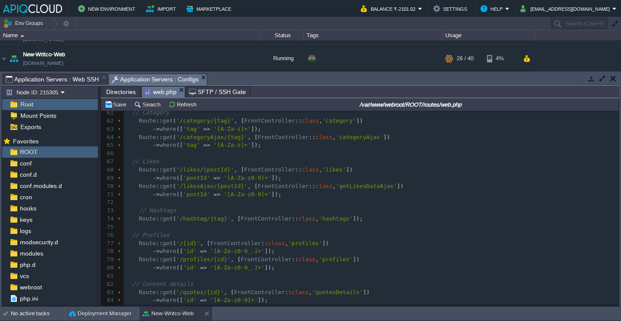
click at [212, 166] on pre "// Likes" at bounding box center [371, 162] width 495 height 8
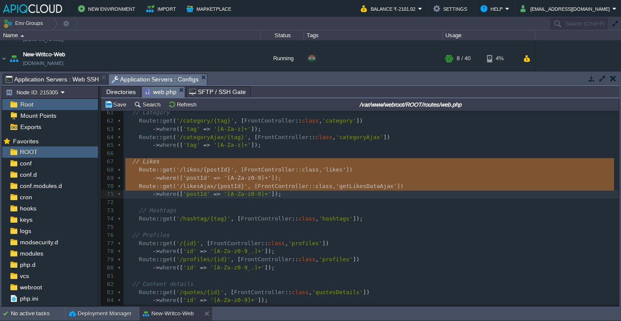
type textarea "// Likes Route::get('/likes/{postId}', [FrontController::class, 'likes']) ->whe…"
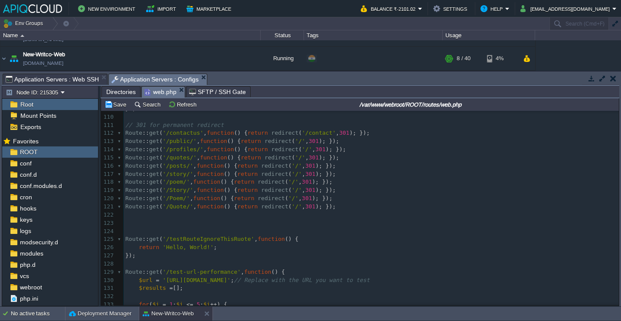
scroll to position [0, 0]
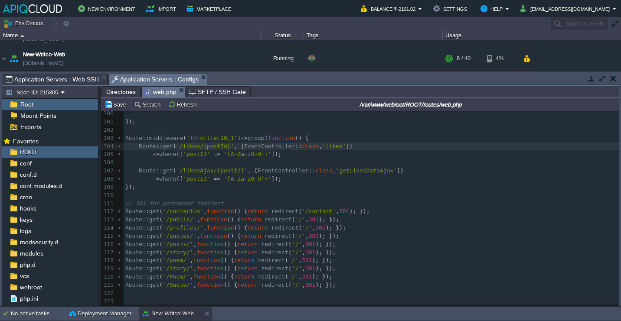
click at [235, 151] on pre "-> where ([ 'postId' => '[A-Za-z0-9]+' ]);" at bounding box center [371, 154] width 495 height 8
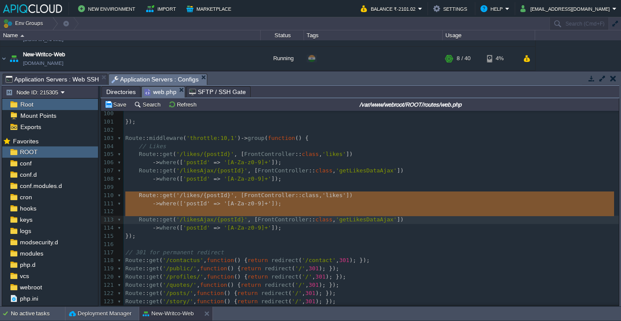
type textarea "Route::get('/likes/{postId}', [FrontController::class, 'likes']) ->where(['post…"
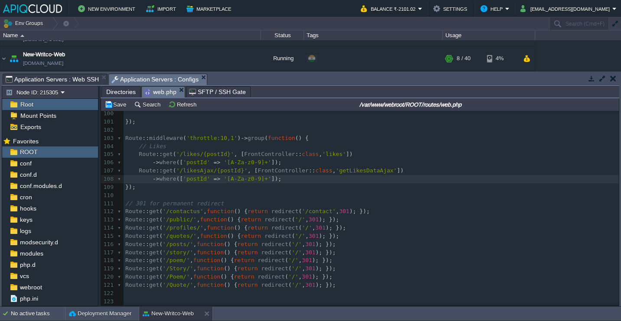
scroll to position [789, 0]
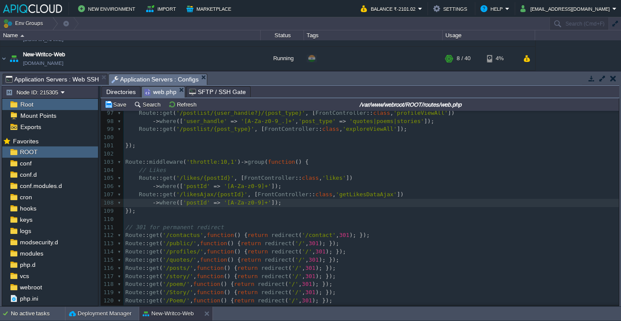
click at [328, 171] on pre "// Likes" at bounding box center [371, 170] width 495 height 8
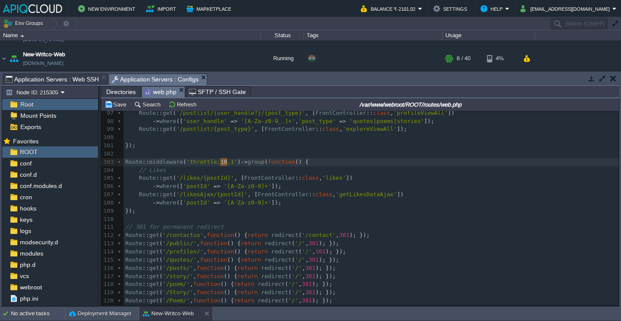
type textarea "5"
type textarea "4"
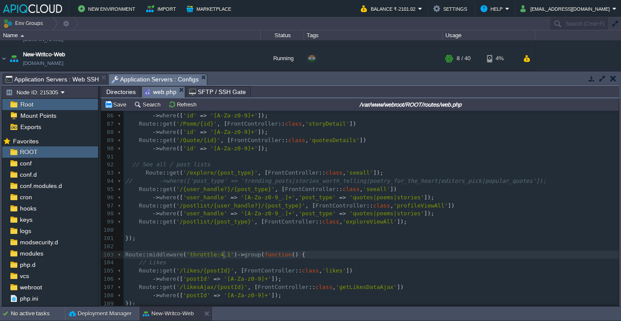
scroll to position [656, 0]
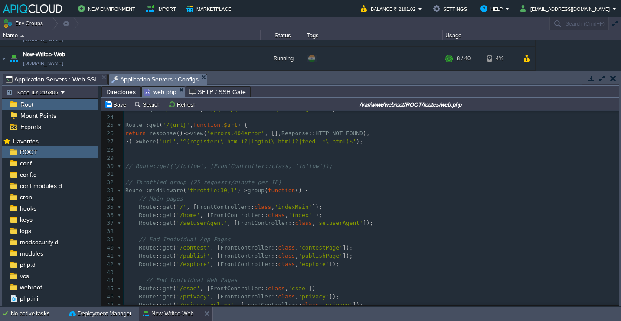
click at [227, 193] on div "x Route :: middleware ( 'throttle:4,1' ) -> group ( function () { 13 | contains…" at bounding box center [371, 268] width 495 height 490
type textarea "15"
click at [196, 186] on span "// Throttled group (25 requests/minute per IP)" at bounding box center [203, 182] width 156 height 7
type textarea "1"
click at [118, 107] on button "Save" at bounding box center [116, 105] width 24 height 8
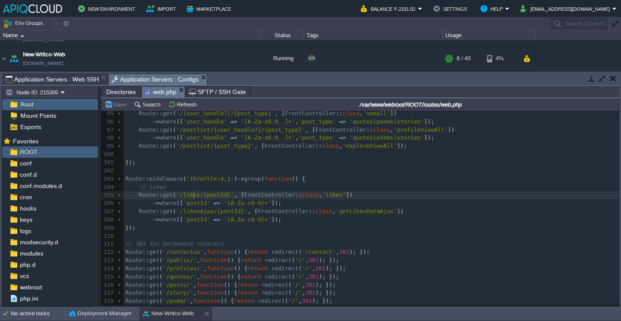
click at [195, 196] on div "x // Throttled group (15 requests/minute per IP) 81 Route :: get ( '/story/{id}…" at bounding box center [371, 187] width 495 height 384
type textarea "likes"
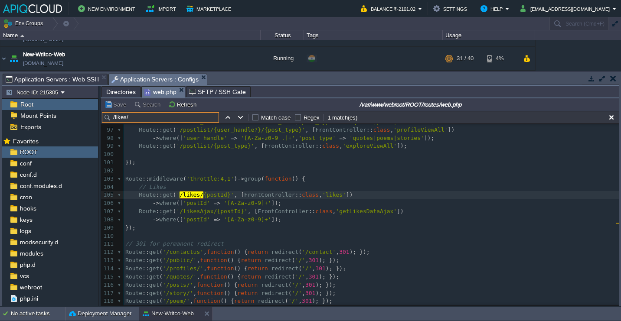
type input "/likes/"
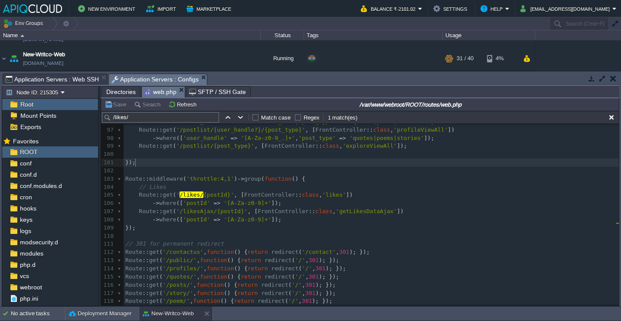
click at [306, 160] on pre "});" at bounding box center [371, 163] width 495 height 8
click at [289, 180] on div "x 86 -> where ([ 'id' => '[A-Za-z0-9]+' ]); 87 Route :: get ( '/Poem/{id}' , [ …" at bounding box center [371, 207] width 495 height 343
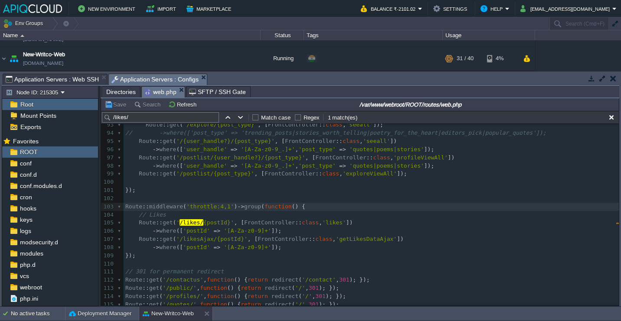
click at [267, 189] on pre "});" at bounding box center [371, 190] width 495 height 8
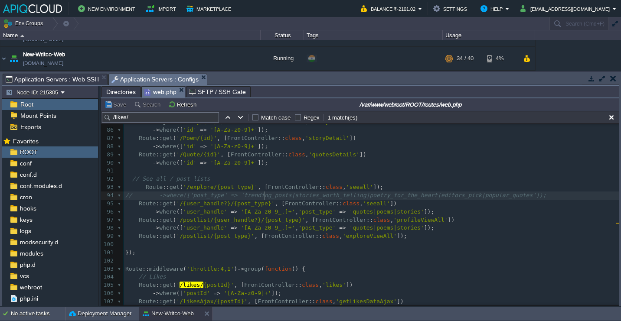
click at [266, 196] on div "x 71 Route :: get ( '/{id}' , [ FrontController :: class , 'profiles' ]) 72 -> …" at bounding box center [371, 192] width 495 height 376
type textarea "trending_posts"
click at [31, 166] on span "conf" at bounding box center [25, 164] width 15 height 8
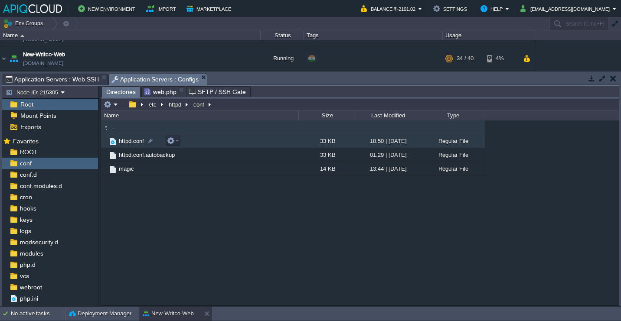
click at [215, 141] on td "httpd.conf" at bounding box center [199, 141] width 197 height 14
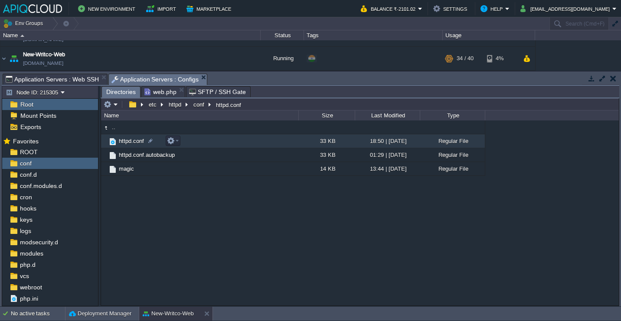
click at [215, 141] on td "httpd.conf" at bounding box center [199, 141] width 197 height 14
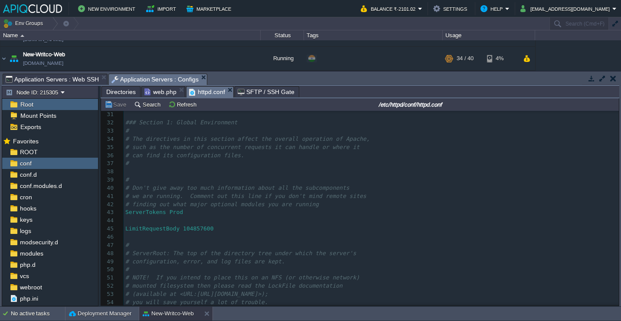
scroll to position [248, 0]
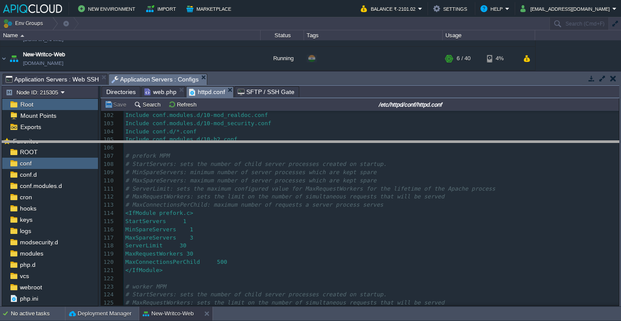
drag, startPoint x: 346, startPoint y: 78, endPoint x: 339, endPoint y: 145, distance: 67.1
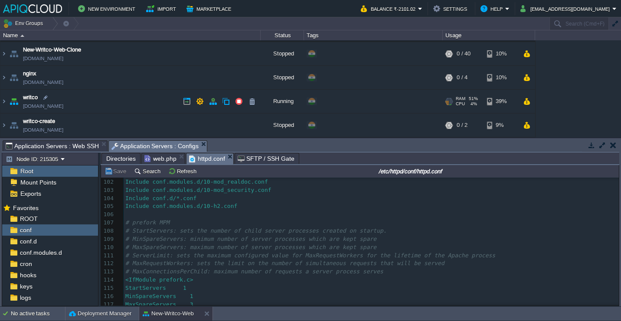
click at [132, 104] on td "writco env-3619793.cloudjiffy.net" at bounding box center [130, 102] width 260 height 24
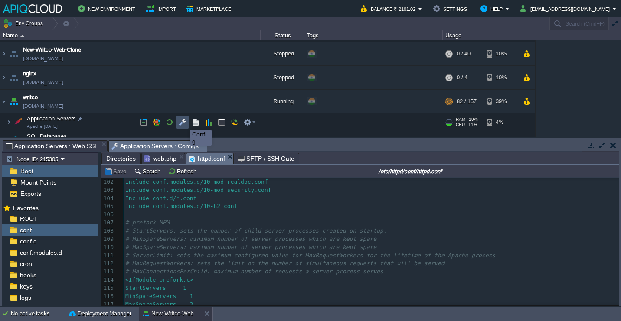
click at [183, 122] on button "button" at bounding box center [183, 122] width 8 height 8
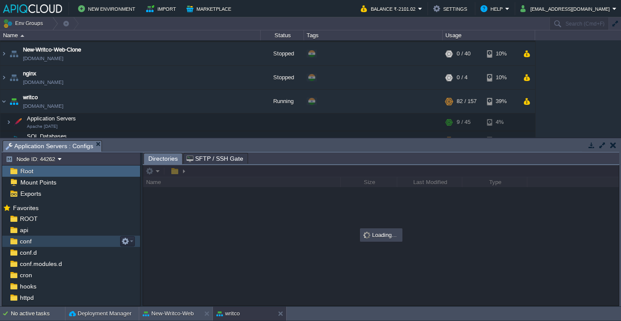
click at [59, 238] on div "conf" at bounding box center [71, 241] width 138 height 11
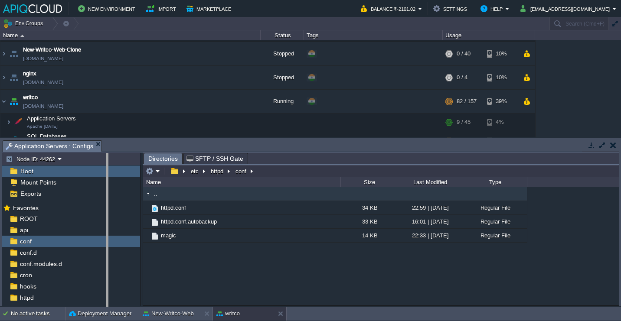
drag, startPoint x: 142, startPoint y: 161, endPoint x: 101, endPoint y: 160, distance: 40.8
click at [101, 160] on body "New Environment Import Marketplace Bonus ₹0.00 Upgrade Account Balance ₹-2101.0…" at bounding box center [310, 160] width 621 height 321
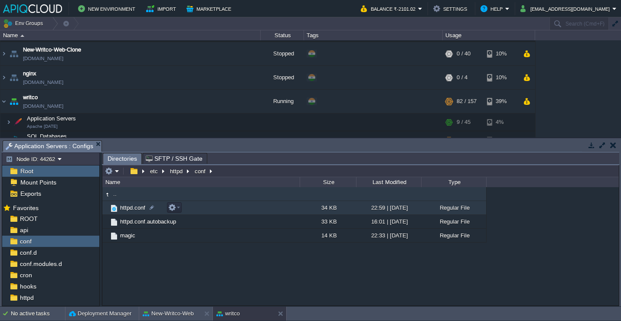
click at [261, 209] on td "httpd.conf" at bounding box center [200, 208] width 197 height 14
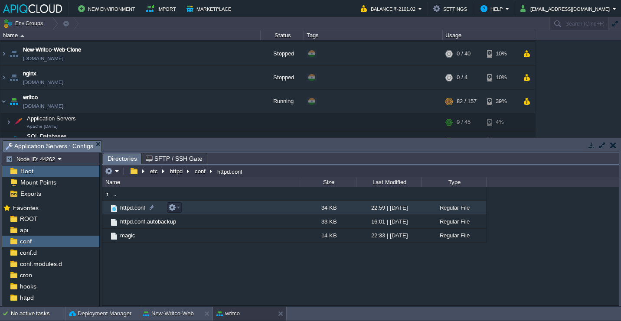
click at [261, 209] on td "httpd.conf" at bounding box center [200, 208] width 197 height 14
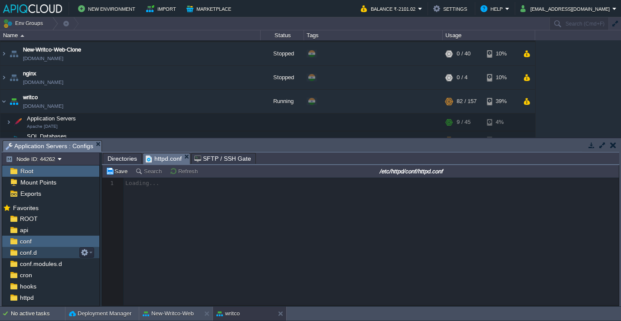
click at [42, 251] on div "conf.d" at bounding box center [50, 252] width 97 height 11
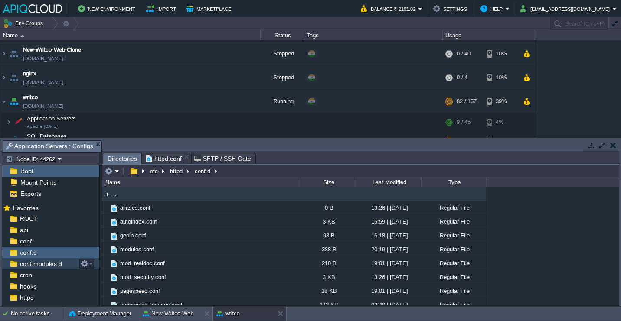
click at [42, 263] on span "conf.modules.d" at bounding box center [40, 264] width 45 height 8
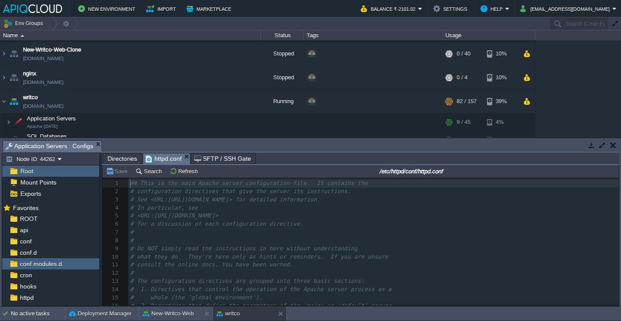
click at [169, 156] on span "httpd.conf" at bounding box center [164, 158] width 36 height 11
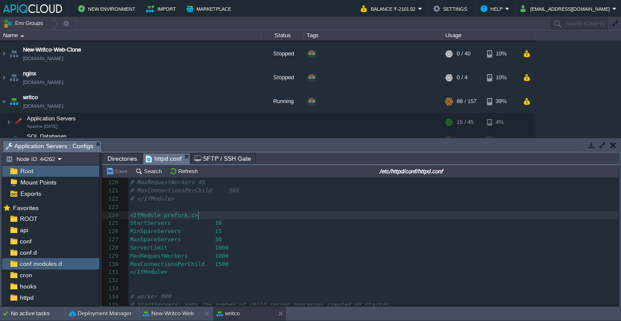
click at [216, 216] on pre "<IfModule prefork.c>" at bounding box center [373, 216] width 490 height 8
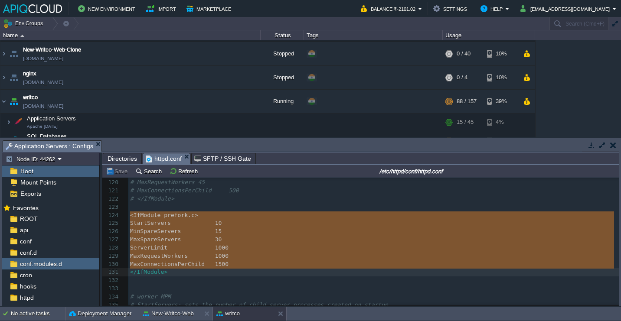
type textarea "<IfModule prefork.c> StartServers 10 MinSpareServers 15 MaxSpareServers 30 Serv…"
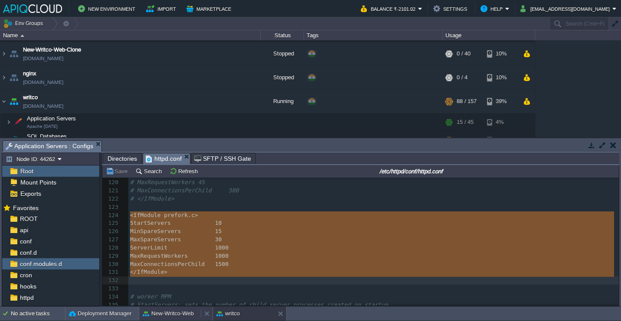
click at [187, 311] on button "New-Writco-Web" at bounding box center [168, 314] width 51 height 9
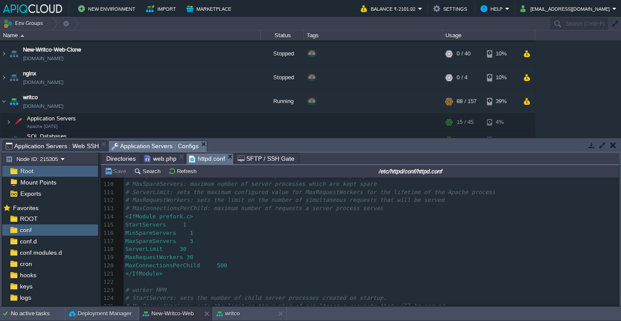
click at [186, 275] on pre "</IfModule>" at bounding box center [371, 274] width 495 height 8
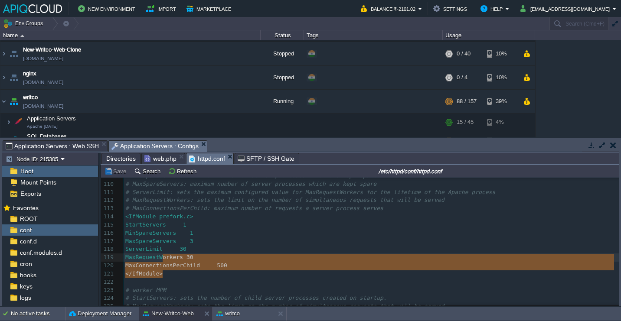
type textarea "vers 1 MaxSpareServers 3 ServerLimit 30 MaxRequestWorkers 30 MaxConnectionsPerC…"
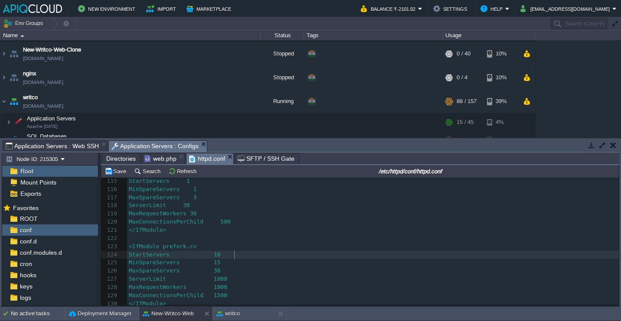
click at [247, 255] on pre "StartServers 10" at bounding box center [373, 255] width 492 height 8
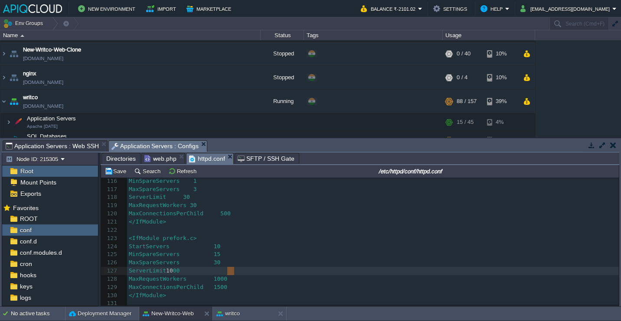
type textarea "5"
type textarea "0"
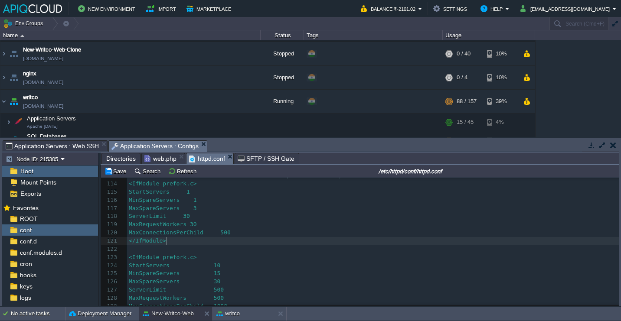
click at [213, 242] on pre "</IfModule>" at bounding box center [373, 241] width 492 height 8
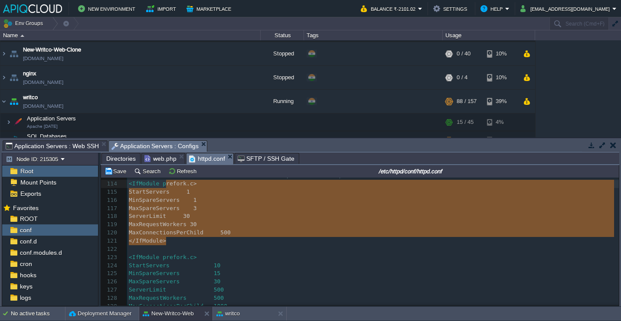
type textarea "<IfModule prefork.c> StartServers 1 MinSpareServers 1 MaxSpareServers 3 ServerL…"
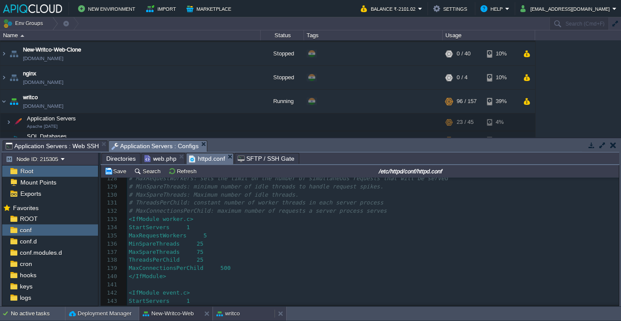
click at [240, 312] on div "writco" at bounding box center [244, 314] width 62 height 14
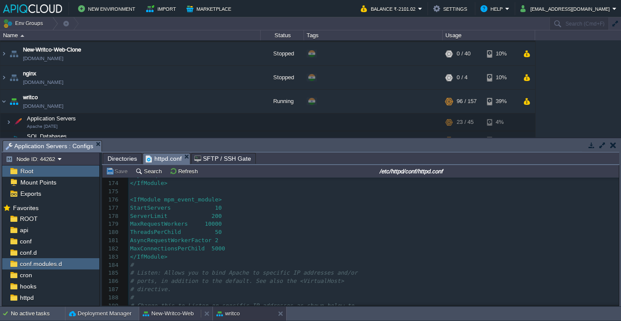
click at [185, 314] on button "New-Writco-Web" at bounding box center [168, 314] width 51 height 9
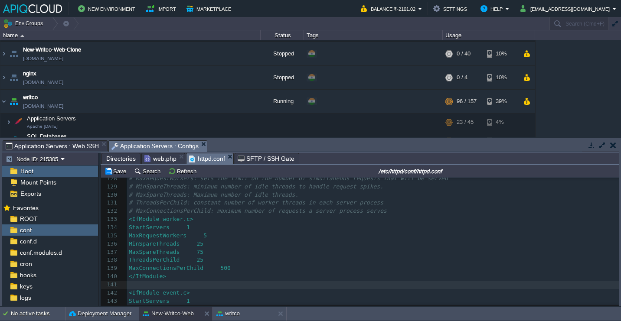
click at [206, 283] on pre "​" at bounding box center [373, 285] width 492 height 8
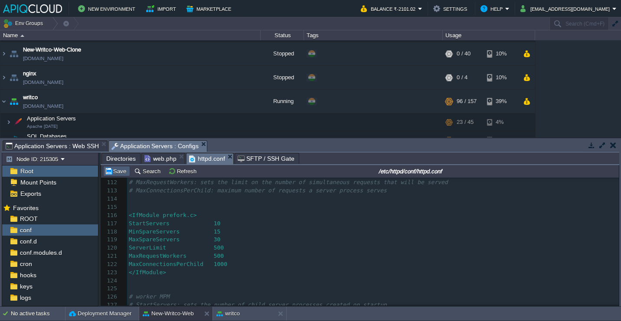
click at [118, 173] on button "Save" at bounding box center [116, 171] width 24 height 8
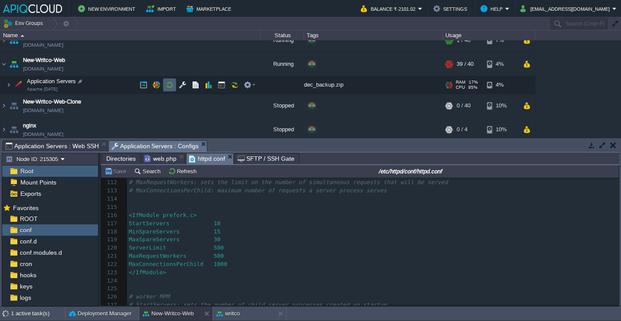
click at [168, 85] on button "button" at bounding box center [170, 85] width 8 height 8
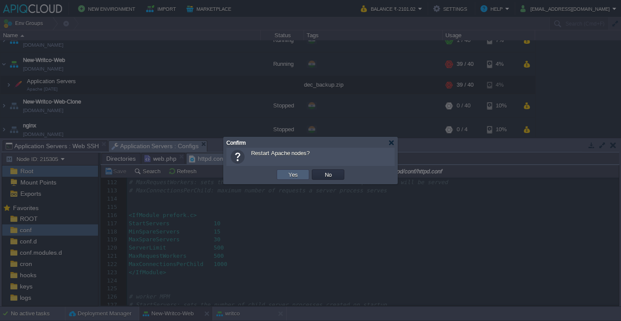
click at [286, 171] on button "Yes" at bounding box center [293, 175] width 15 height 8
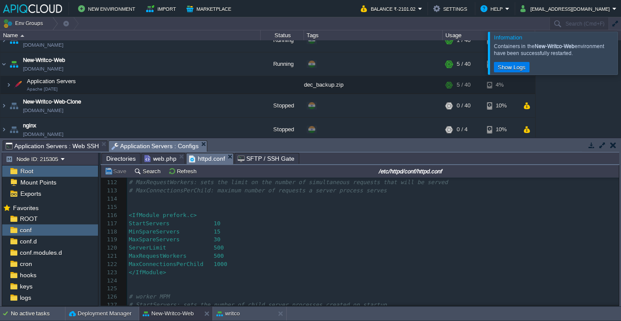
click at [620, 54] on div at bounding box center [631, 53] width 0 height 42
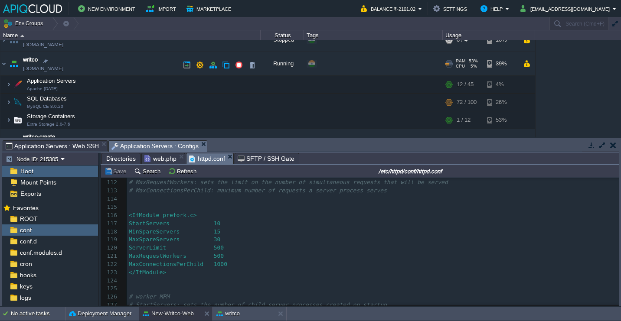
scroll to position [0, 0]
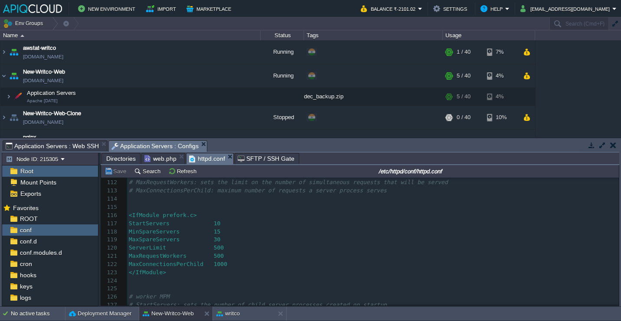
click at [560, 68] on div "awstat-writco awstat-writco.in1.apiqcloud.com Running + Add to Env Group RAM 1%…" at bounding box center [310, 88] width 621 height 97
click at [222, 97] on button "button" at bounding box center [222, 97] width 8 height 8
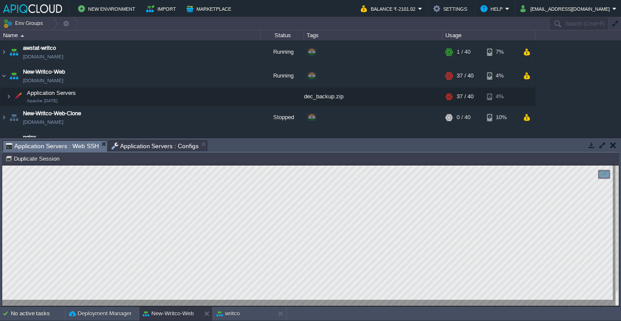
click at [148, 144] on span "Application Servers : Configs" at bounding box center [155, 146] width 88 height 10
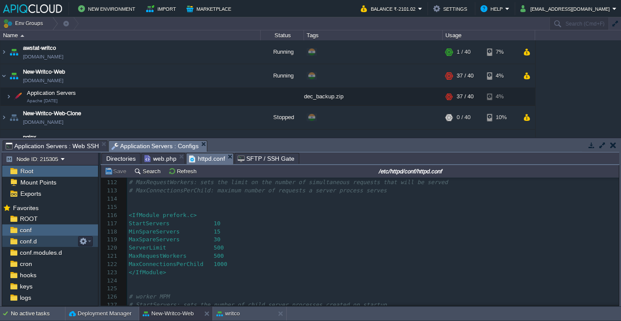
click at [47, 244] on div "conf.d" at bounding box center [50, 241] width 96 height 11
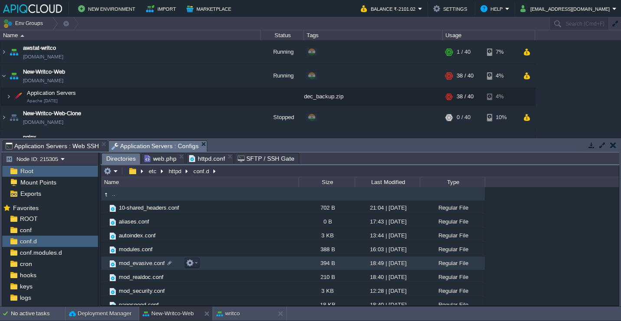
click at [227, 267] on td "mod_evasive.conf" at bounding box center [199, 264] width 197 height 14
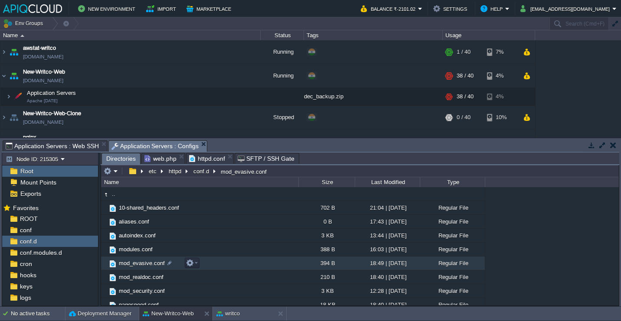
click at [227, 267] on td "mod_evasive.conf" at bounding box center [199, 264] width 197 height 14
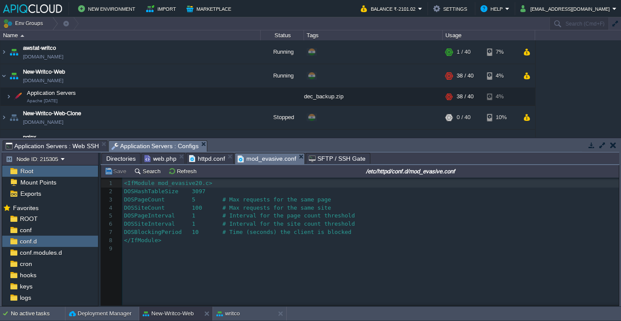
scroll to position [3, 0]
type textarea "<IfModule mod_evasive20.c> DOSHashTableSize 3097 DOSPageCount 5 # Max requests …"
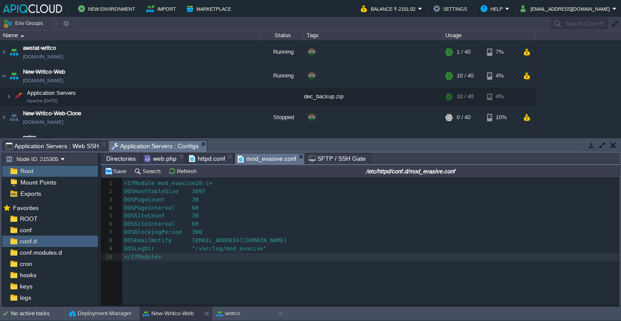
click at [220, 239] on div "xxxxxxxxxx 10 9 10 1 <IfModule mod_evasive20.c> 2 DOSHashTableSize 3097 3 DOSPa…" at bounding box center [371, 221] width 499 height 82
type textarea "vicky"
type textarea "co"
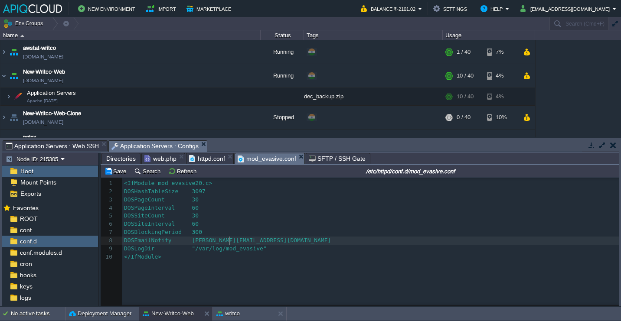
scroll to position [3, 6]
type textarea "contact"
type textarea "vickysalunkhe"
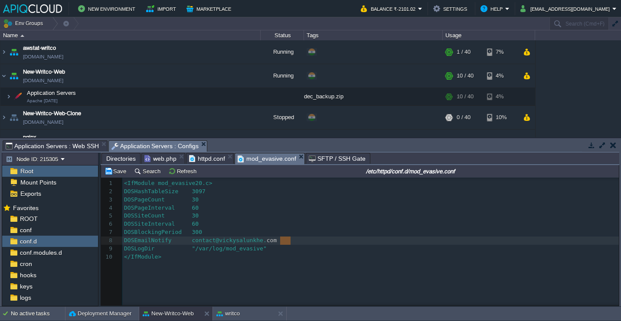
type textarea "in"
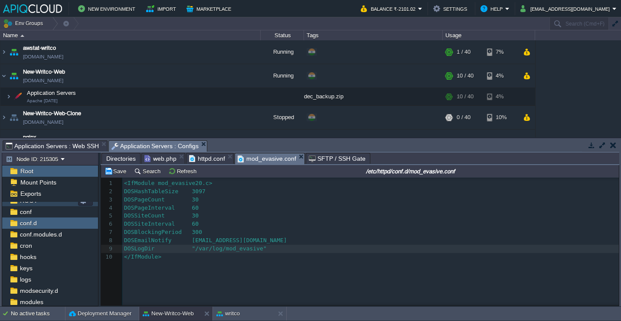
scroll to position [24, 0]
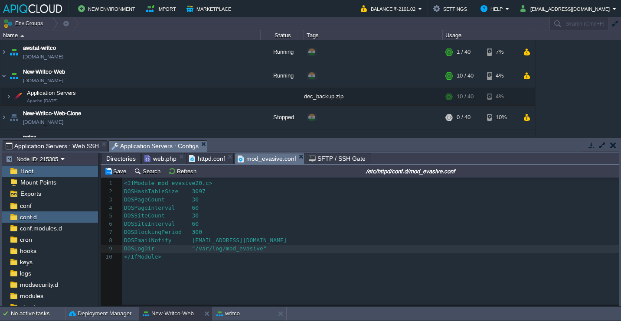
click at [121, 162] on span "Directories" at bounding box center [120, 158] width 29 height 10
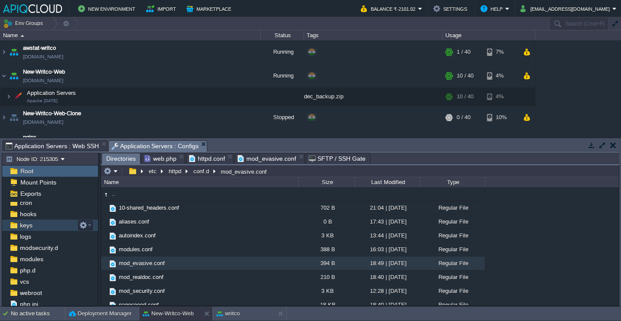
scroll to position [76, 0]
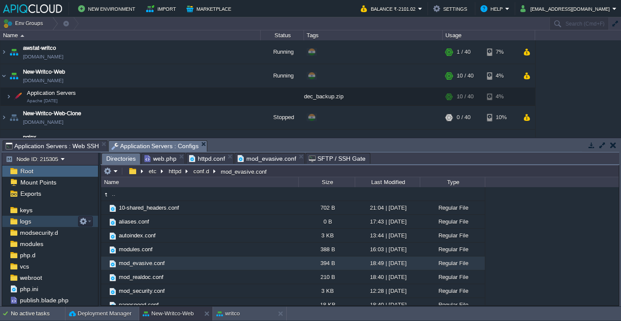
click at [48, 225] on div "logs" at bounding box center [50, 221] width 96 height 11
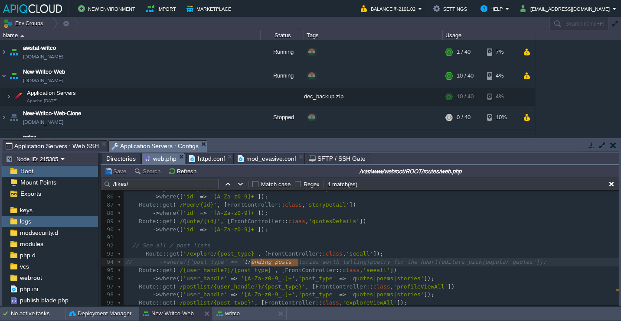
click at [163, 156] on span "web.php" at bounding box center [160, 158] width 32 height 11
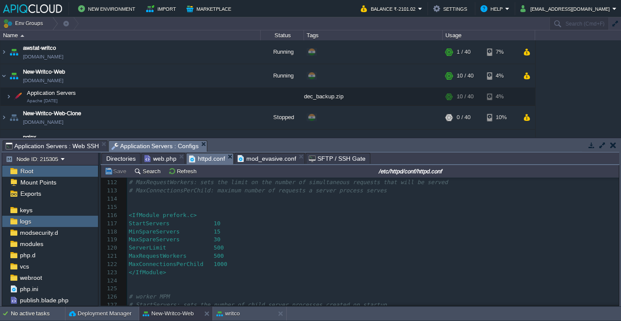
click at [218, 161] on span "httpd.conf" at bounding box center [207, 158] width 36 height 11
click at [253, 160] on span "mod_evasive.conf" at bounding box center [267, 158] width 59 height 10
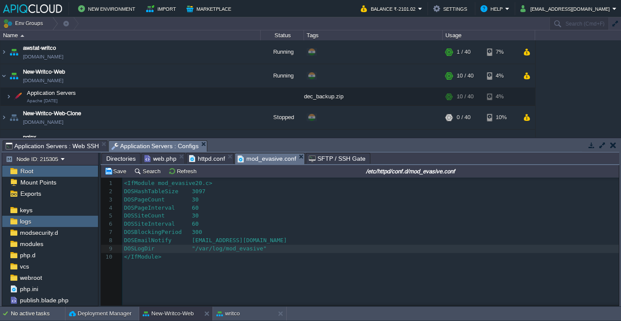
scroll to position [3, 0]
click at [286, 246] on pre "DOSLogDir "/var/log/mod_evasive"" at bounding box center [371, 249] width 499 height 8
type textarea "/var/log/"
click at [111, 162] on span "Directories" at bounding box center [120, 158] width 29 height 10
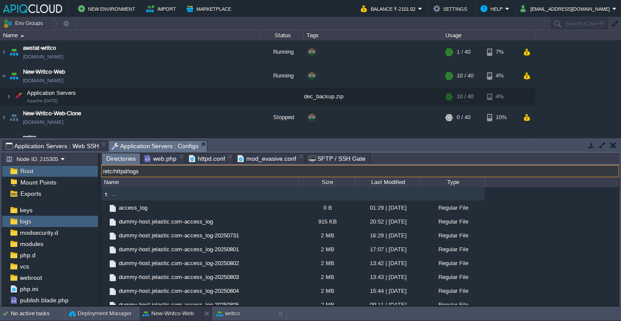
click at [248, 173] on input "/etc/httpd/logs" at bounding box center [360, 171] width 518 height 12
paste input "var/log/"
type input "/var/log/"
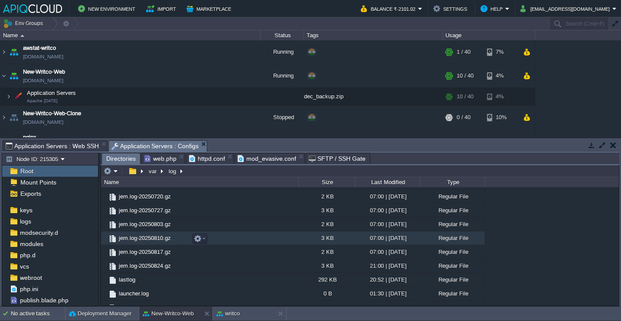
scroll to position [302, 0]
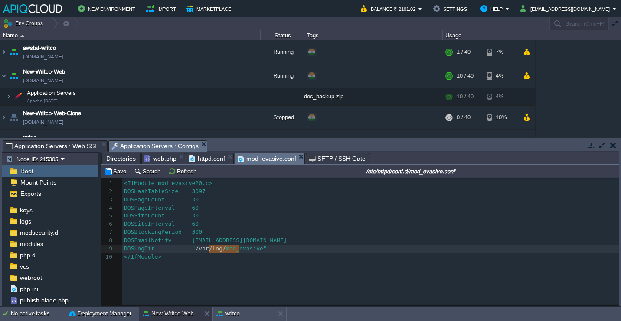
click at [269, 159] on span "mod_evasive.conf" at bounding box center [267, 158] width 59 height 11
click at [115, 172] on button "Save" at bounding box center [116, 171] width 24 height 8
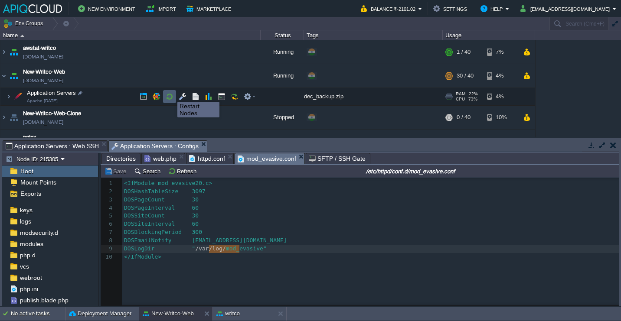
click at [171, 94] on button "button" at bounding box center [170, 97] width 8 height 8
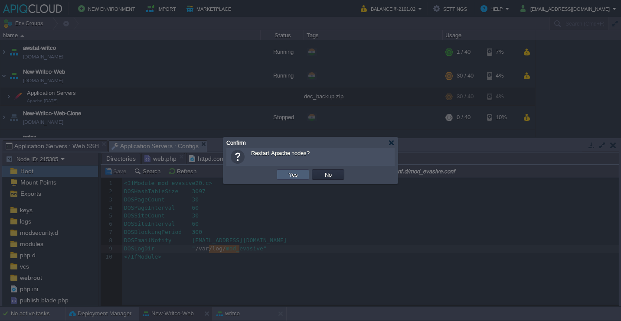
click at [287, 170] on td "Yes" at bounding box center [293, 175] width 33 height 10
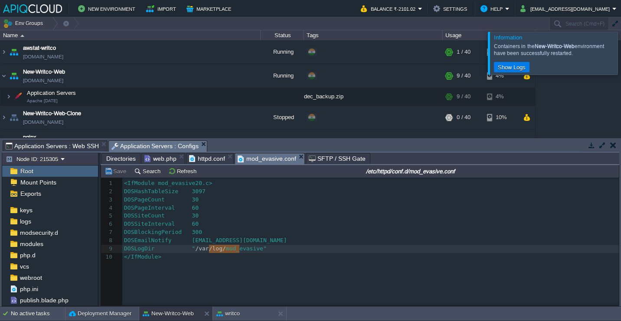
click at [620, 59] on div at bounding box center [631, 53] width 0 height 42
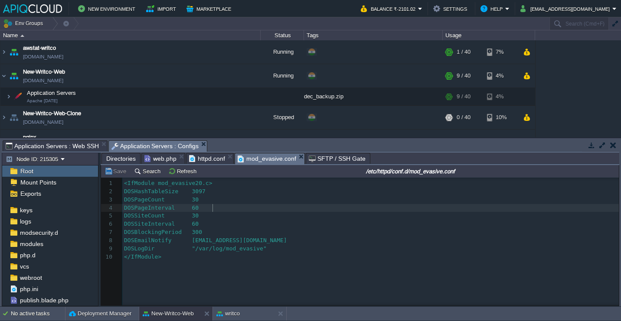
click at [369, 211] on pre "DOSPageInterval 60" at bounding box center [371, 208] width 499 height 8
click at [218, 95] on button "button" at bounding box center [222, 97] width 8 height 8
click at [130, 147] on span "Application Servers : Configs" at bounding box center [155, 146] width 88 height 11
click at [118, 160] on span "Directories" at bounding box center [120, 158] width 29 height 10
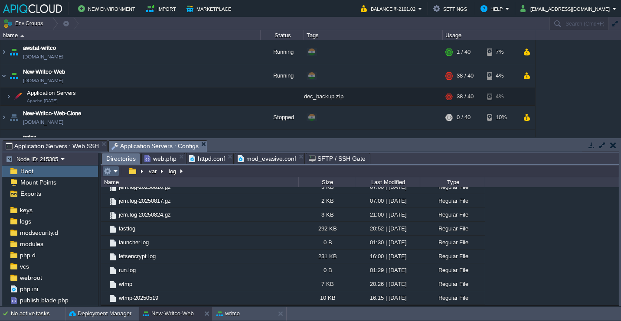
click at [114, 171] on em at bounding box center [111, 171] width 14 height 8
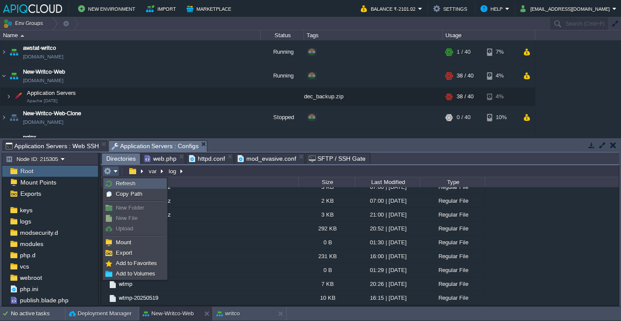
click at [118, 181] on span "Refresh" at bounding box center [126, 183] width 20 height 7
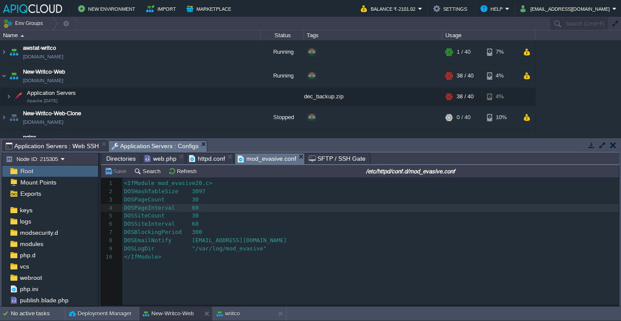
click at [267, 160] on span "mod_evasive.conf" at bounding box center [267, 158] width 59 height 11
click at [258, 251] on div "xxxxxxxxxx 10 9 10 1 <IfModule mod_evasive20.c> 2 DOSHashTableSize 3097 3 DOSPa…" at bounding box center [371, 221] width 499 height 82
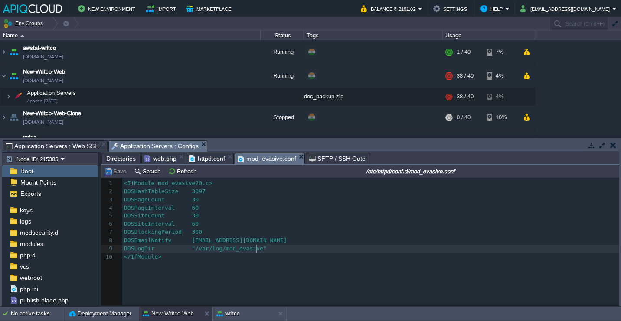
type textarea "mod_evasive"
click at [124, 158] on span "Directories" at bounding box center [120, 158] width 29 height 10
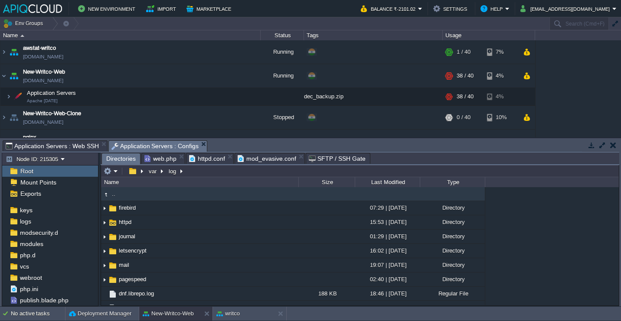
click at [510, 226] on div ".. firebird 07:29 | 11 May 2025 Directory httpd 15:53 | 29 Aug 2025 Directory j…" at bounding box center [360, 246] width 518 height 118
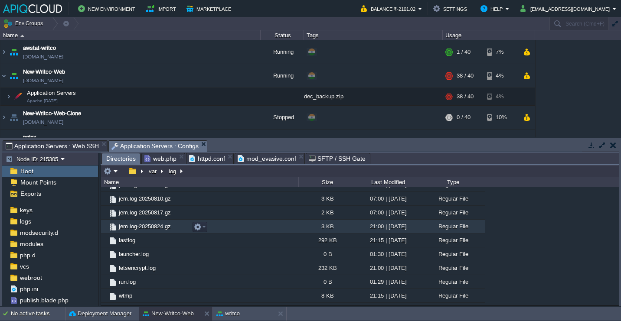
scroll to position [302, 0]
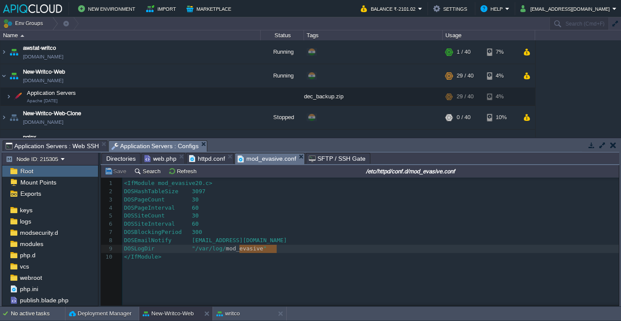
click at [271, 156] on span "mod_evasive.conf" at bounding box center [267, 158] width 59 height 11
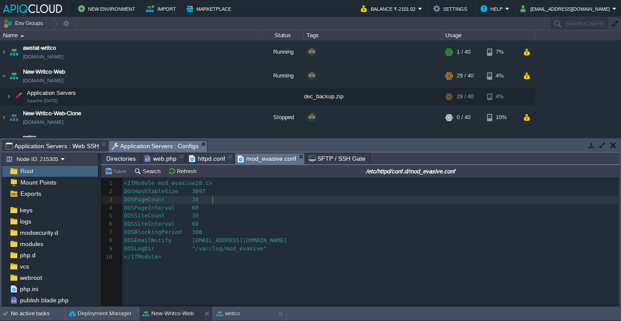
click at [270, 204] on pre "DOSPageCount 30" at bounding box center [371, 200] width 499 height 8
click at [286, 258] on pre "</IfModule>" at bounding box center [371, 257] width 499 height 8
